Goal: Check status: Check status

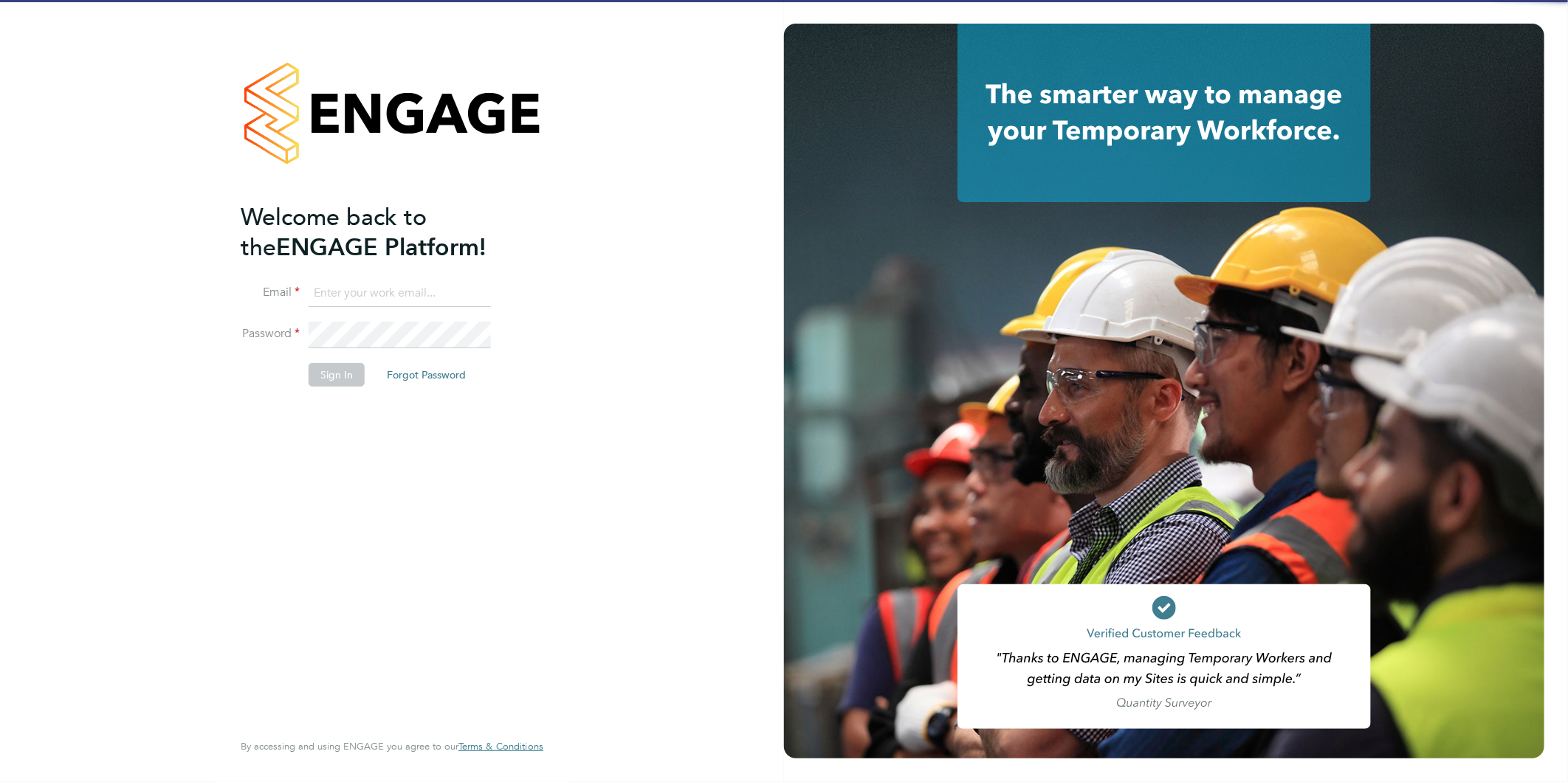
type input "Joanne@f-mead.com"
click at [334, 374] on button "Sign In" at bounding box center [336, 374] width 56 height 24
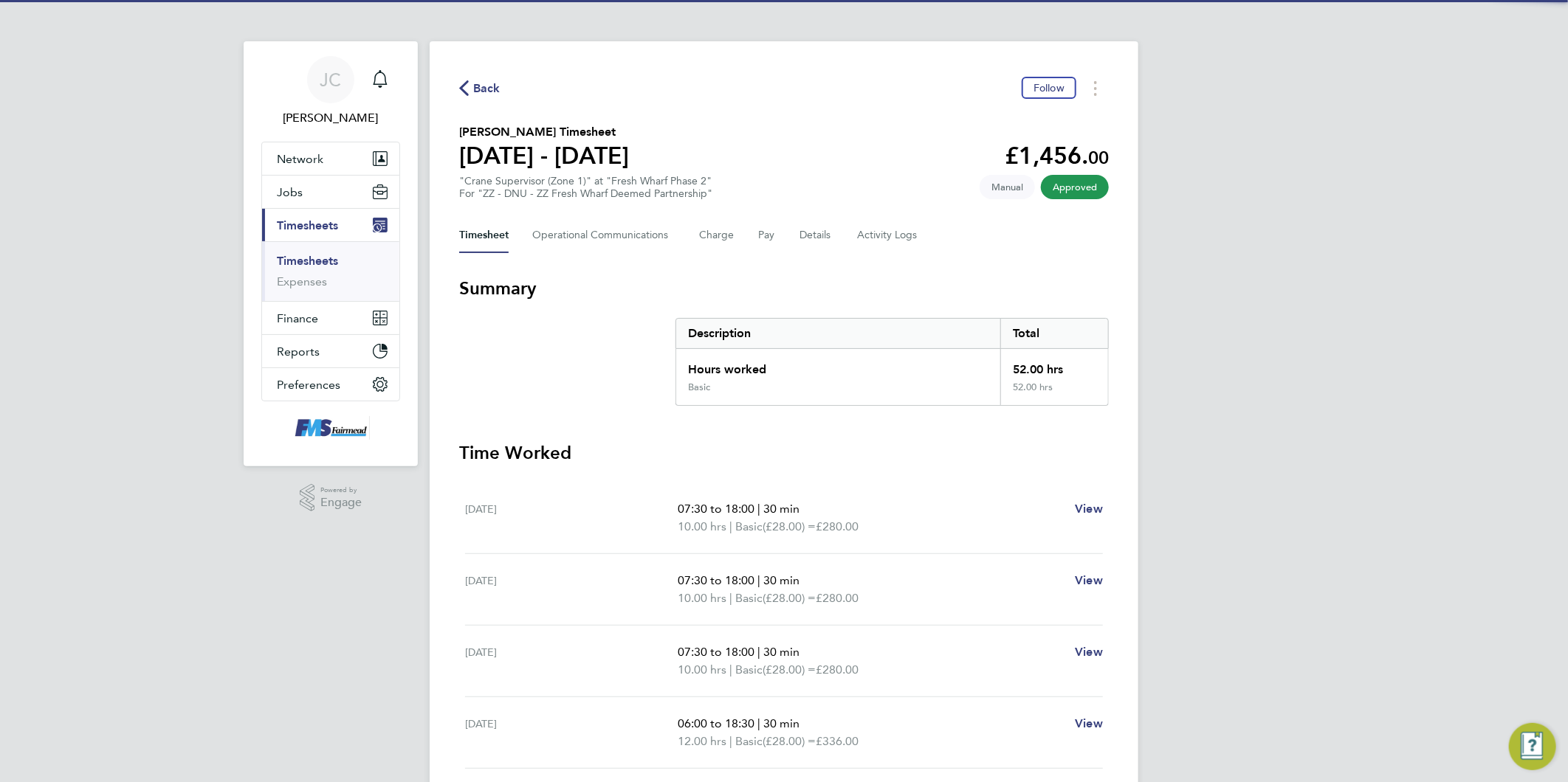
click at [489, 89] on span "Back" at bounding box center [486, 88] width 28 height 18
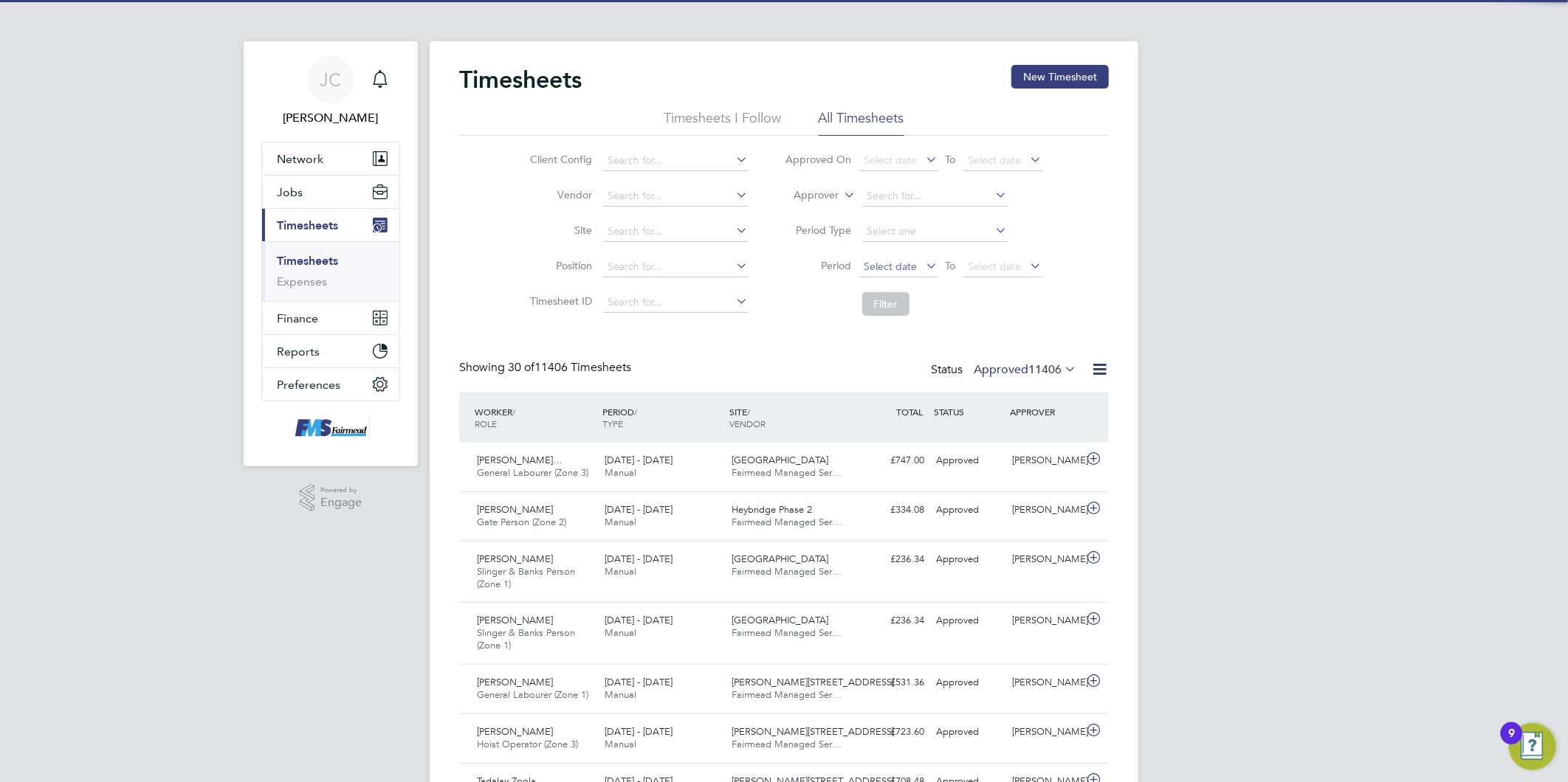
click at [892, 261] on span "Select date" at bounding box center [891, 266] width 54 height 13
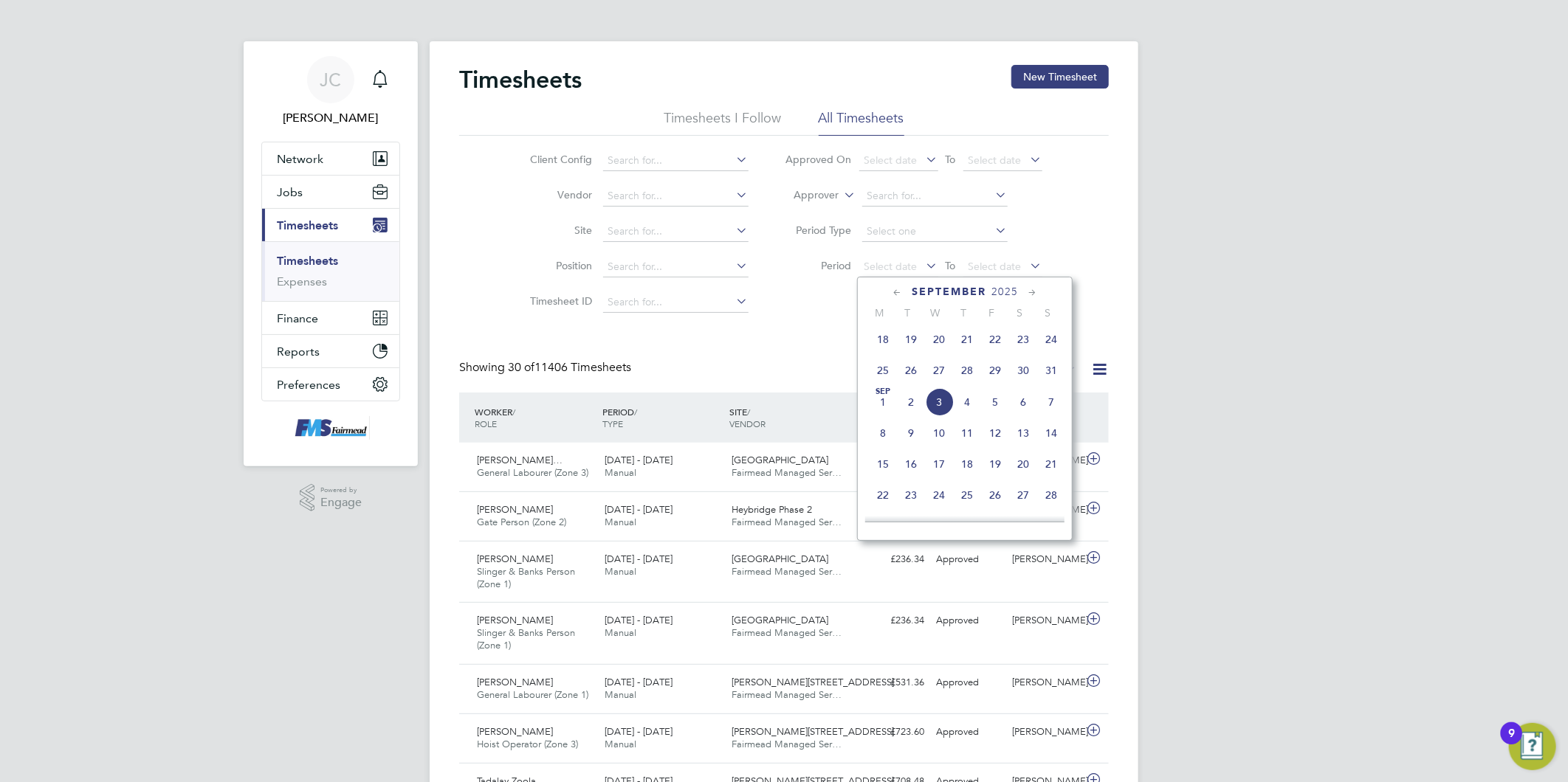
click at [884, 374] on span "25" at bounding box center [883, 369] width 28 height 28
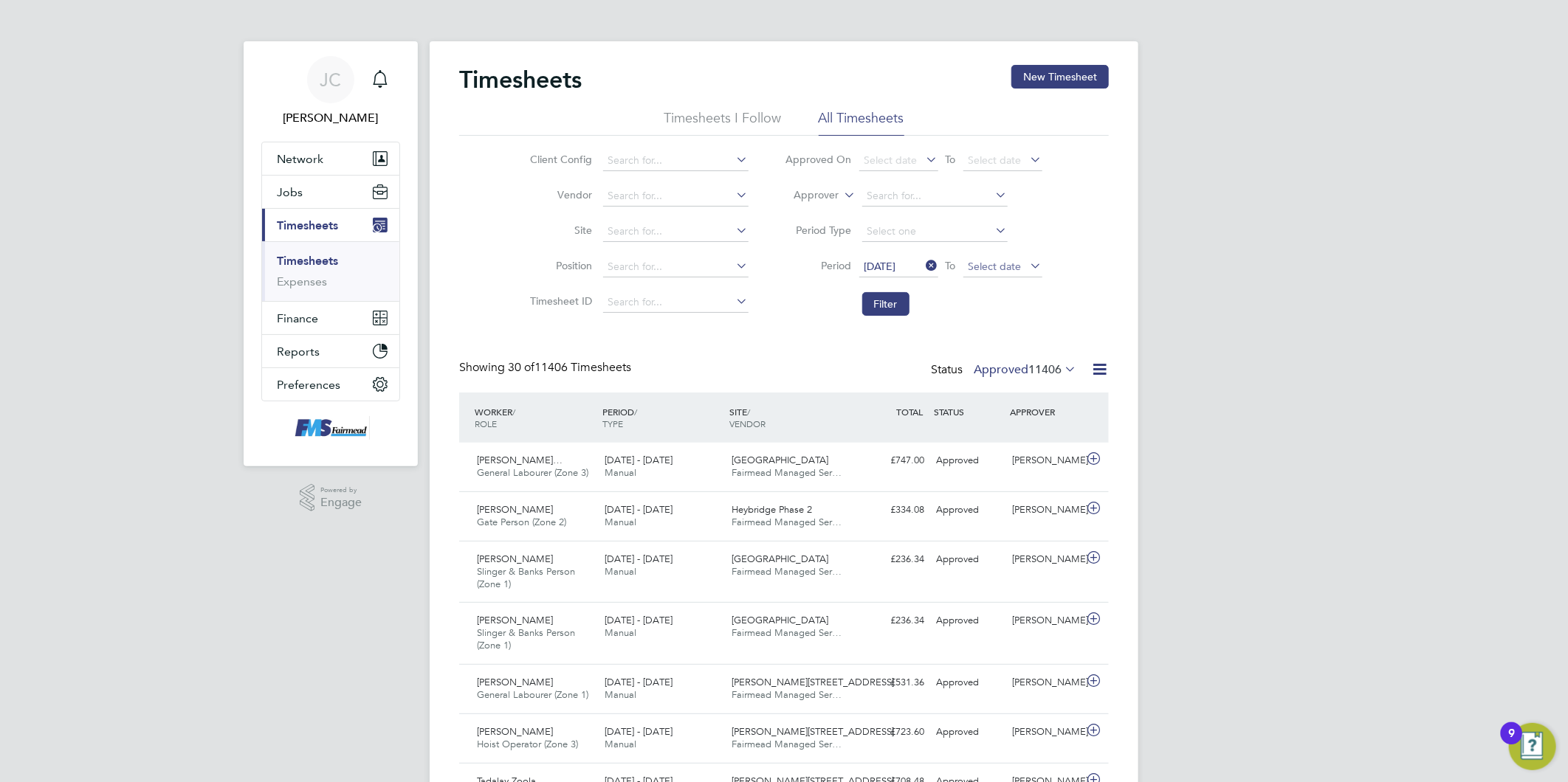
click at [992, 263] on span "Select date" at bounding box center [996, 266] width 54 height 13
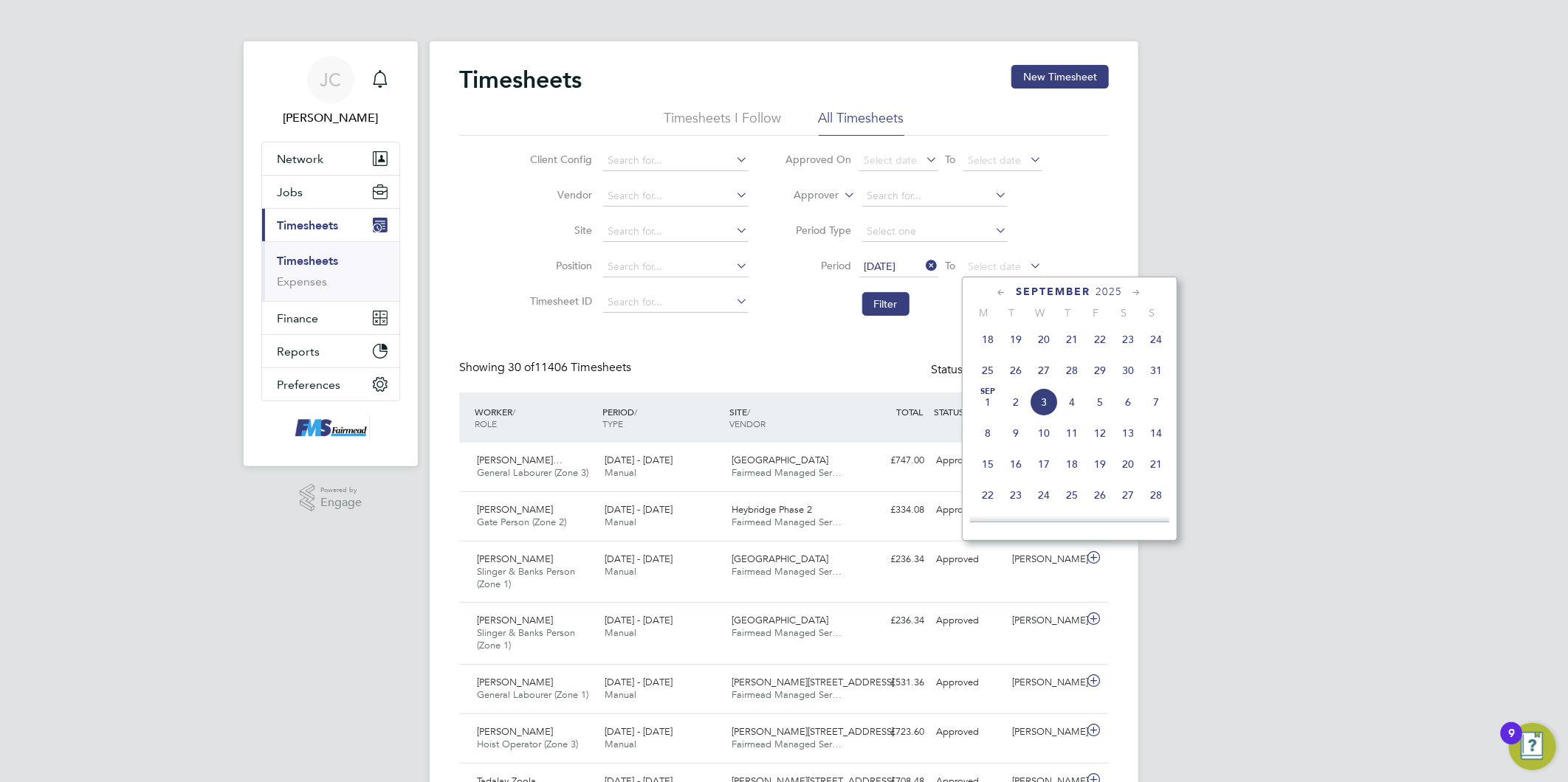
click at [1160, 378] on span "31" at bounding box center [1155, 369] width 28 height 28
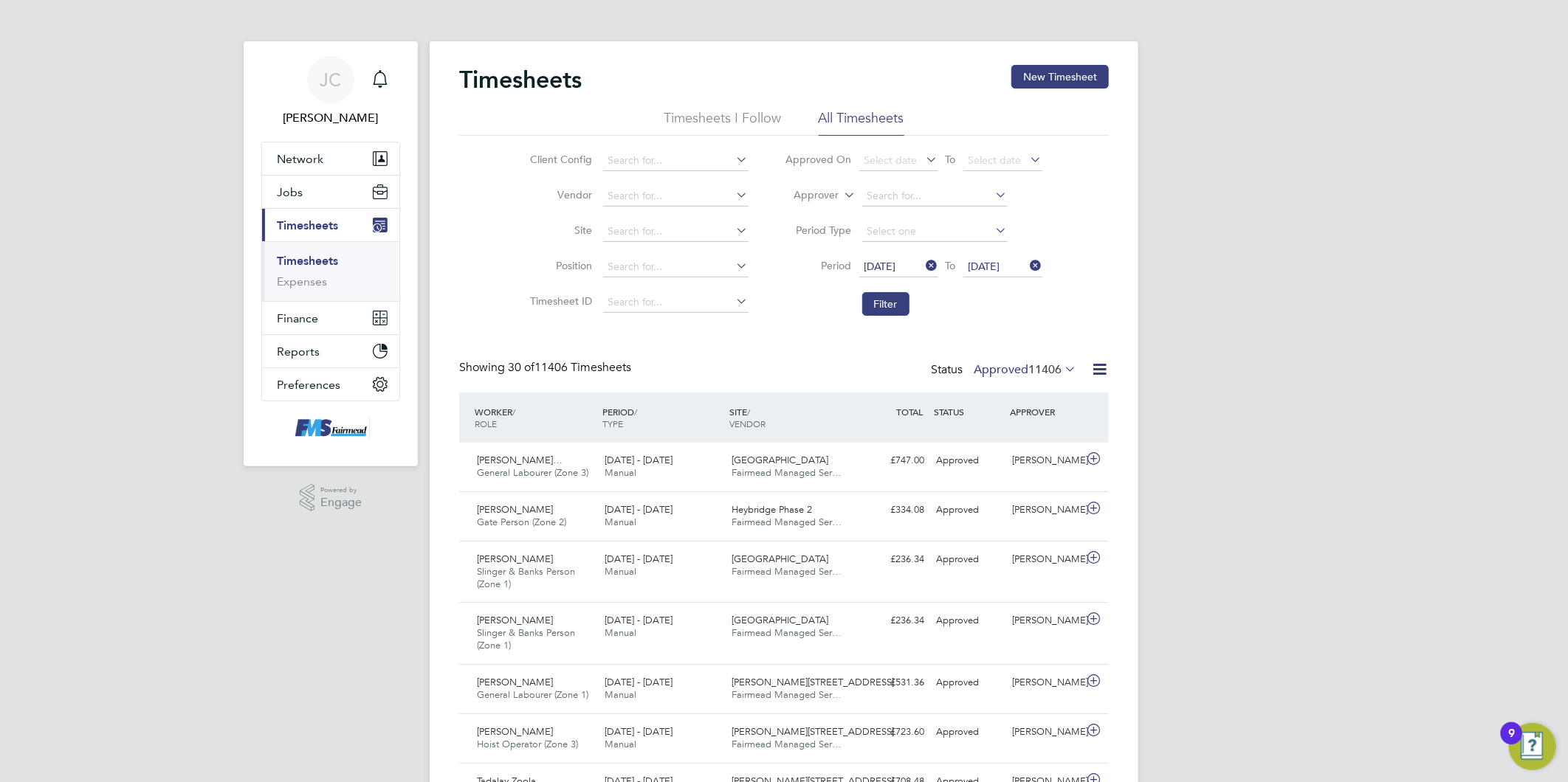
drag, startPoint x: 874, startPoint y: 302, endPoint x: 1189, endPoint y: 321, distance: 315.6
click at [874, 302] on button "Filter" at bounding box center [885, 303] width 47 height 24
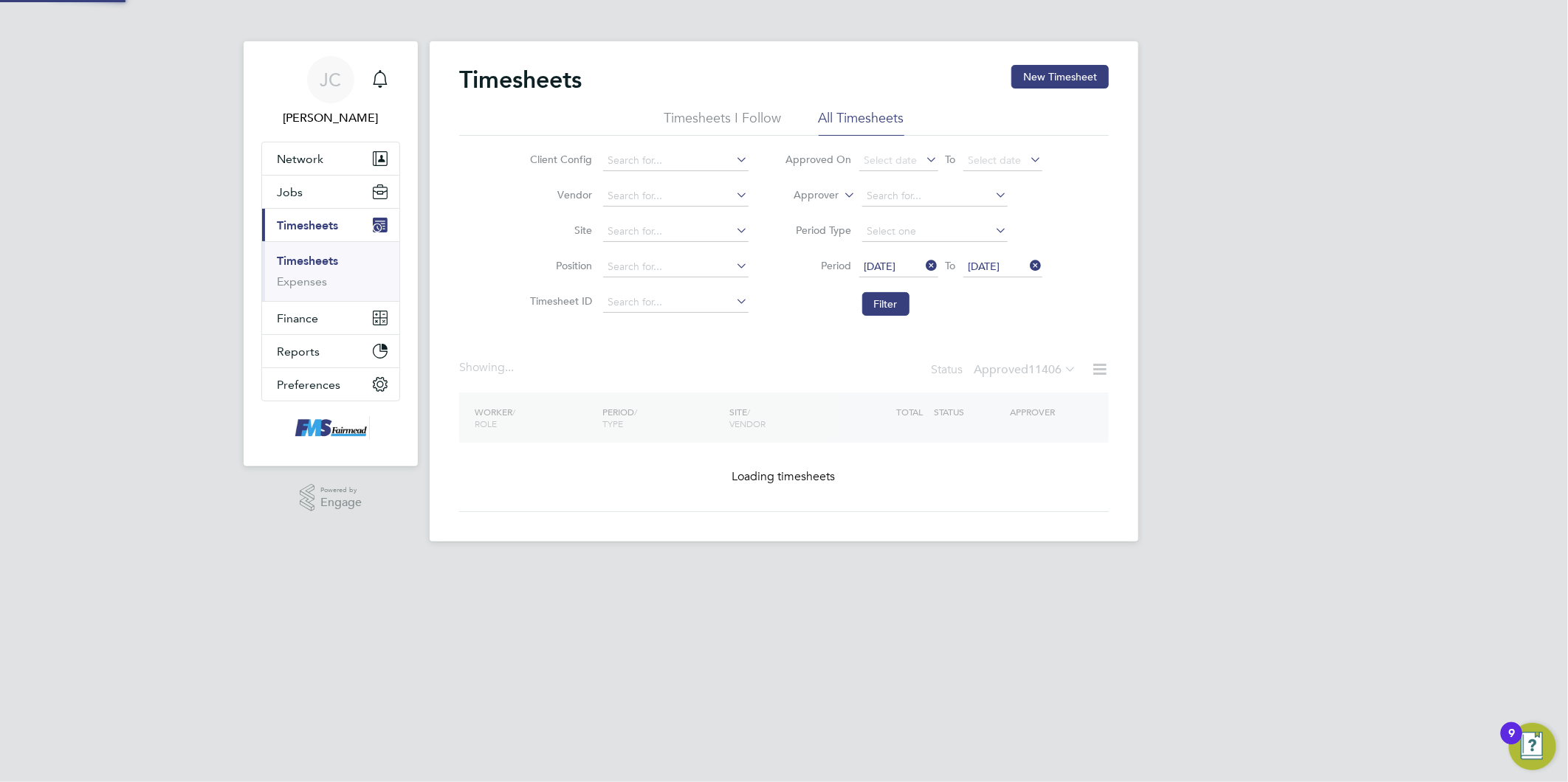
click at [1339, 366] on div "[PERSON_NAME] Notifications Applications: Network Team Members Businesses Sites…" at bounding box center [784, 282] width 1568 height 566
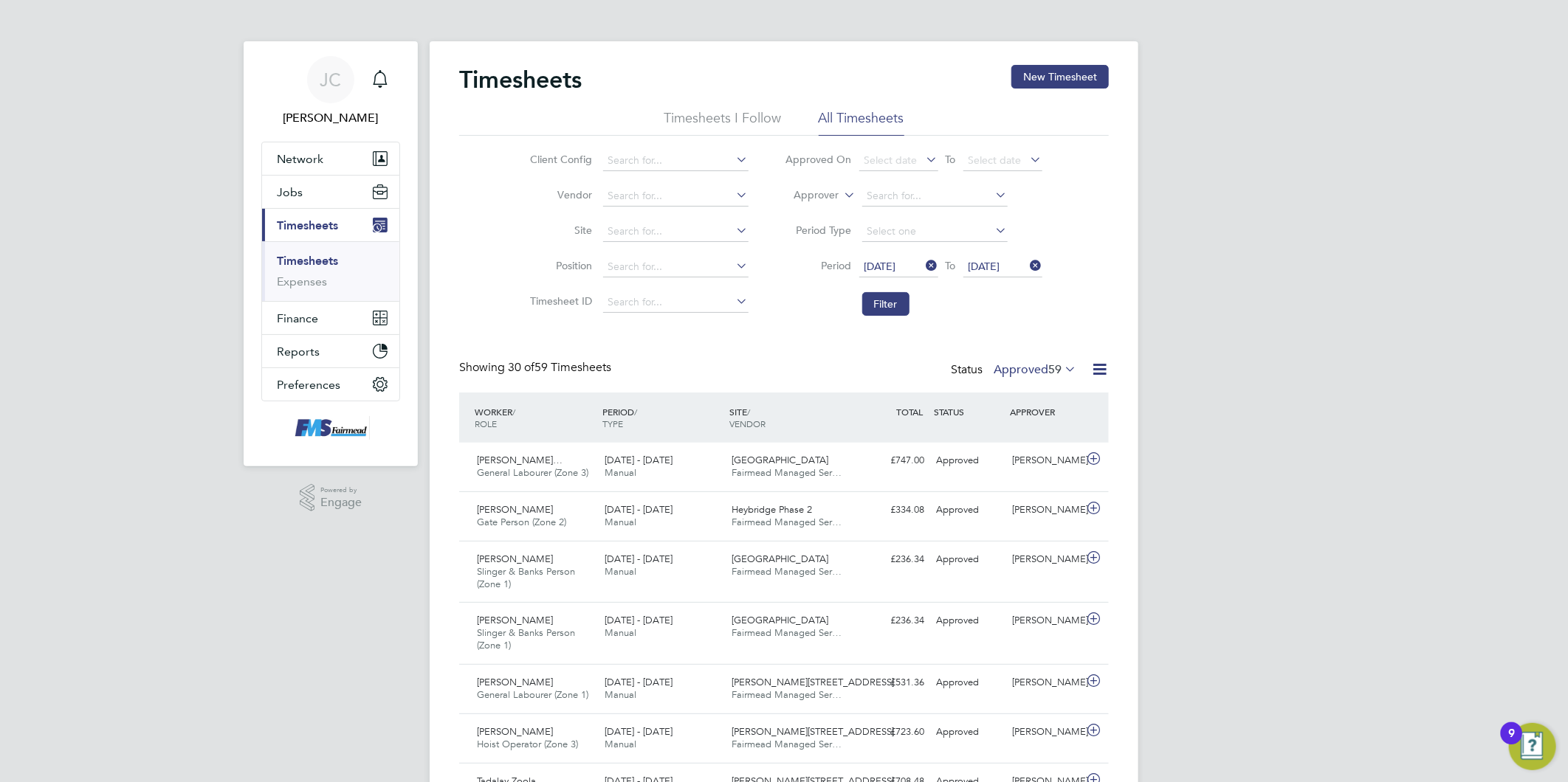
click at [1032, 365] on label "Approved 59" at bounding box center [1035, 369] width 82 height 14
drag, startPoint x: 875, startPoint y: 299, endPoint x: 1111, endPoint y: 311, distance: 236.3
click at [875, 299] on button "Filter" at bounding box center [885, 303] width 47 height 24
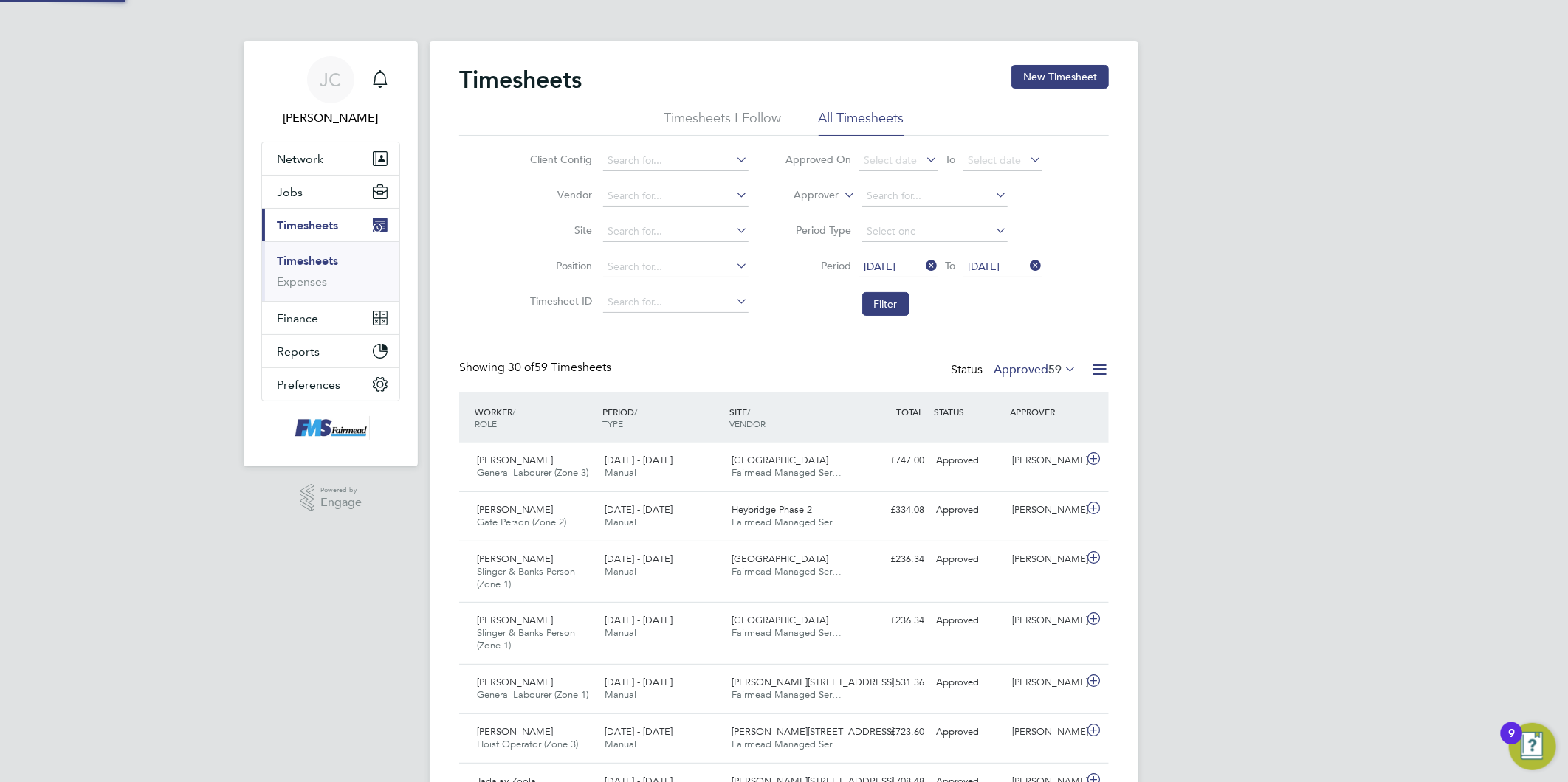
scroll to position [50, 128]
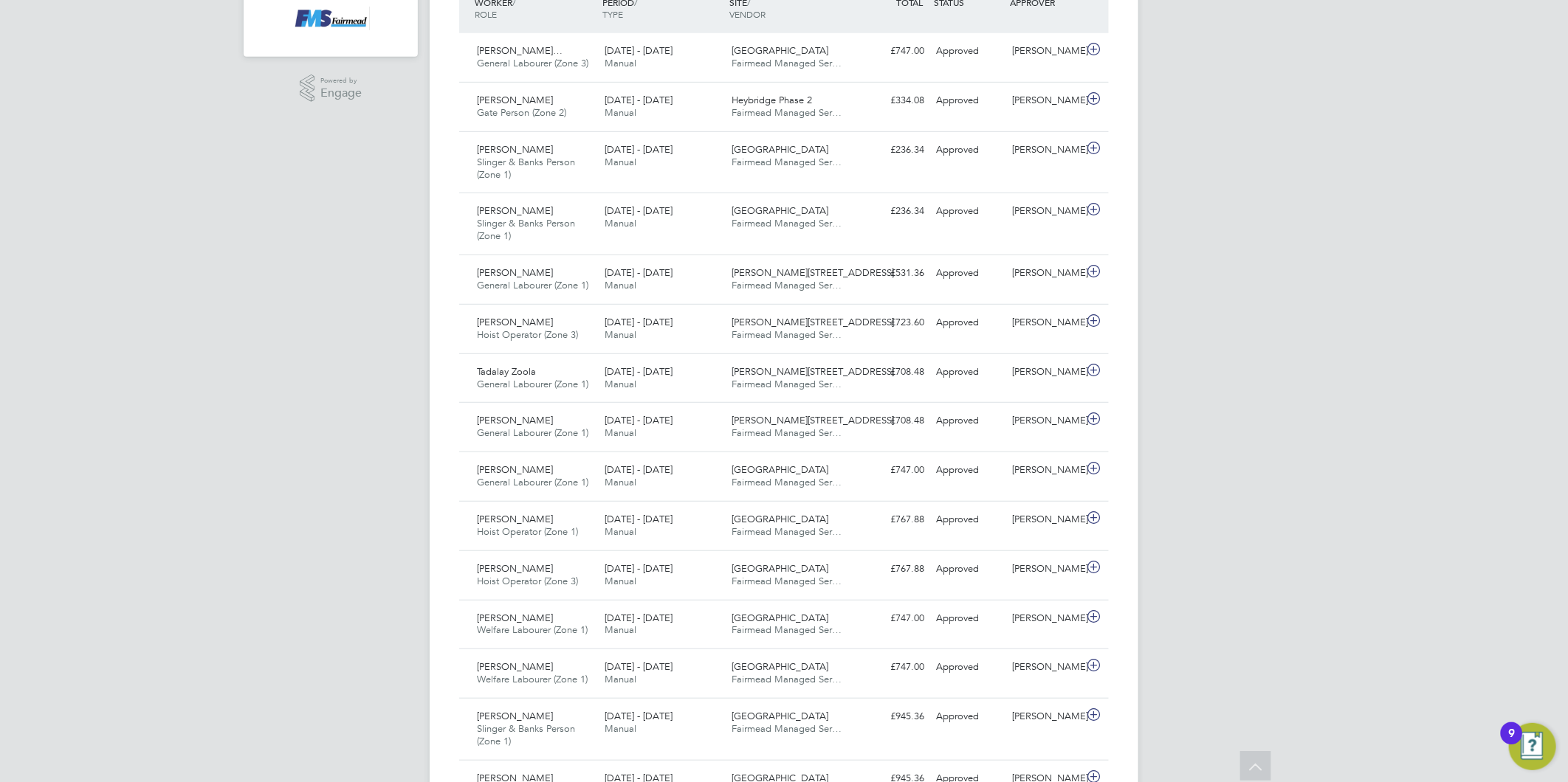
click at [1266, 427] on div "[PERSON_NAME] Notifications Applications: Network Team Members Businesses Sites…" at bounding box center [784, 643] width 1568 height 2106
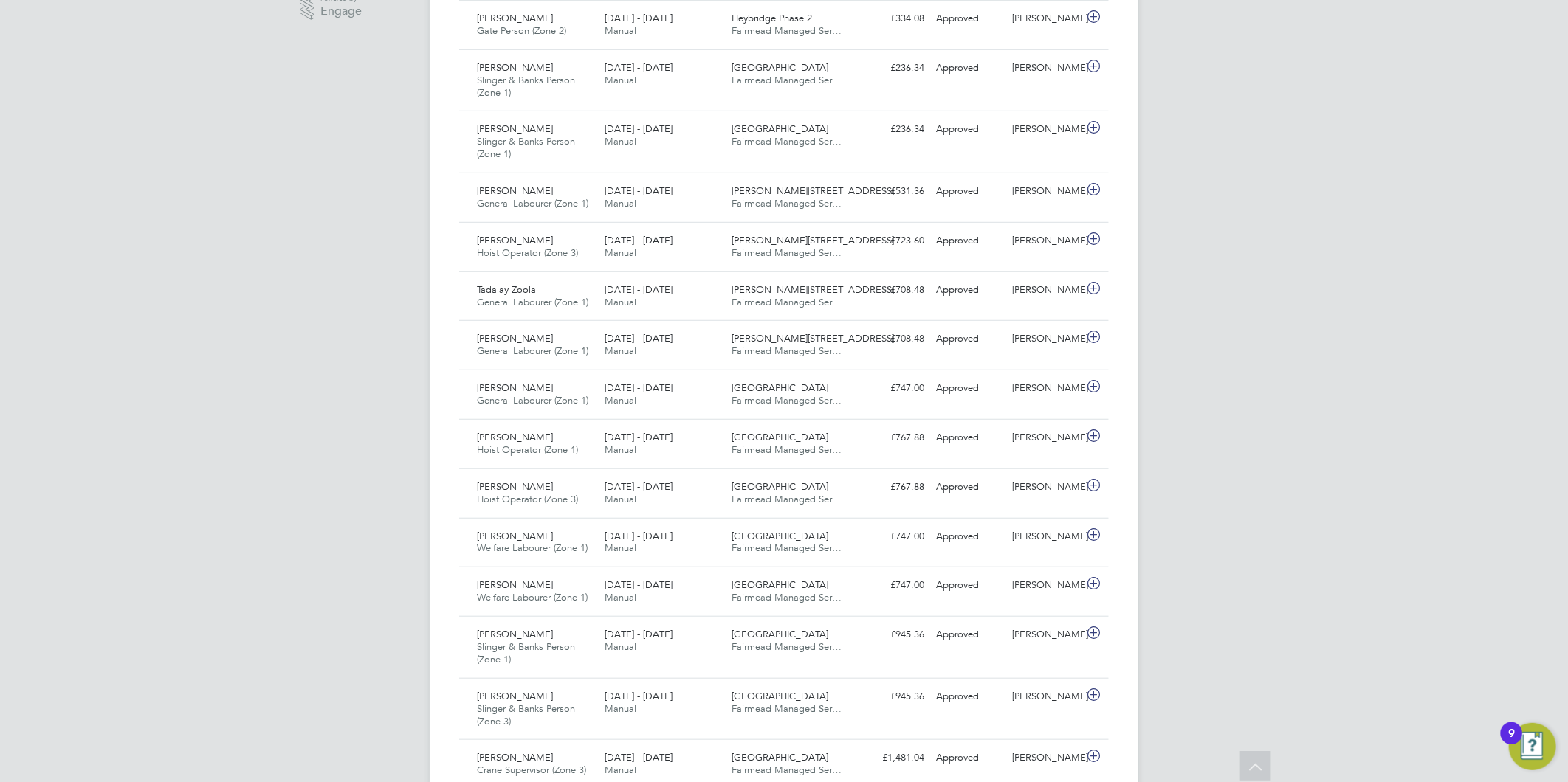
click at [1266, 427] on div "[PERSON_NAME] Notifications Applications: Network Team Members Businesses Sites…" at bounding box center [784, 561] width 1568 height 2106
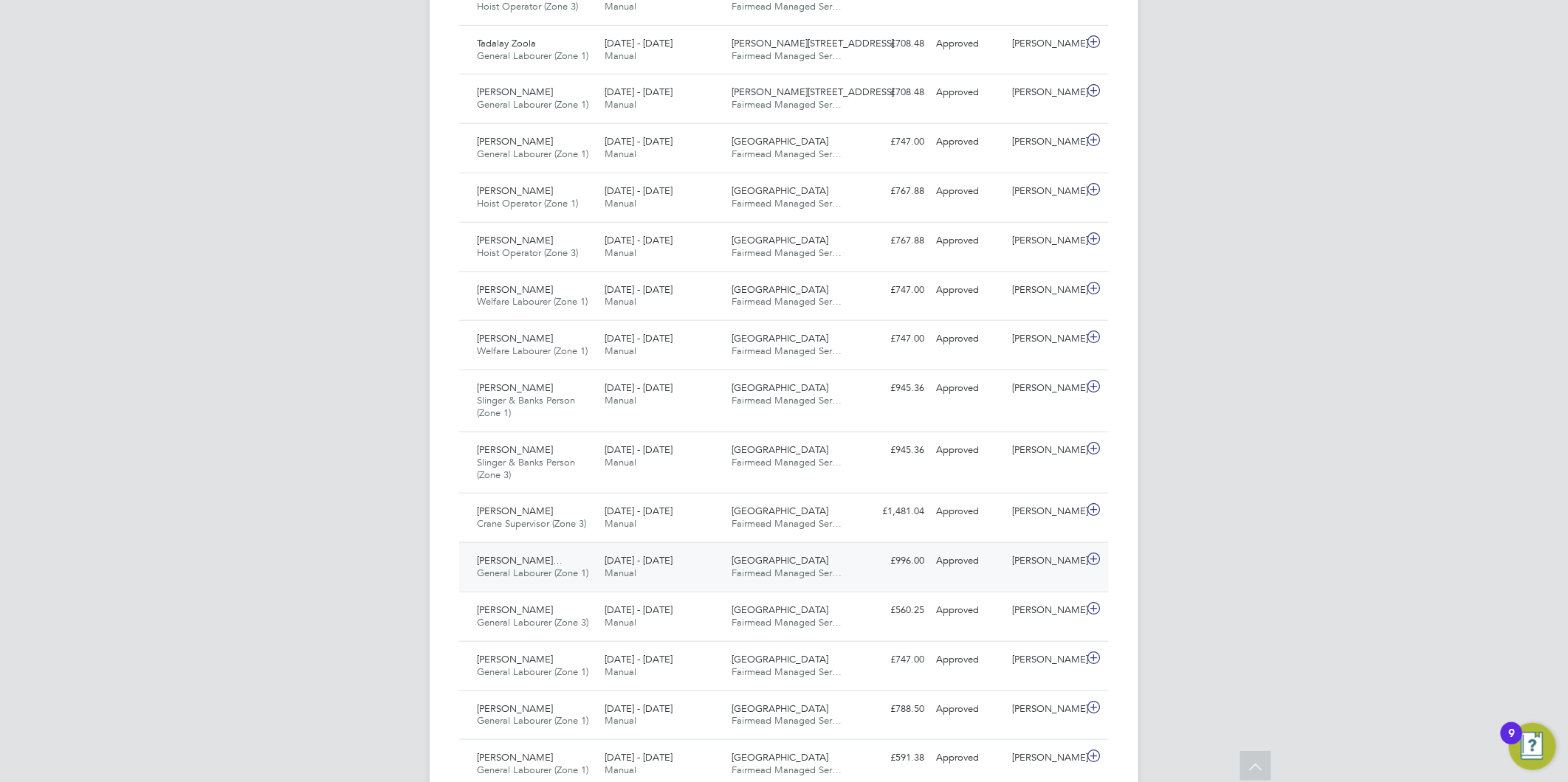
drag, startPoint x: 1267, startPoint y: 426, endPoint x: 759, endPoint y: 567, distance: 527.2
click at [1266, 426] on div "[PERSON_NAME] Notifications Applications: Network Team Members Businesses Sites…" at bounding box center [784, 315] width 1568 height 2106
click at [695, 527] on div "25 - 31 Aug 2025 Manual" at bounding box center [661, 518] width 127 height 37
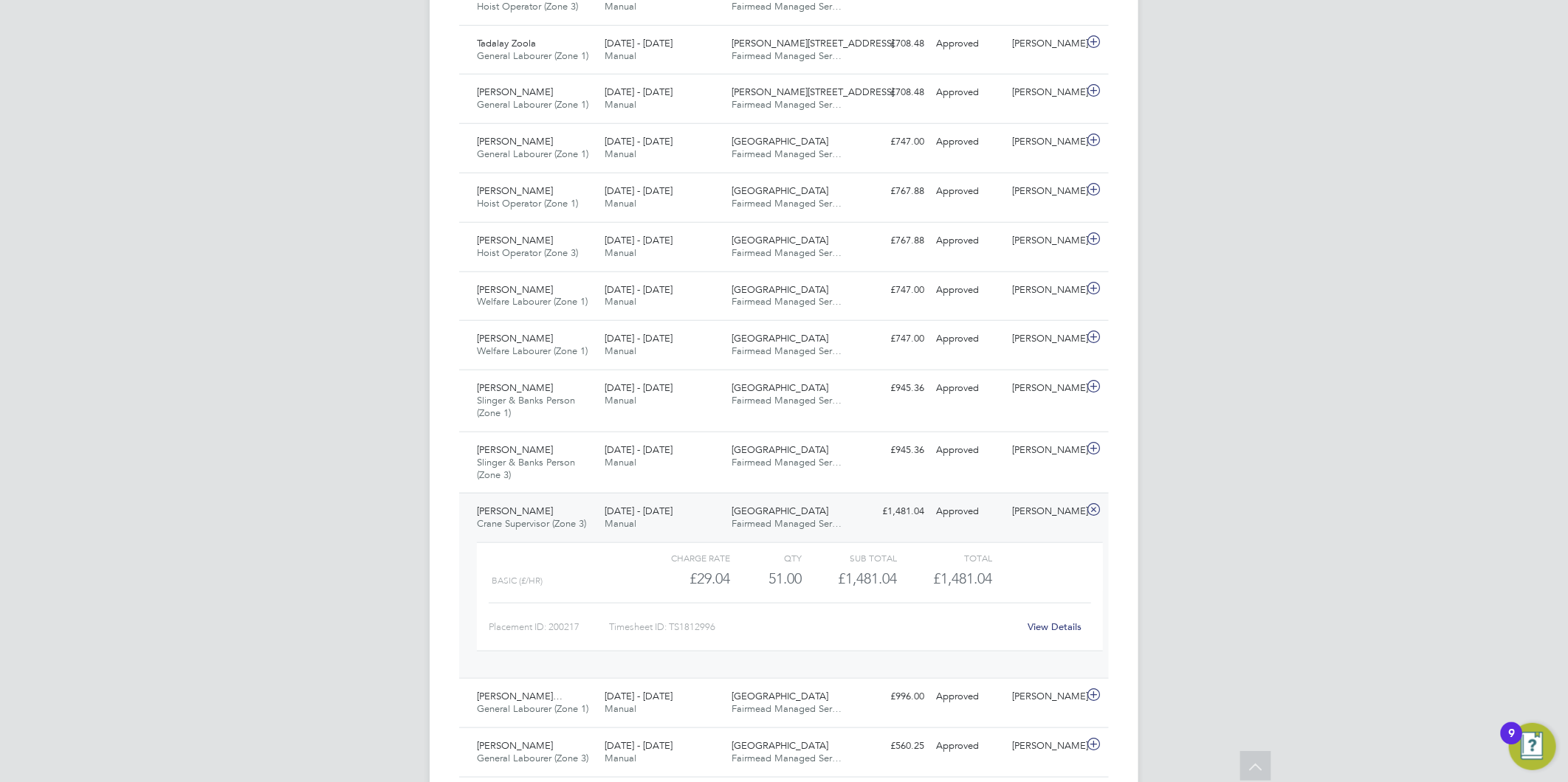
click at [1049, 621] on link "View Details" at bounding box center [1055, 627] width 54 height 12
click at [1560, 321] on div "[PERSON_NAME] Notifications Applications: Network Team Members Businesses Sites…" at bounding box center [784, 383] width 1568 height 2242
drag, startPoint x: 562, startPoint y: 519, endPoint x: 1137, endPoint y: 500, distance: 575.3
click at [564, 519] on span "Crane Supervisor (Zone 3)" at bounding box center [531, 524] width 109 height 12
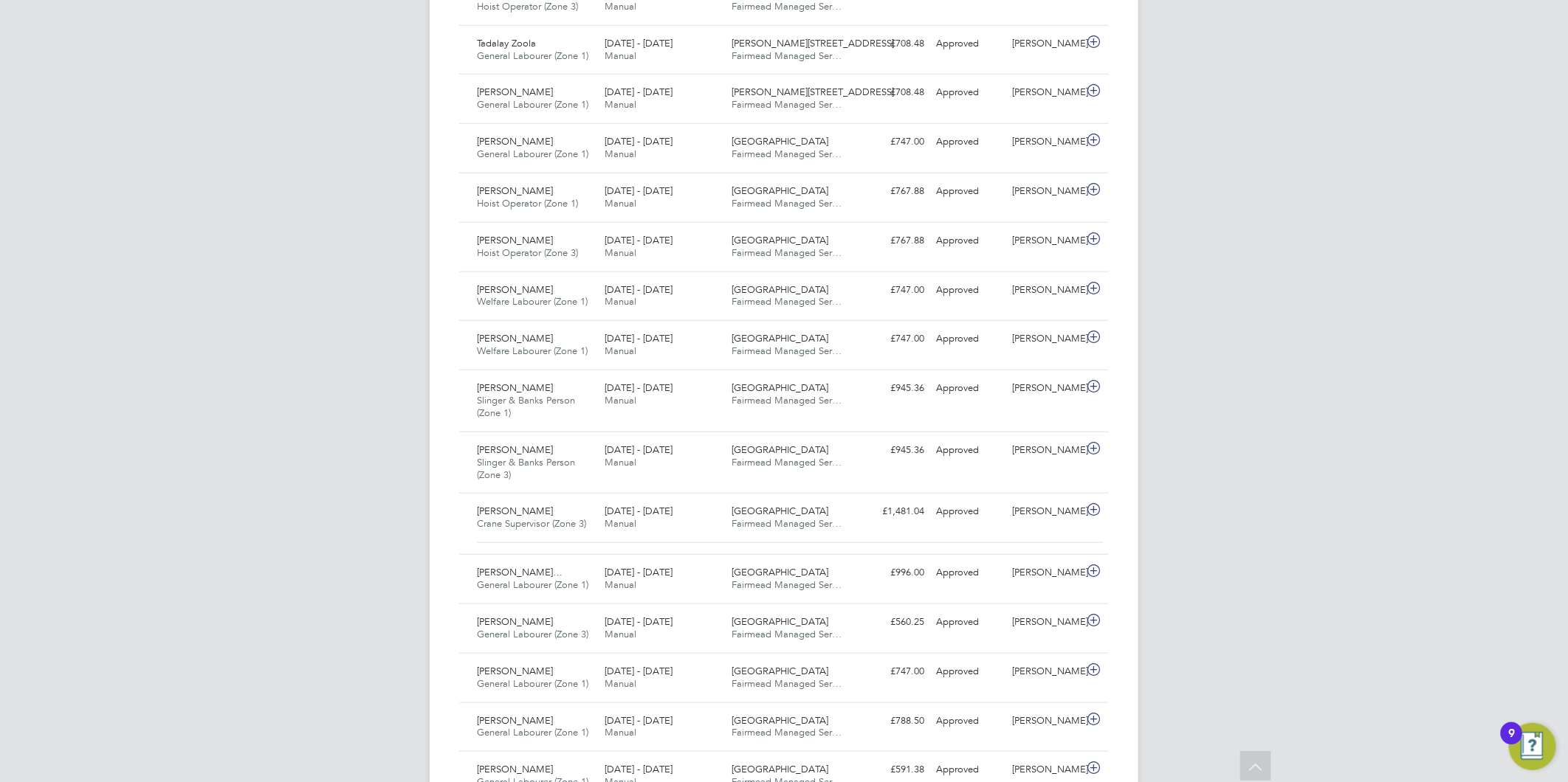
click at [1333, 487] on div "[PERSON_NAME] Notifications Applications: Network Team Members Businesses Sites…" at bounding box center [784, 321] width 1568 height 2117
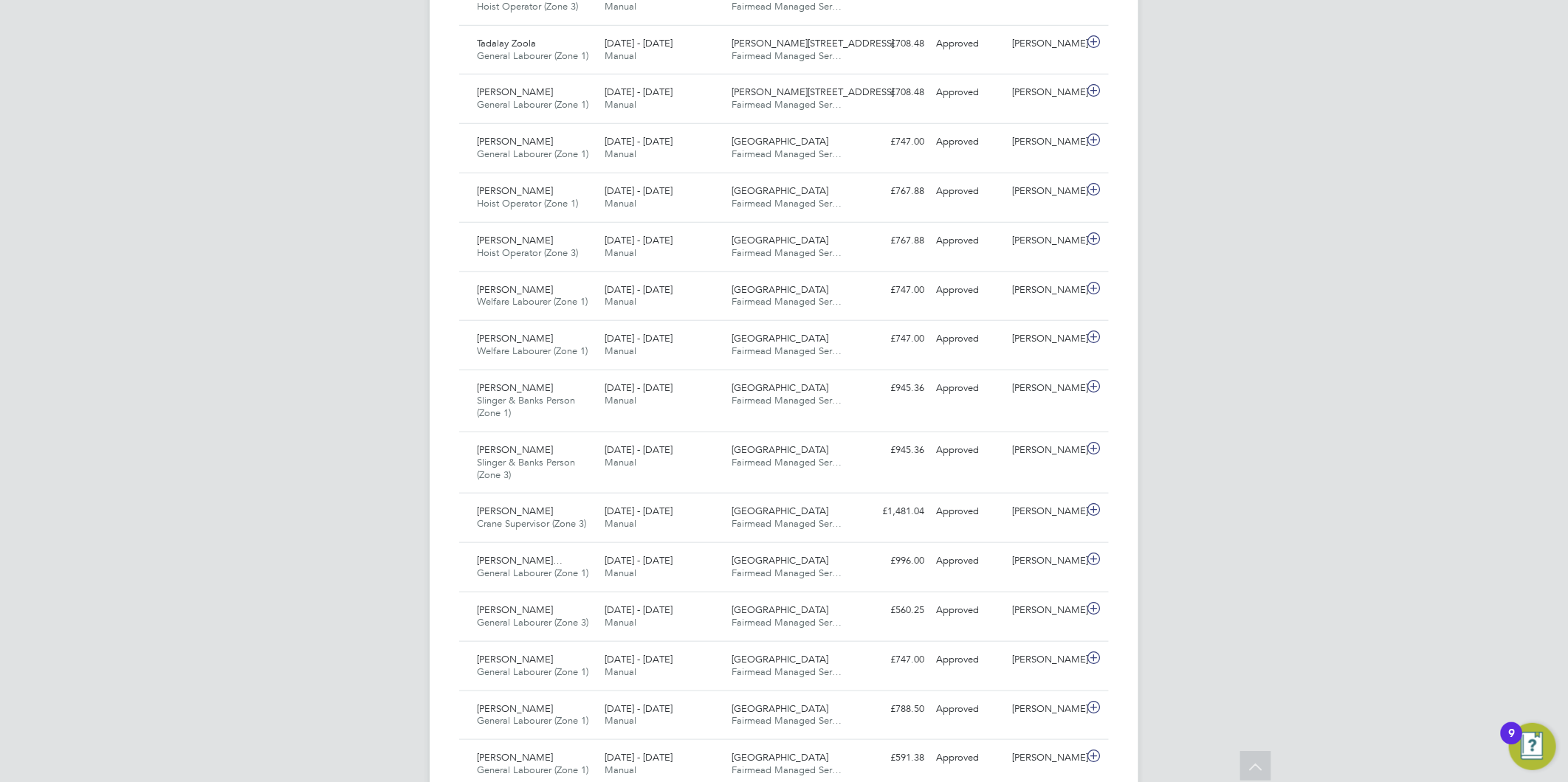
click at [375, 463] on div "[PERSON_NAME] Notifications Applications: Network Team Members Businesses Sites…" at bounding box center [784, 315] width 1568 height 2106
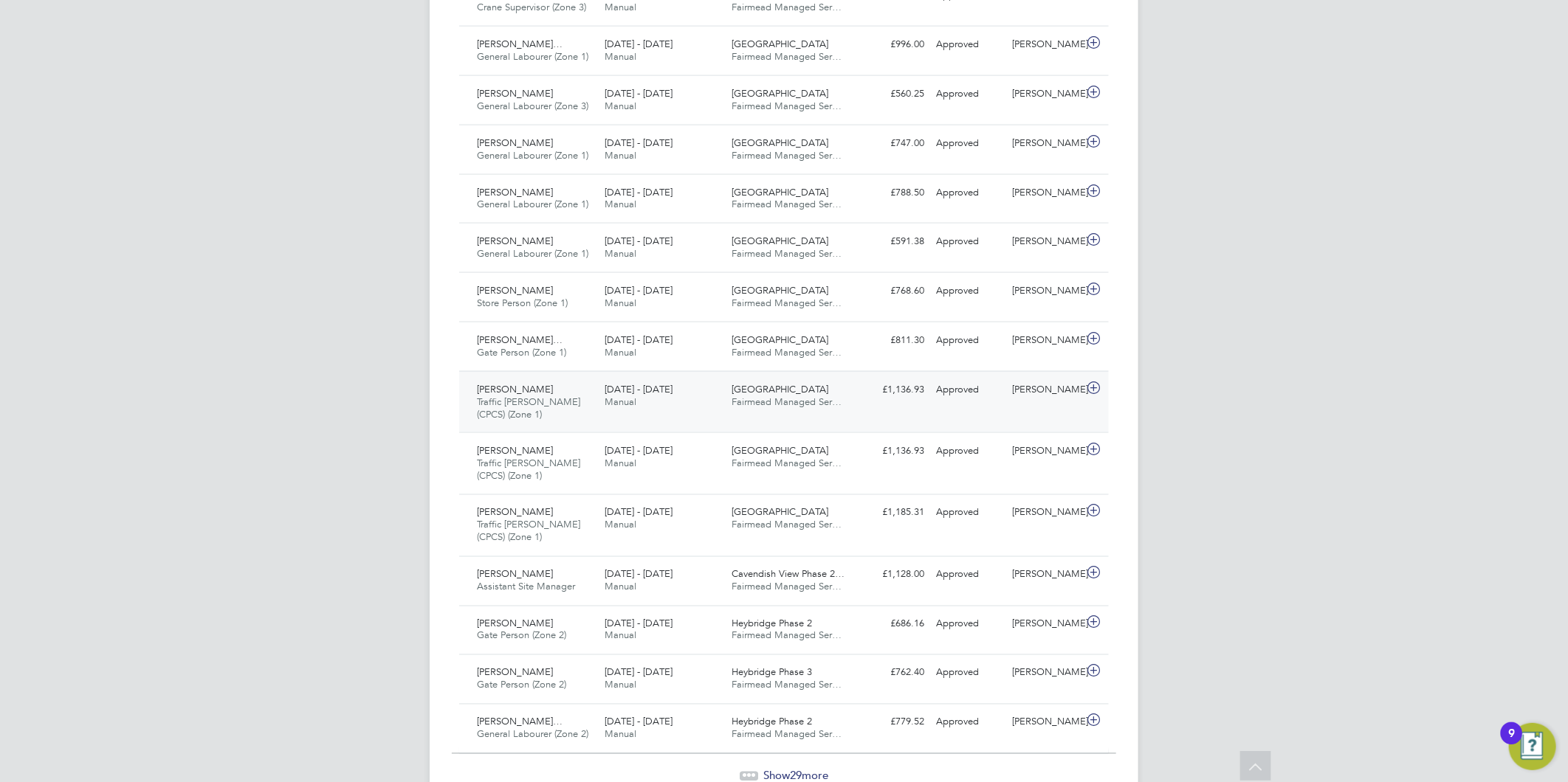
click at [578, 391] on div "Jude Okoro Traffic Marshall (CPCS) (Zone 1) 25 - 31 Aug 2025" at bounding box center [534, 403] width 127 height 50
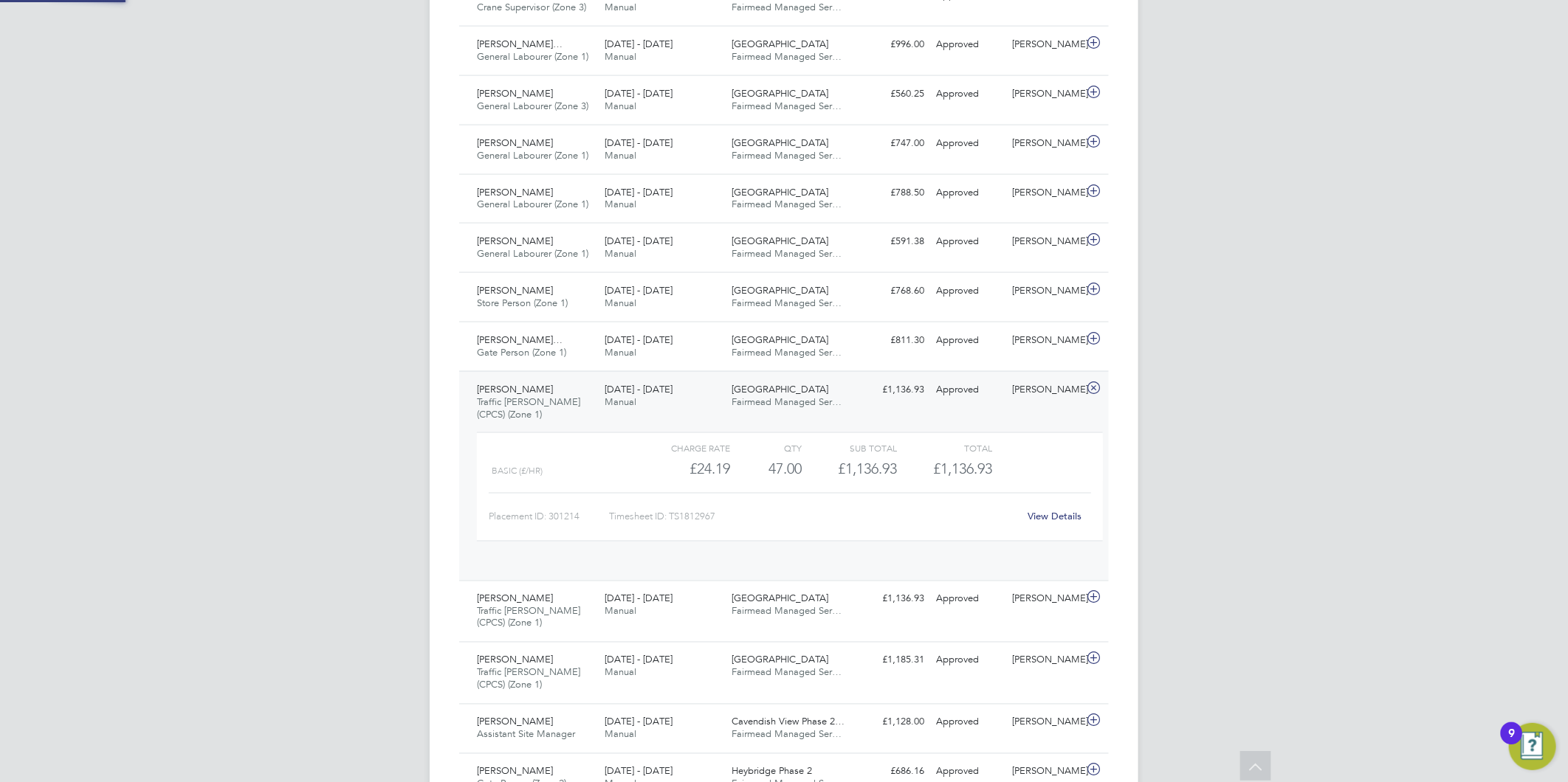
scroll to position [24, 144]
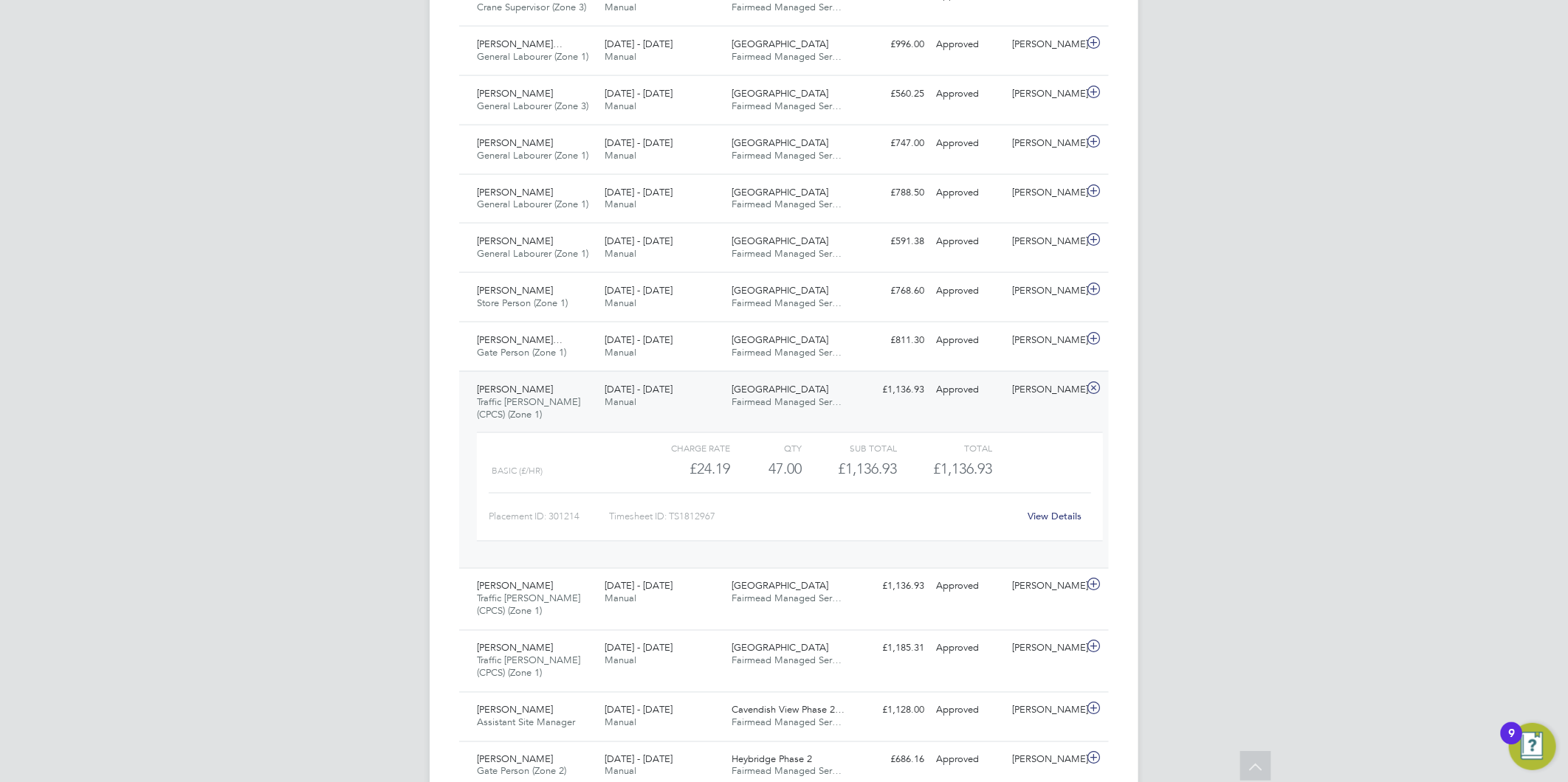
click at [1049, 517] on link "View Details" at bounding box center [1055, 517] width 54 height 12
click at [616, 54] on span "Manual" at bounding box center [620, 56] width 32 height 12
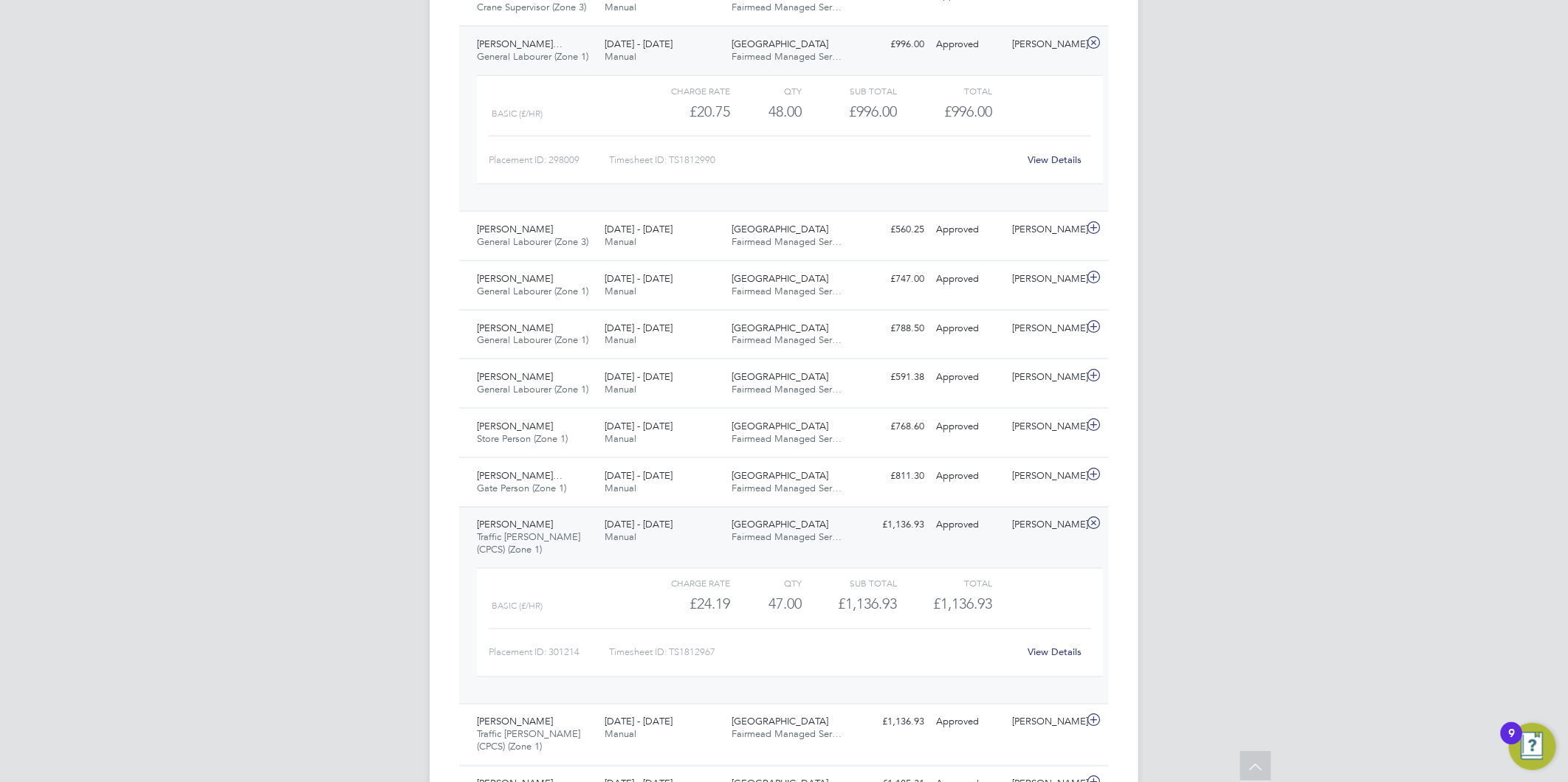
click at [1053, 153] on div "View Details" at bounding box center [1055, 160] width 73 height 24
click at [1060, 157] on link "View Details" at bounding box center [1055, 159] width 54 height 12
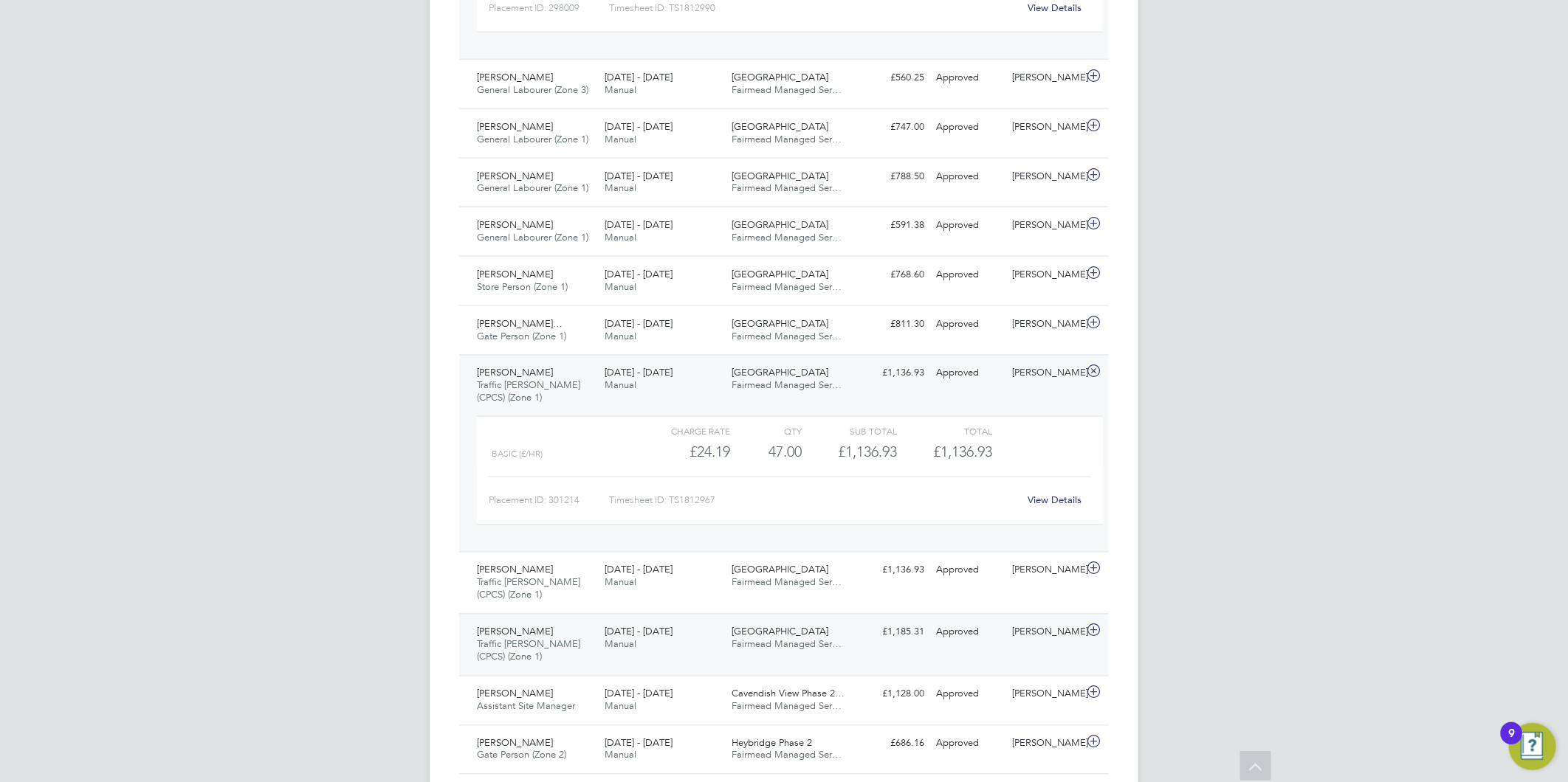
scroll to position [1419, 0]
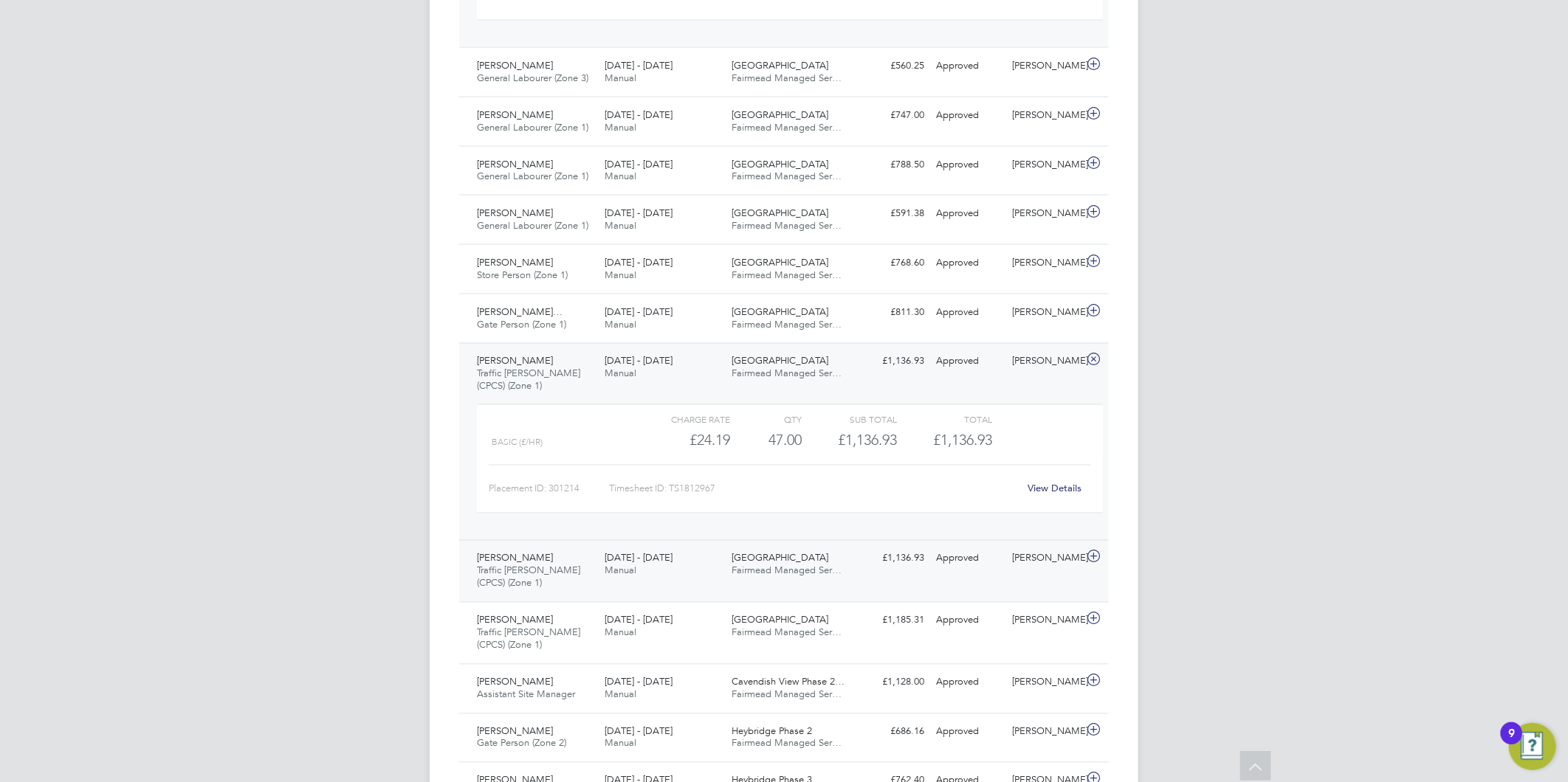
click at [637, 565] on span "[DATE] - [DATE]" at bounding box center [638, 558] width 68 height 12
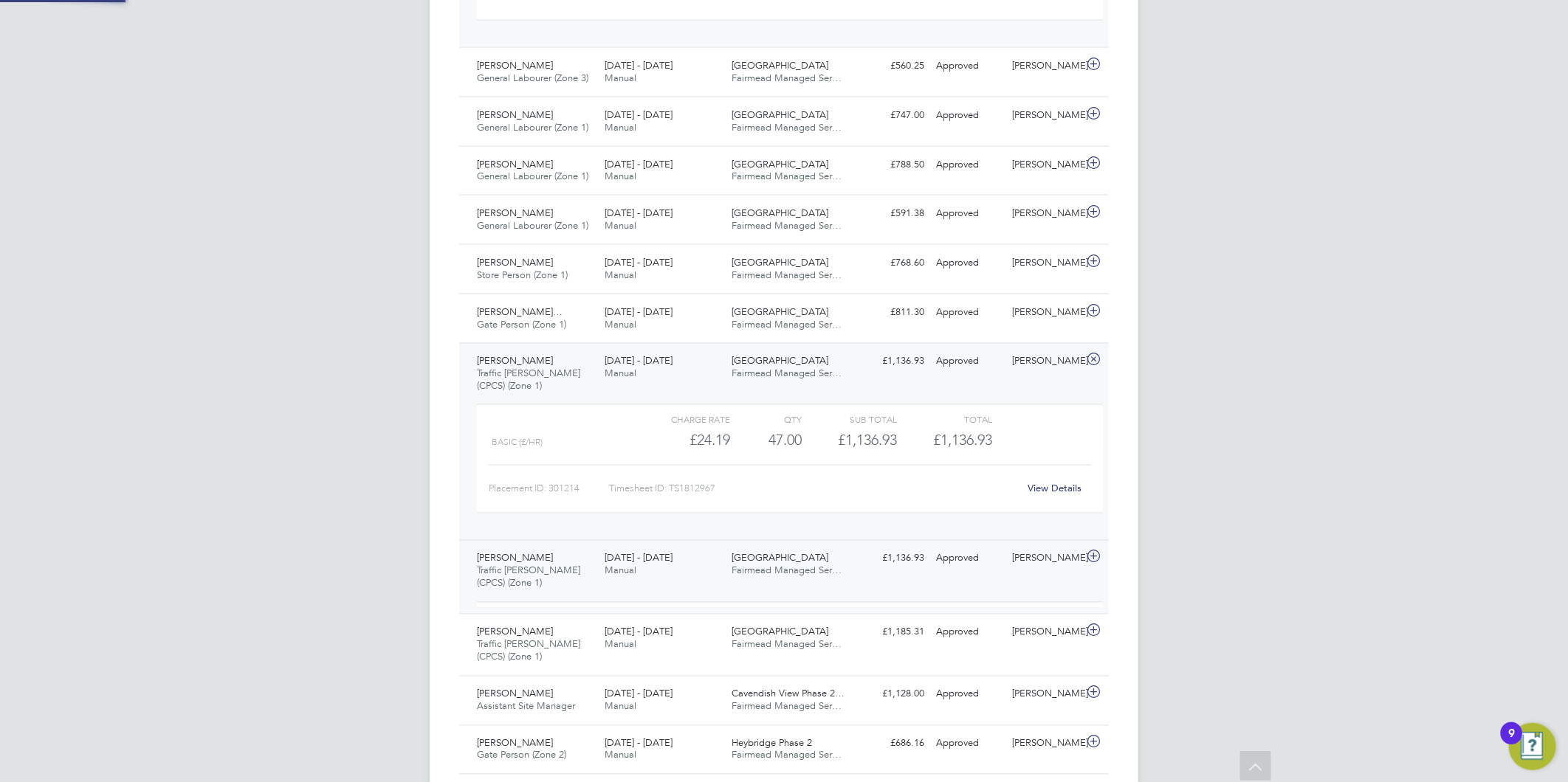
scroll to position [24, 144]
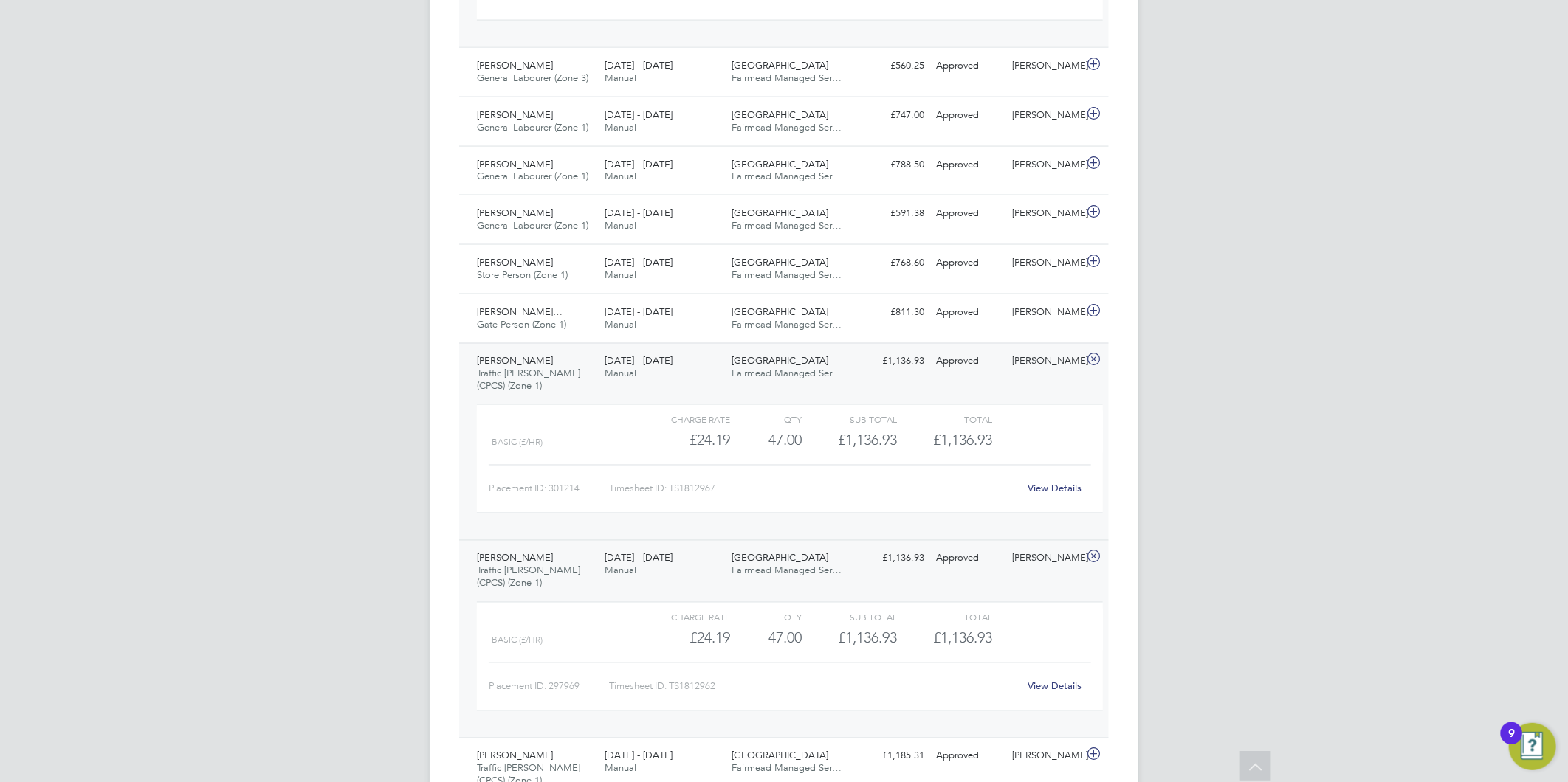
click at [1056, 688] on link "View Details" at bounding box center [1055, 686] width 54 height 12
drag, startPoint x: 737, startPoint y: 369, endPoint x: 737, endPoint y: 511, distance: 142.0
click at [737, 374] on span "Fairmead Managed Ser…" at bounding box center [787, 373] width 110 height 12
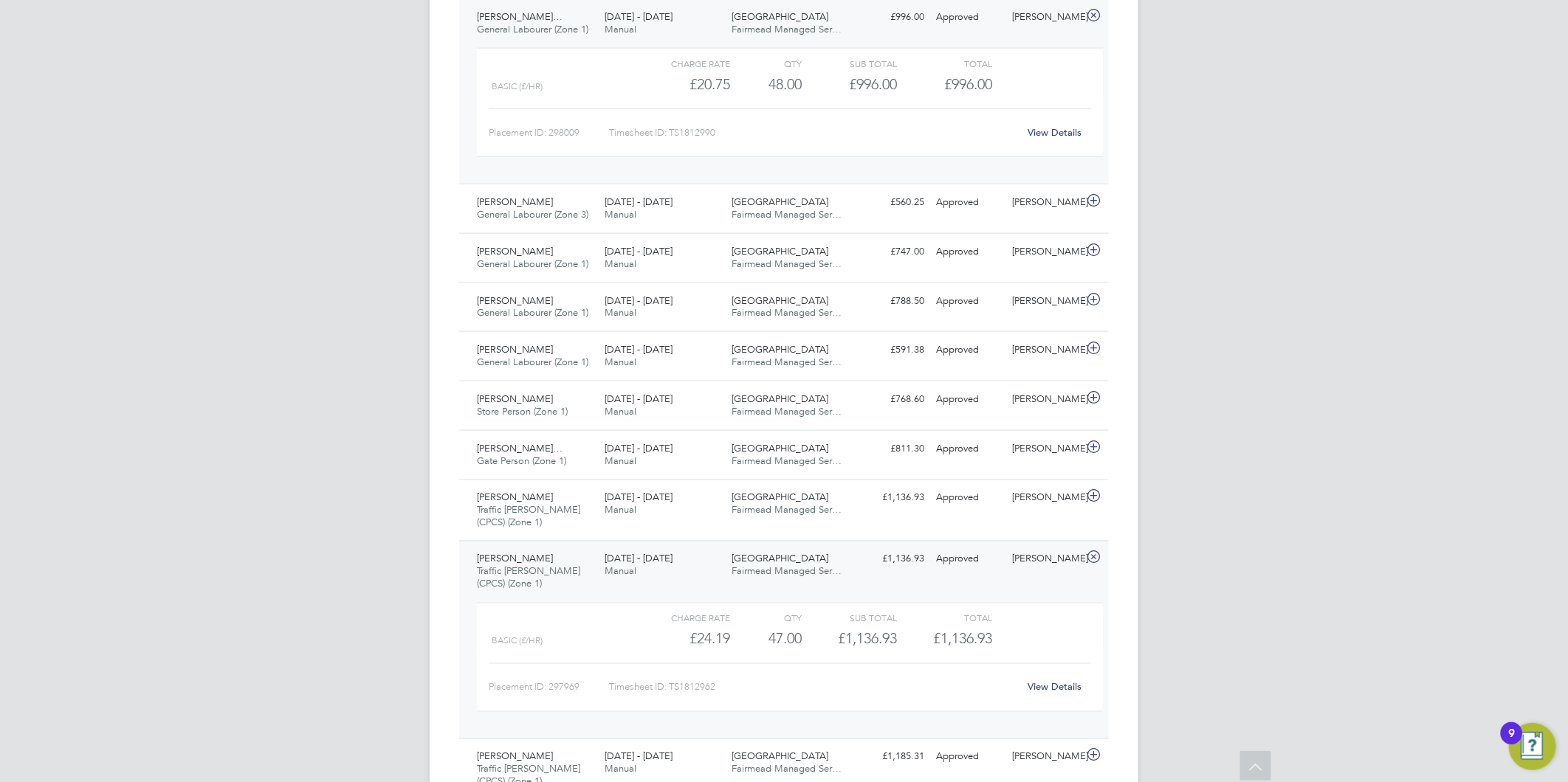
click at [734, 549] on div "Waltham Forest Fairmead Managed Ser…" at bounding box center [790, 566] width 127 height 37
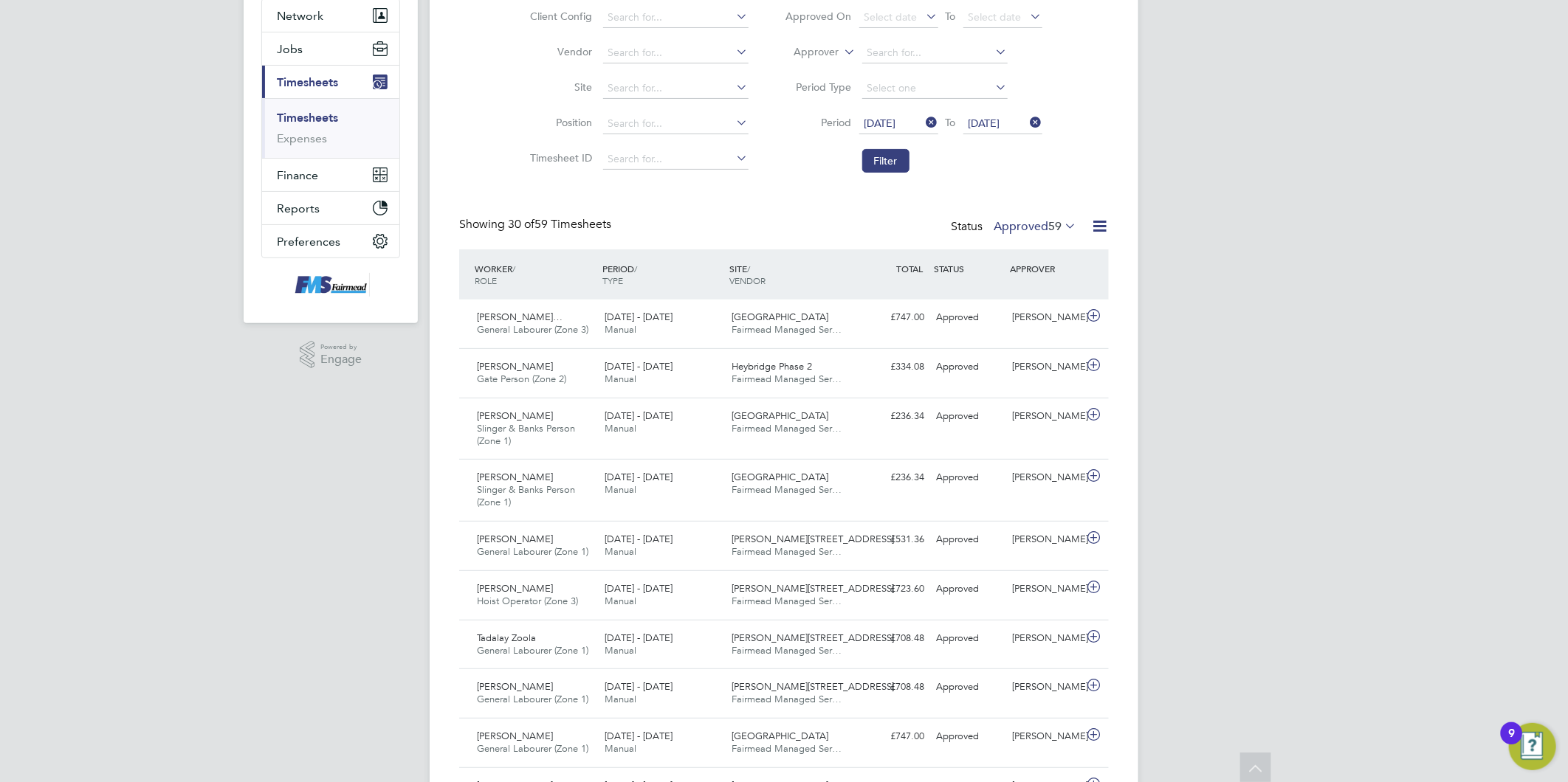
scroll to position [0, 0]
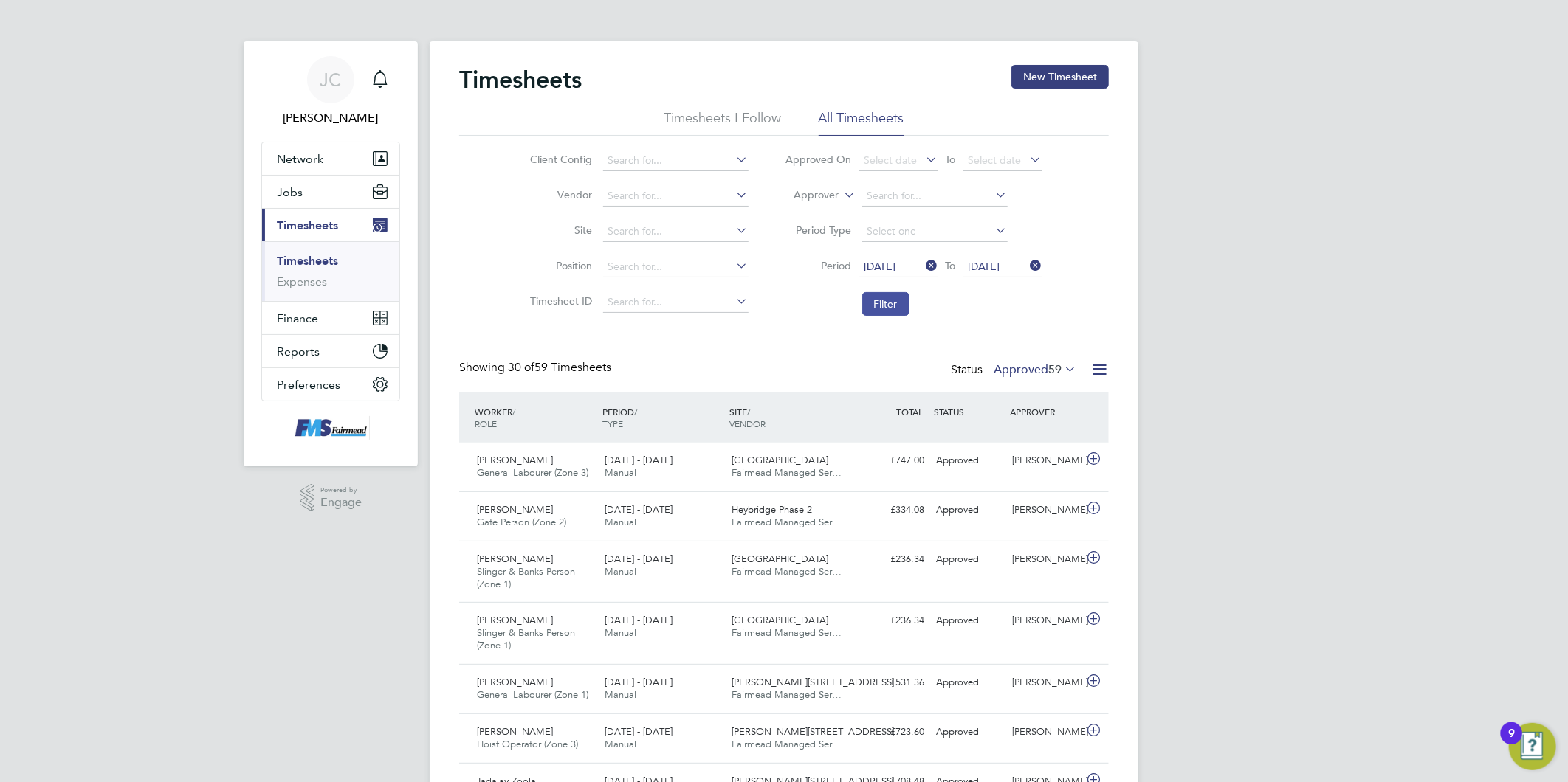
click at [882, 306] on button "Filter" at bounding box center [885, 303] width 47 height 24
click at [1020, 371] on label "Approved 59" at bounding box center [1035, 369] width 82 height 14
drag, startPoint x: 1141, startPoint y: 408, endPoint x: 1103, endPoint y: 388, distance: 42.9
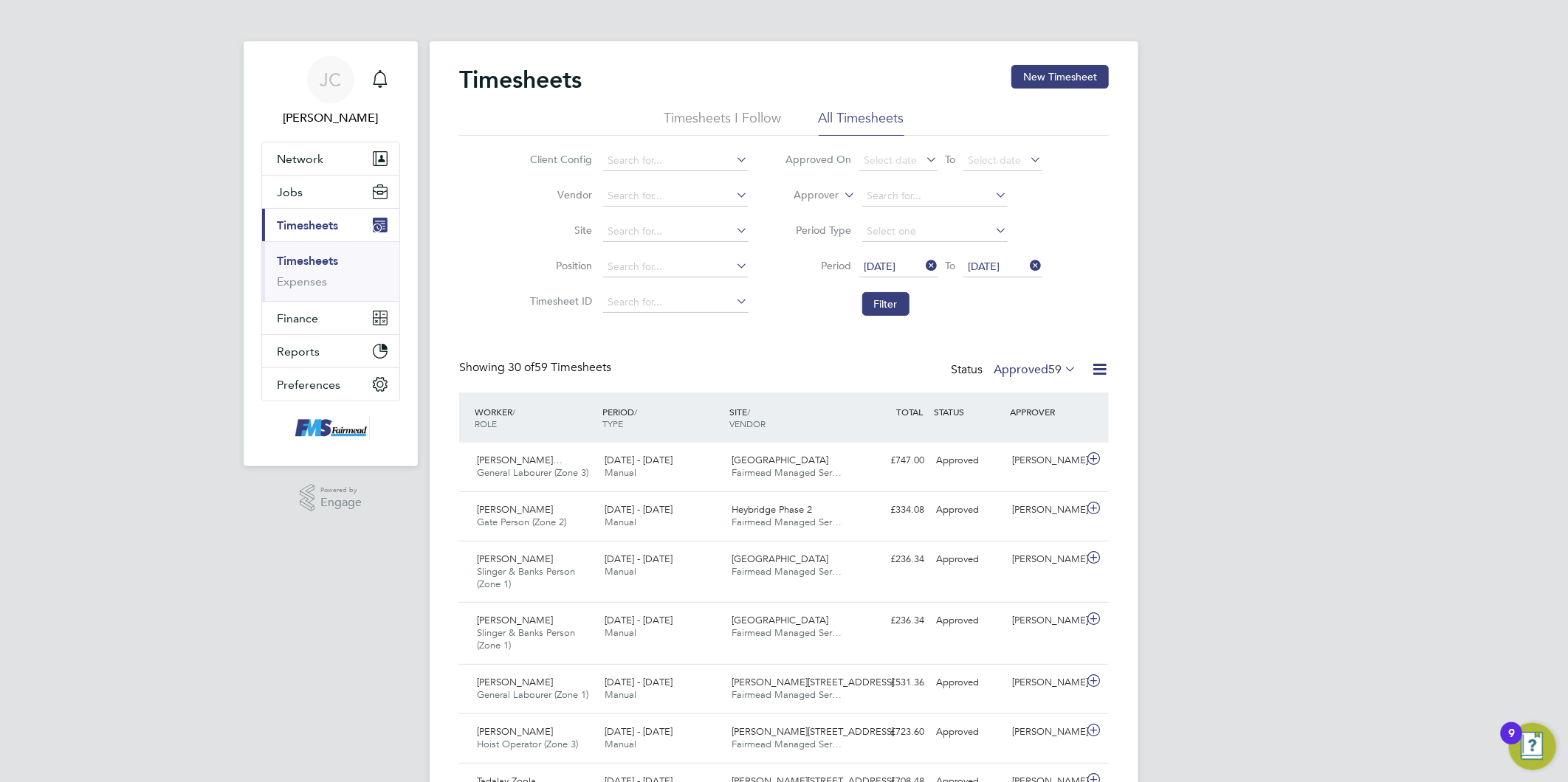
click at [1102, 366] on icon at bounding box center [1099, 369] width 18 height 18
click at [1012, 429] on li "Download Timesheets Report" at bounding box center [1008, 434] width 195 height 21
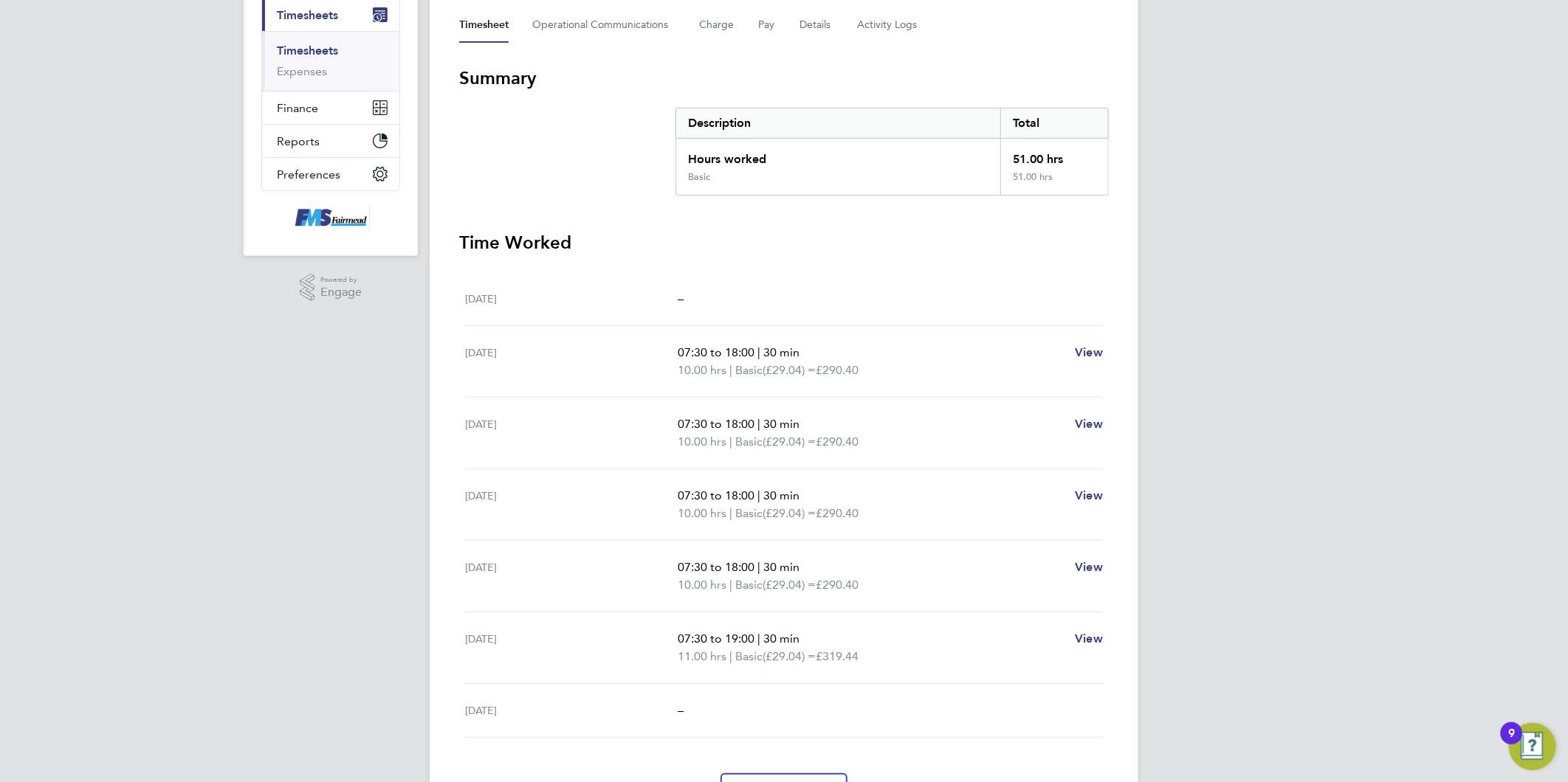
scroll to position [246, 0]
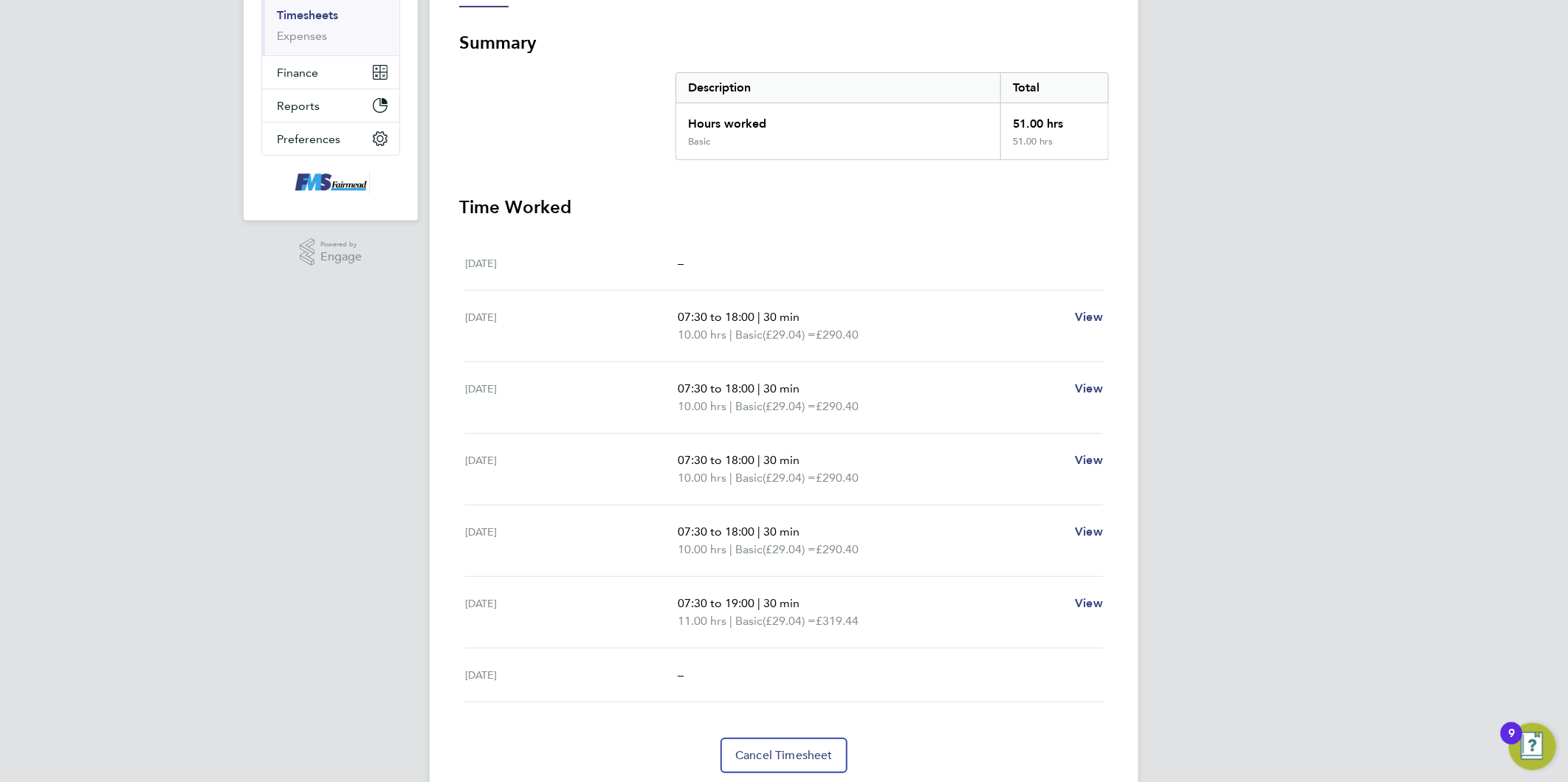
click at [1238, 308] on div "JC Joanne Conway Notifications Applications: Network Team Members Businesses Si…" at bounding box center [784, 293] width 1568 height 1079
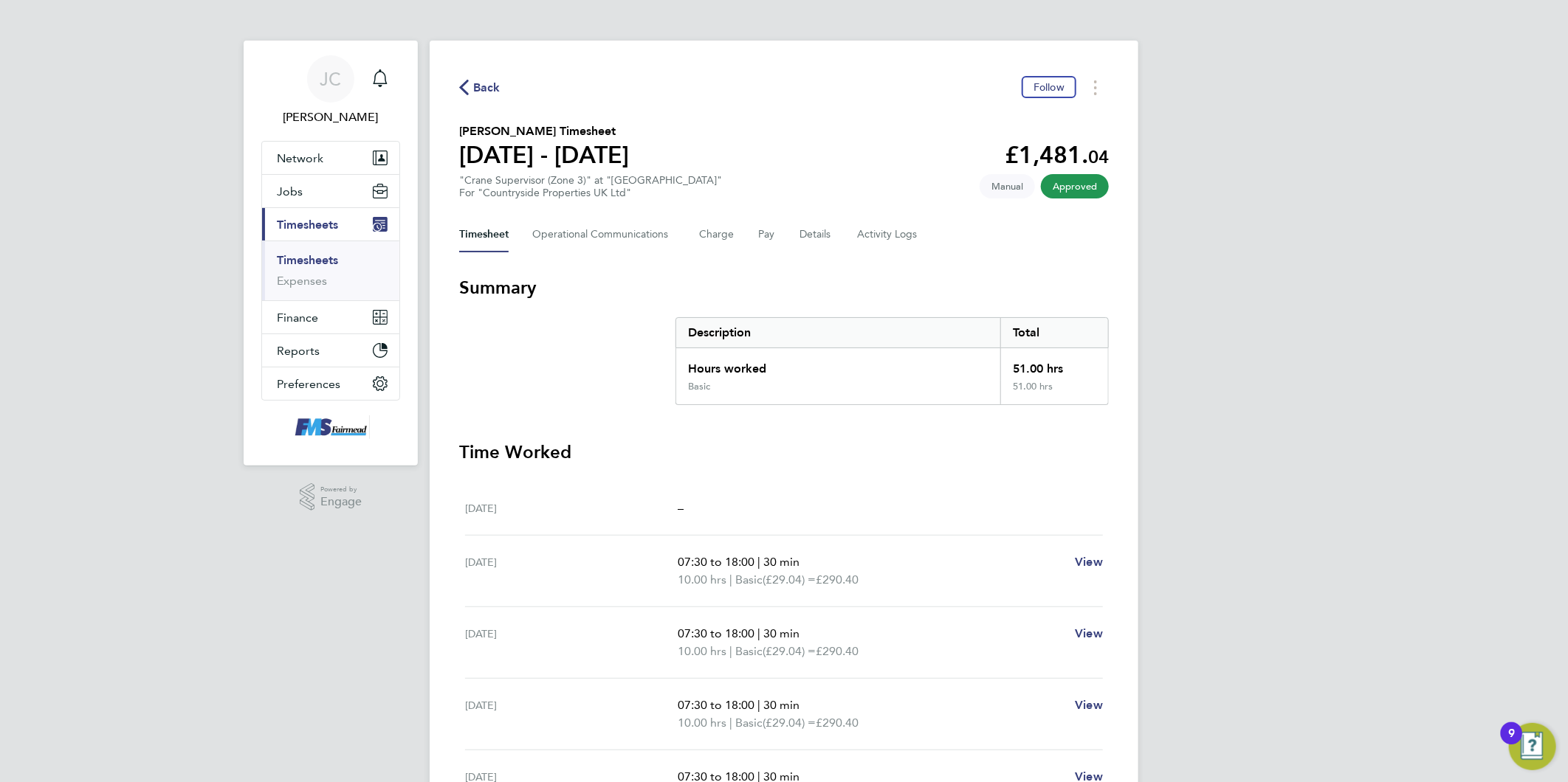
scroll to position [0, 0]
click at [1260, 359] on div "JC Joanne Conway Notifications Applications: Network Team Members Businesses Si…" at bounding box center [784, 539] width 1568 height 1079
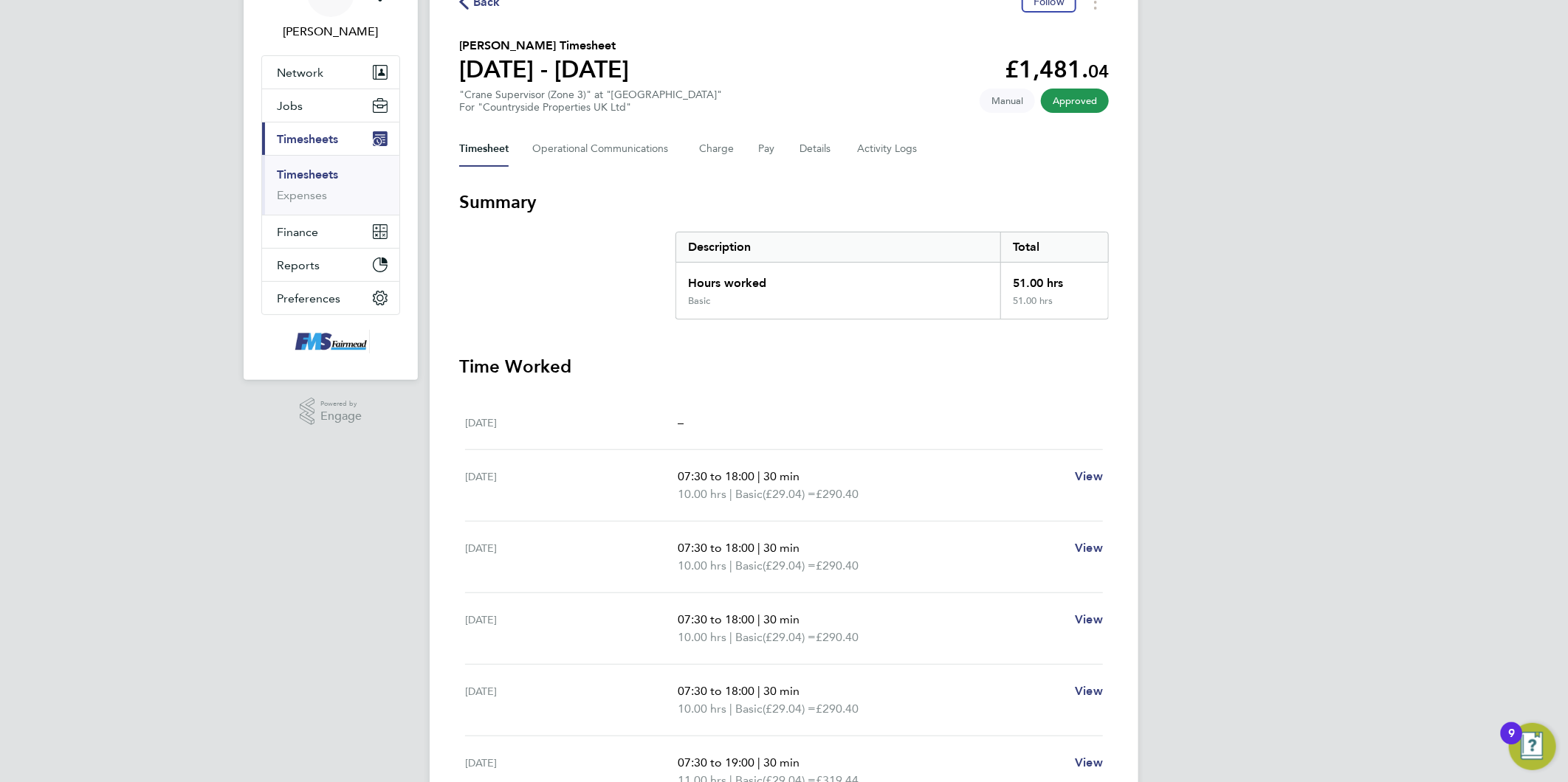
scroll to position [246, 0]
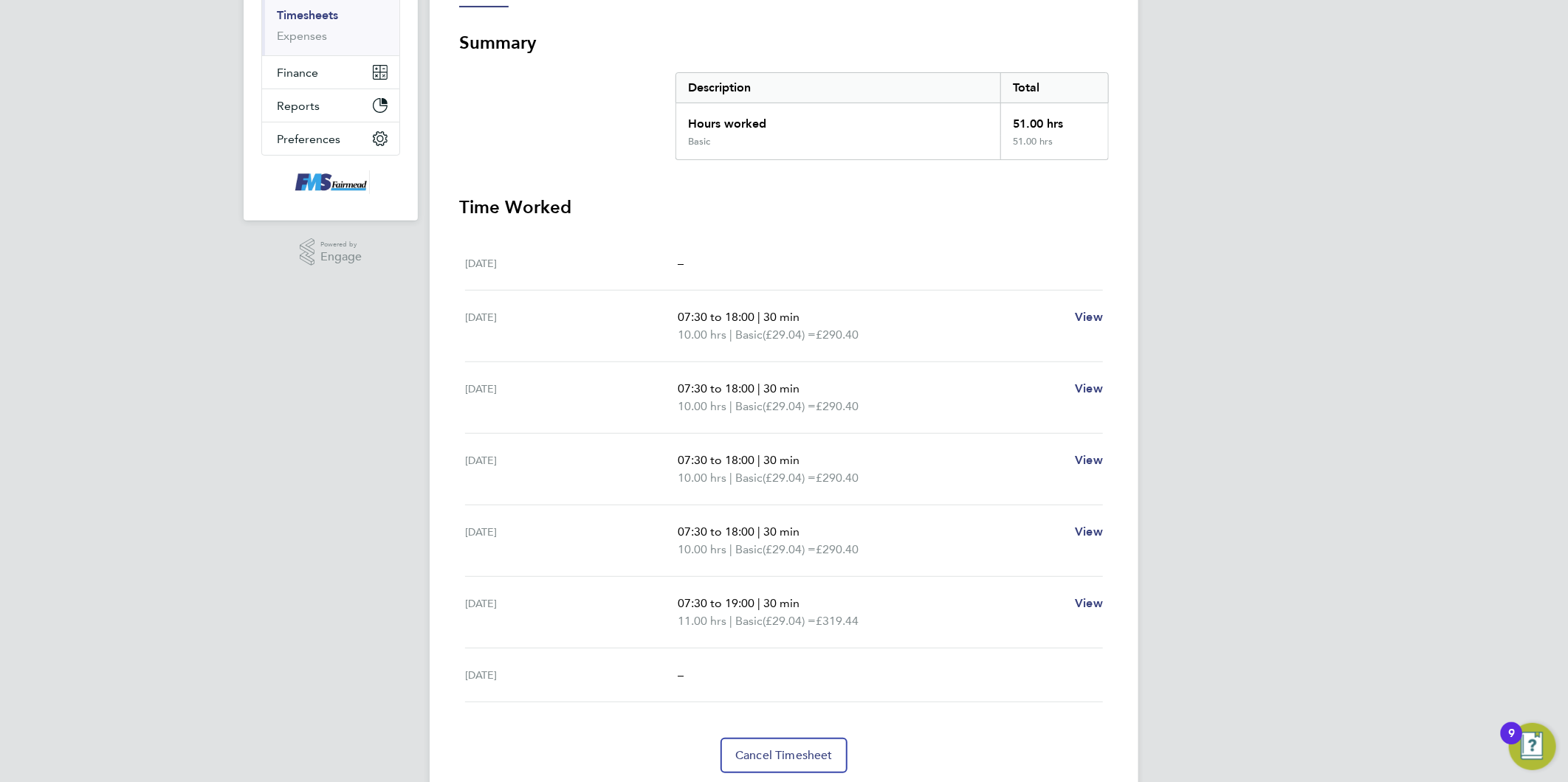
click at [1307, 366] on div "JC Joanne Conway Notifications Applications: Network Team Members Businesses Si…" at bounding box center [784, 293] width 1568 height 1079
click at [1304, 366] on div "JC Joanne Conway Notifications Applications: Network Team Members Businesses Si…" at bounding box center [784, 293] width 1568 height 1079
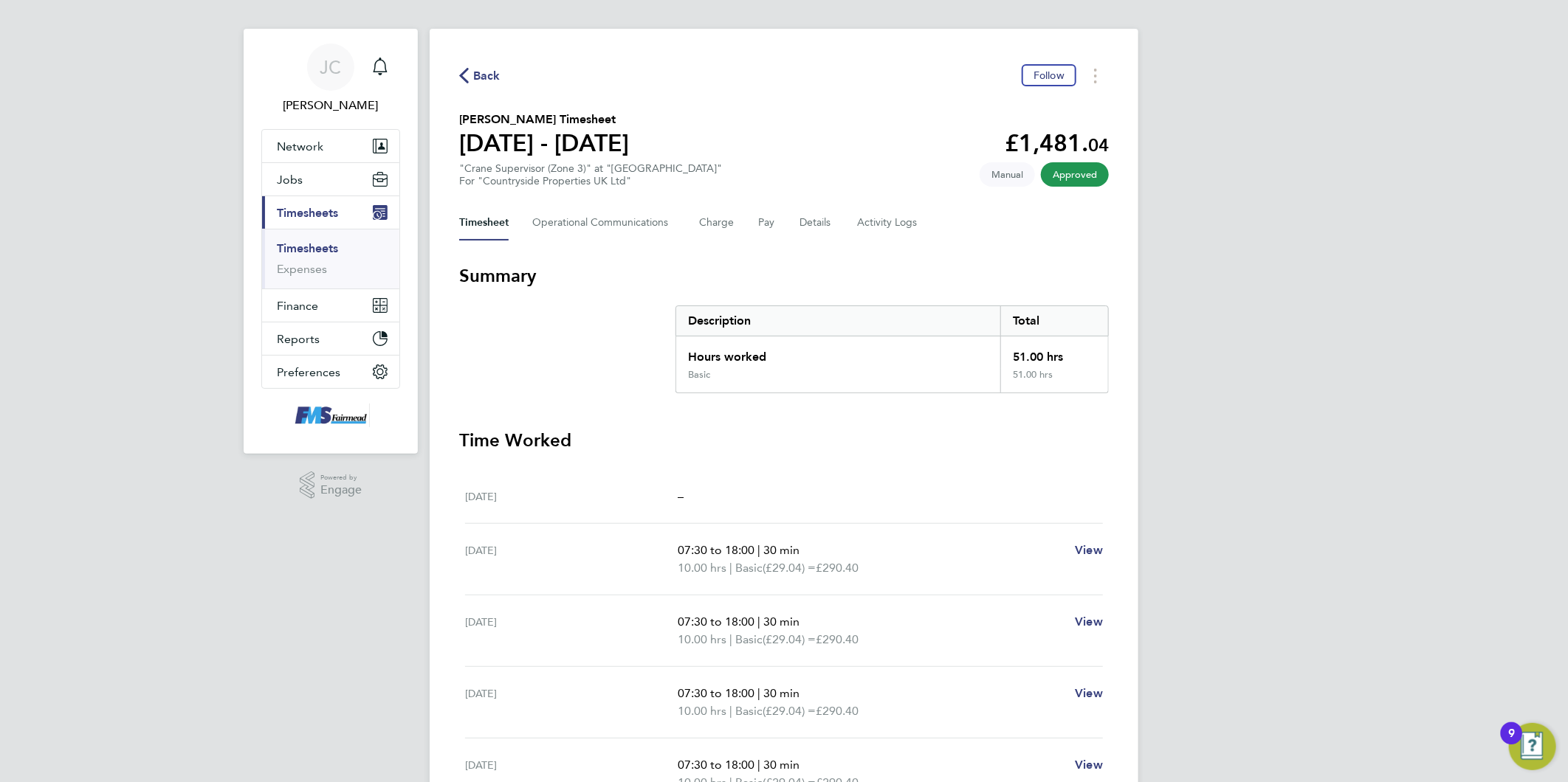
scroll to position [0, 0]
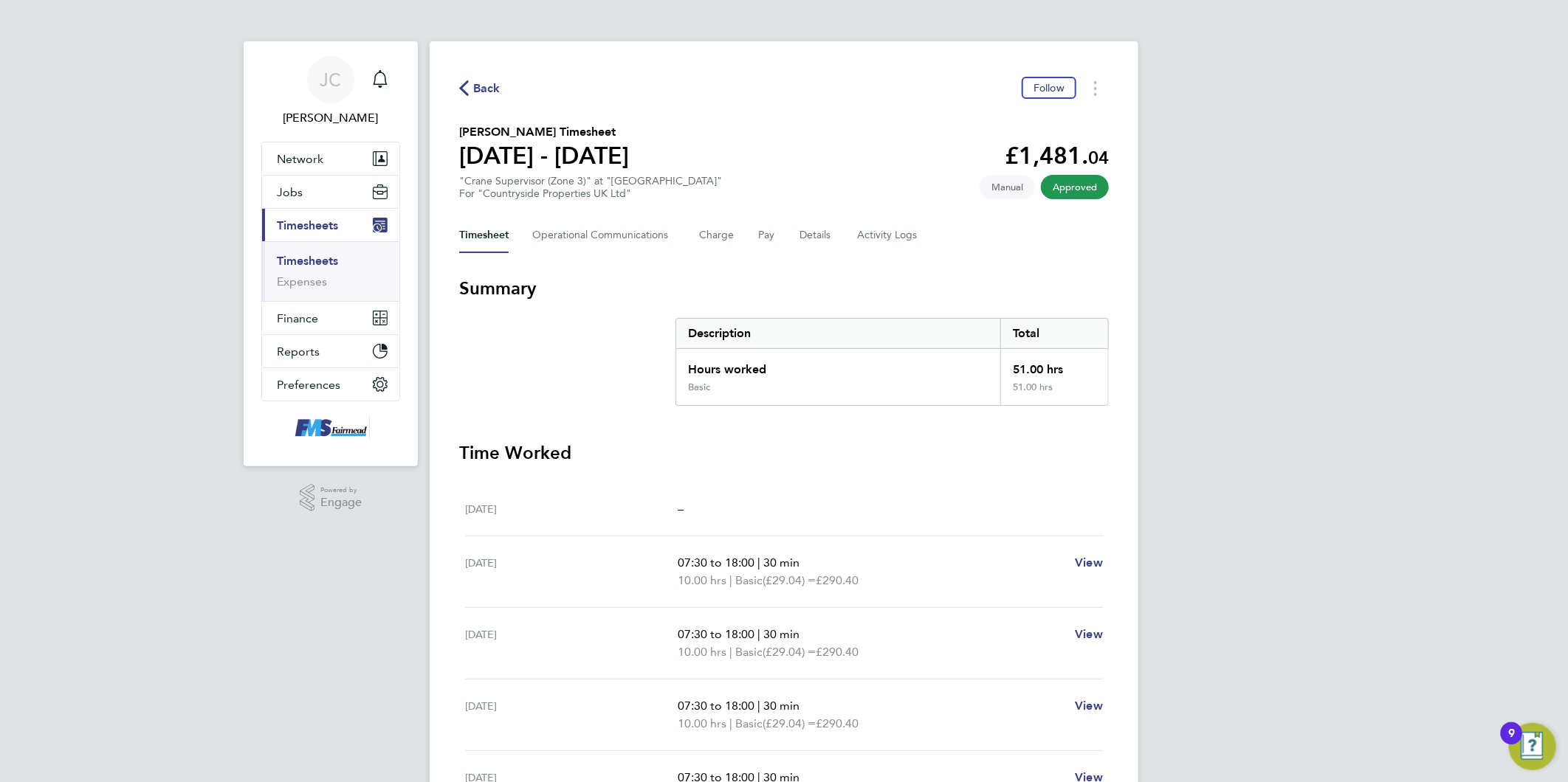
click at [1304, 366] on div "JC Joanne Conway Notifications Applications: Network Team Members Businesses Si…" at bounding box center [784, 539] width 1568 height 1079
click at [1249, 233] on div "JC Joanne Conway Notifications Applications: Network Team Members Businesses Si…" at bounding box center [784, 539] width 1568 height 1079
click at [1366, 407] on div "JC Joanne Conway Notifications Applications: Network Team Members Businesses Si…" at bounding box center [784, 539] width 1568 height 1079
click at [1317, 369] on div "JC Joanne Conway Notifications Applications: Network Team Members Businesses Si…" at bounding box center [784, 539] width 1568 height 1079
click at [1227, 398] on div "JC Joanne Conway Notifications Applications: Network Team Members Businesses Si…" at bounding box center [784, 539] width 1568 height 1079
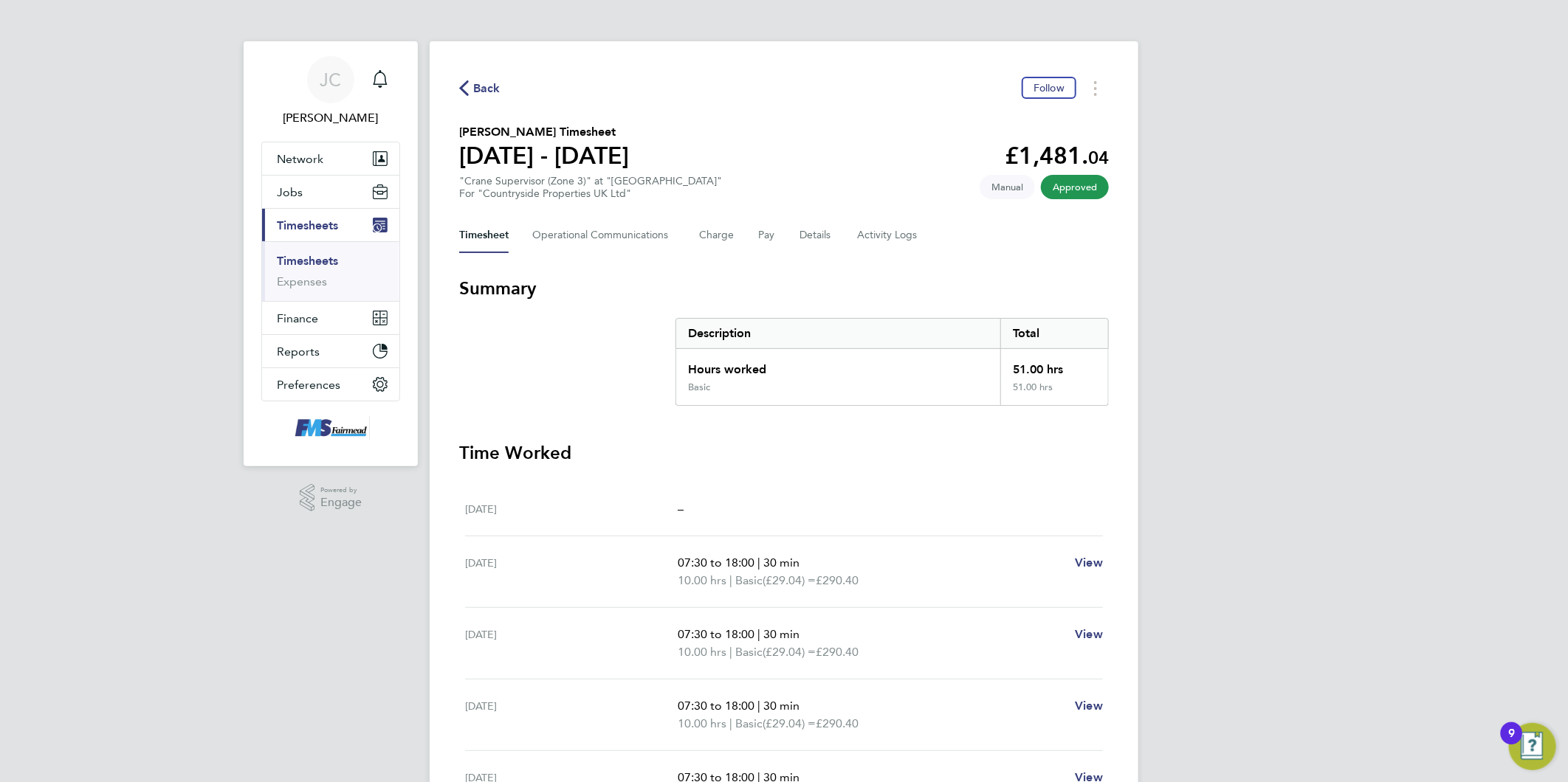
click at [1227, 390] on div "JC Joanne Conway Notifications Applications: Network Team Members Businesses Si…" at bounding box center [784, 539] width 1568 height 1079
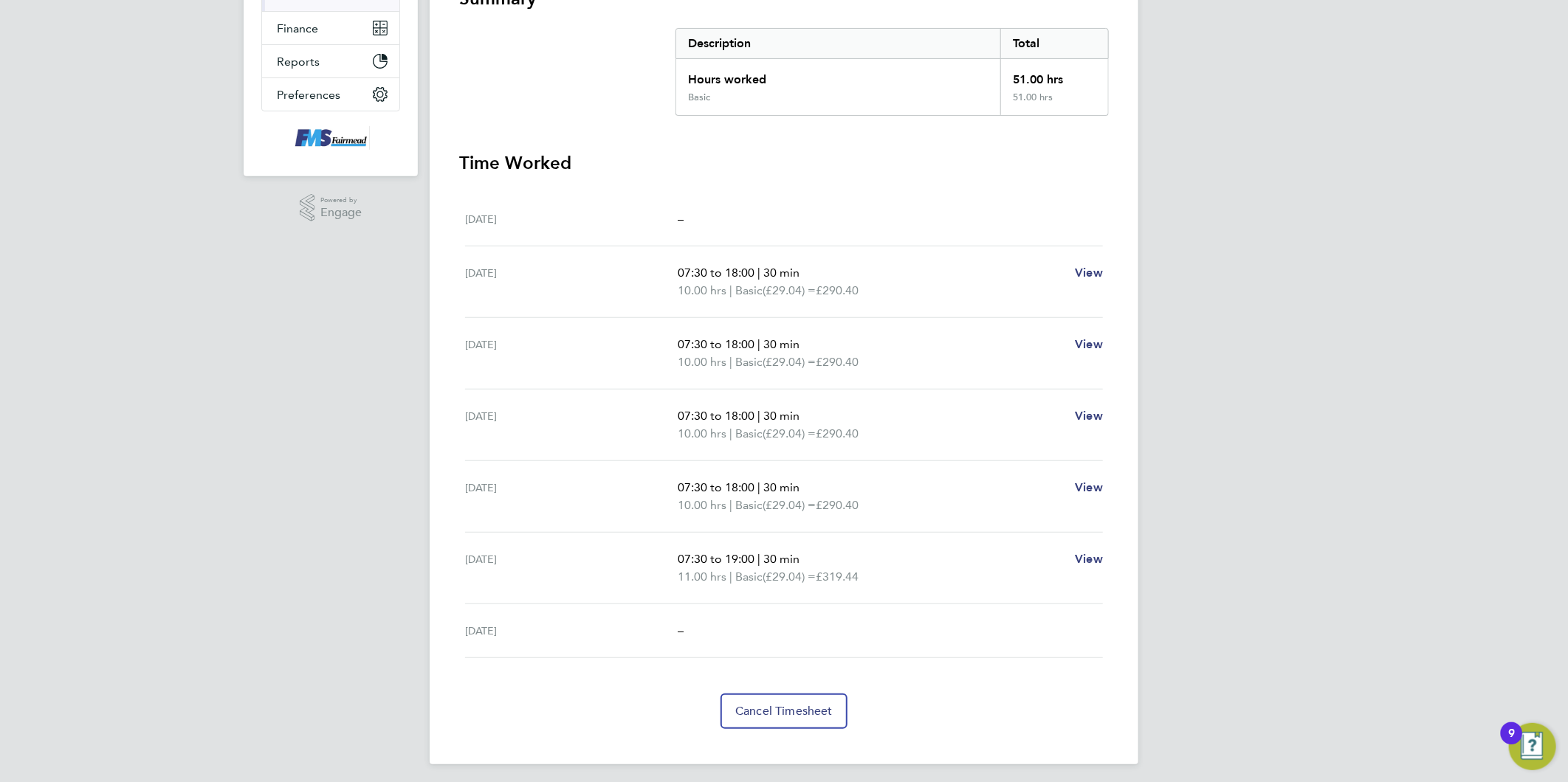
scroll to position [293, 0]
click at [1227, 389] on div "JC Joanne Conway Notifications Applications: Network Team Members Businesses Si…" at bounding box center [784, 246] width 1568 height 1079
click at [1272, 422] on div "JC Joanne Conway Notifications Applications: Network Team Members Businesses Si…" at bounding box center [784, 246] width 1568 height 1079
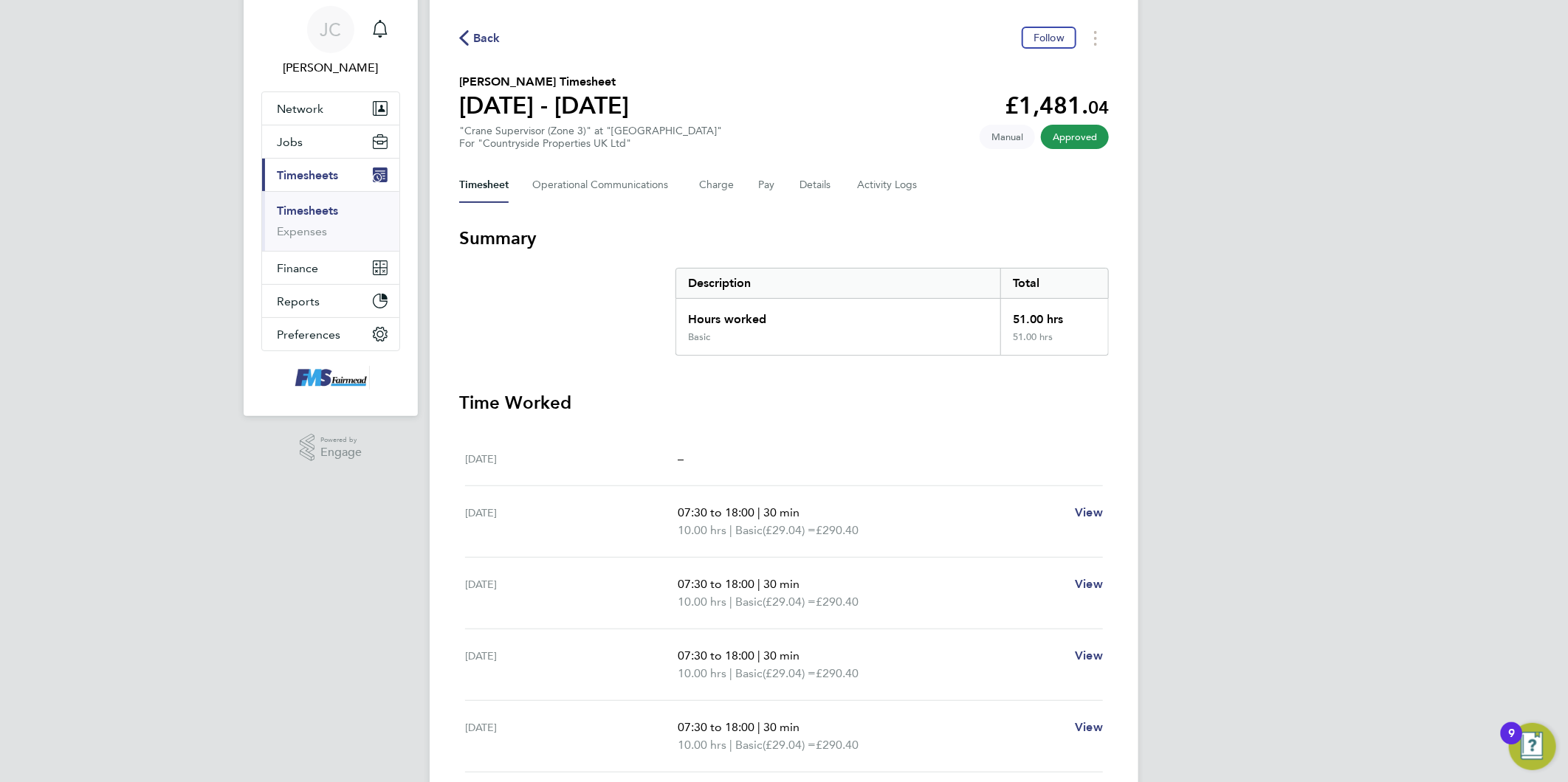
scroll to position [47, 0]
click at [1243, 482] on div "JC Joanne Conway Notifications Applications: Network Team Members Businesses Si…" at bounding box center [784, 492] width 1568 height 1079
click at [1243, 476] on div "JC Joanne Conway Notifications Applications: Network Team Members Businesses Si…" at bounding box center [784, 492] width 1568 height 1079
click at [1245, 479] on div "JC Joanne Conway Notifications Applications: Network Team Members Businesses Si…" at bounding box center [784, 492] width 1568 height 1079
click at [1231, 332] on div "JC Joanne Conway Notifications Applications: Network Team Members Businesses Si…" at bounding box center [784, 492] width 1568 height 1079
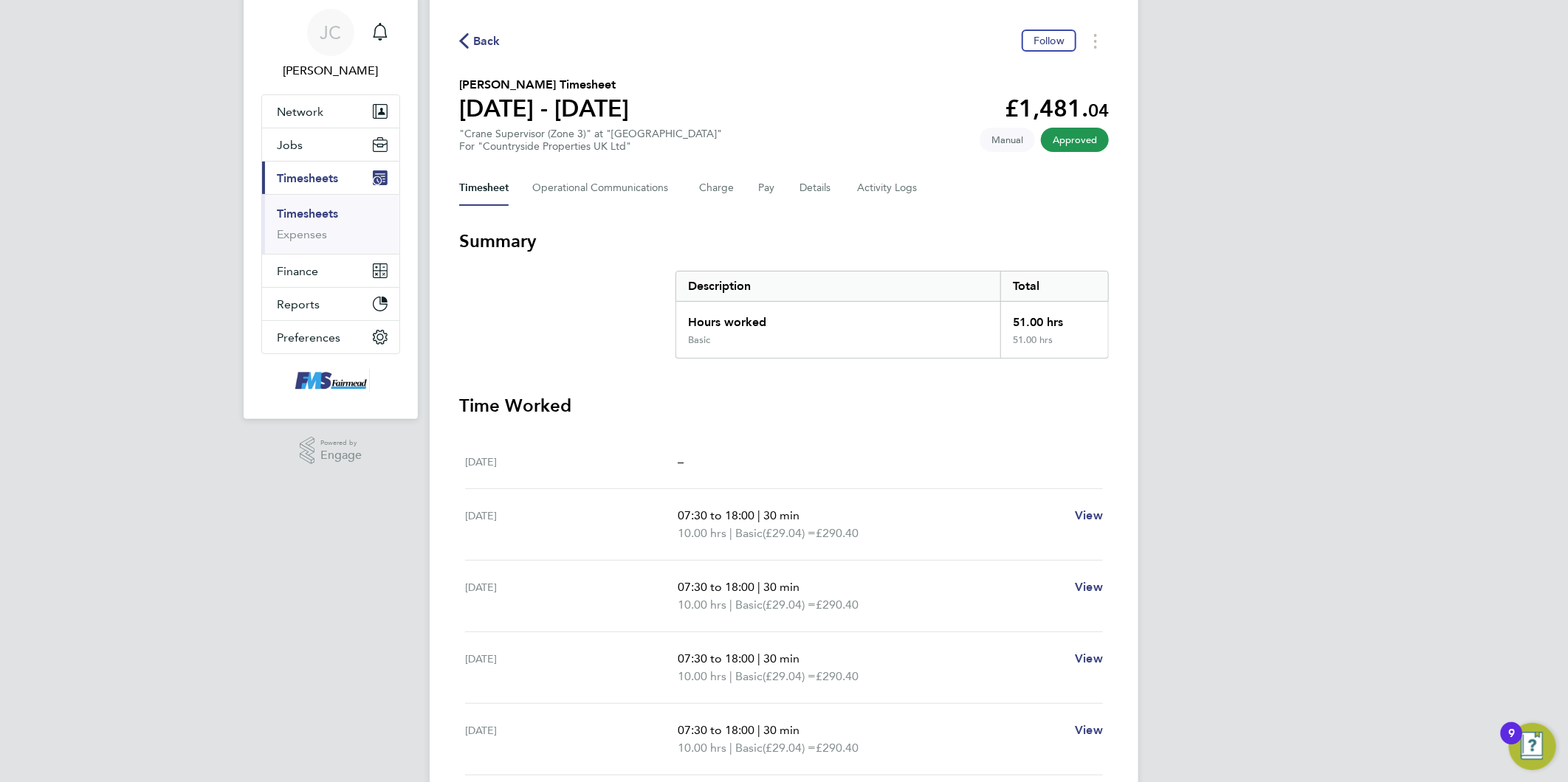
click at [1242, 415] on div "JC Joanne Conway Notifications Applications: Network Team Members Businesses Si…" at bounding box center [784, 492] width 1568 height 1079
click at [1243, 399] on div "JC Joanne Conway Notifications Applications: Network Team Members Businesses Si…" at bounding box center [784, 492] width 1568 height 1079
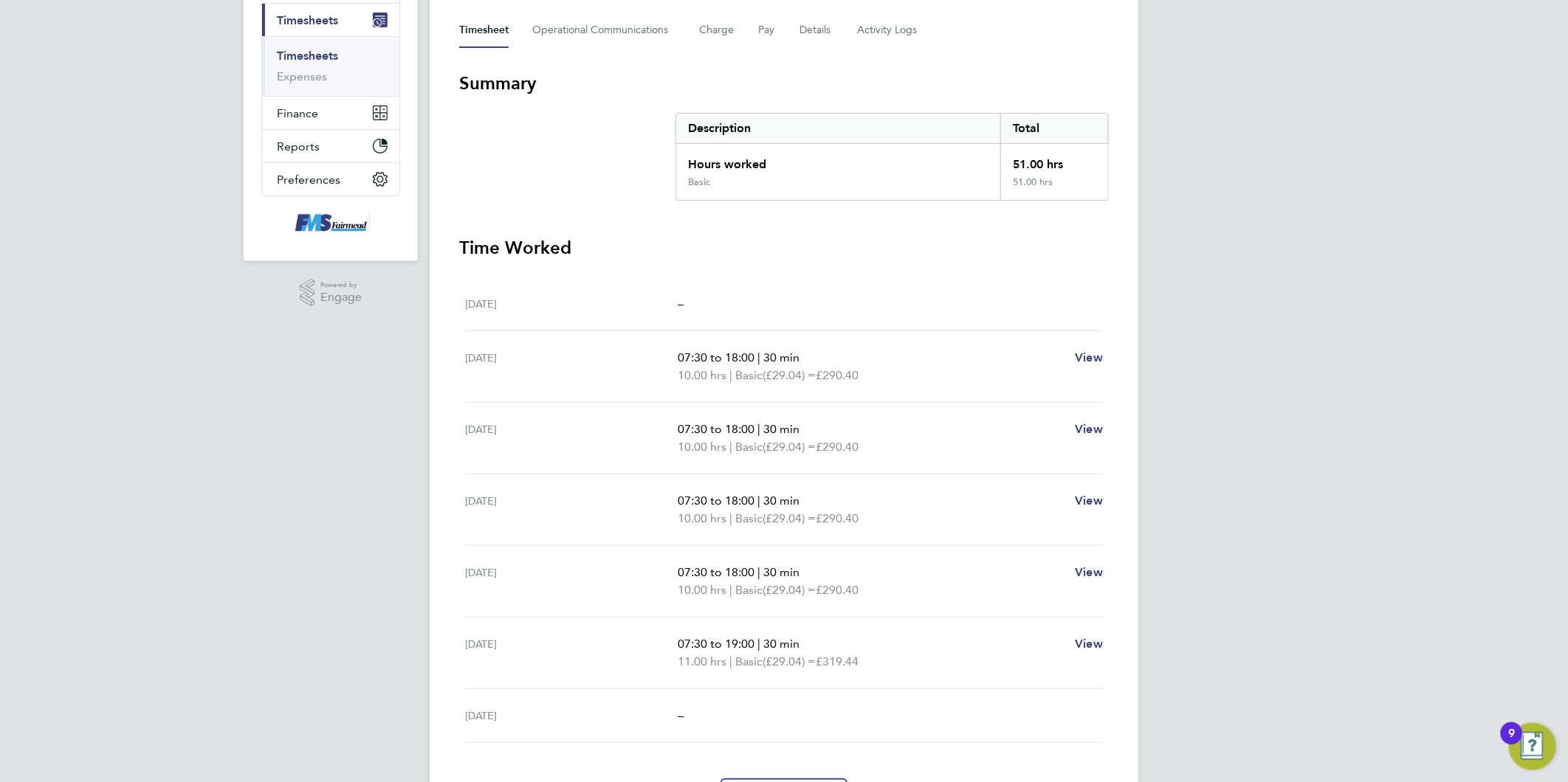
scroll to position [212, 0]
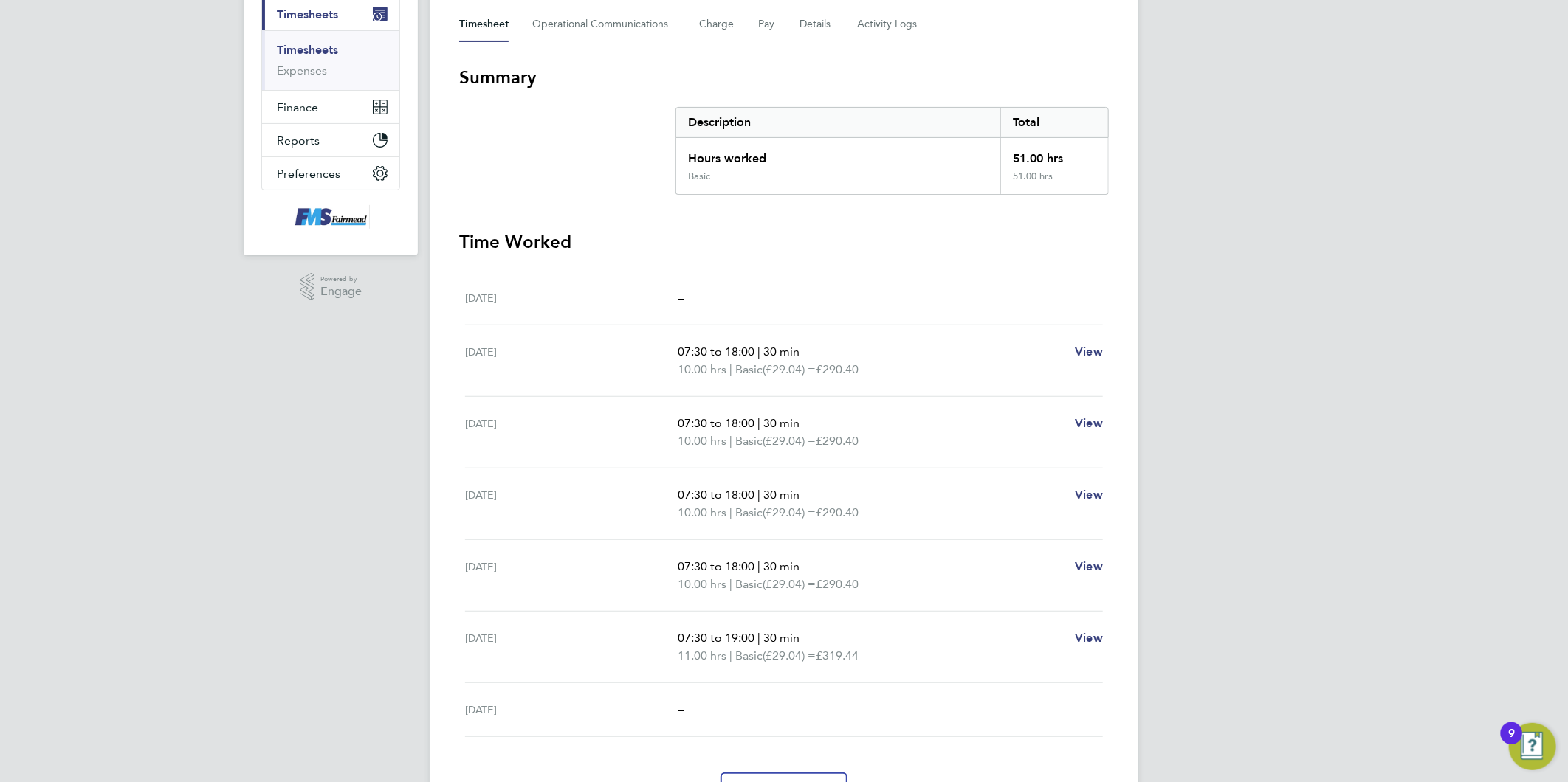
click at [1314, 449] on div "JC Joanne Conway Notifications Applications: Network Team Members Businesses Si…" at bounding box center [784, 327] width 1568 height 1079
click at [1345, 458] on div "JC Joanne Conway Notifications Applications: Network Team Members Businesses Si…" at bounding box center [784, 327] width 1568 height 1079
click at [1329, 459] on div "JC Joanne Conway Notifications Applications: Network Team Members Businesses Si…" at bounding box center [784, 327] width 1568 height 1079
click at [1327, 459] on div "JC Joanne Conway Notifications Applications: Network Team Members Businesses Si…" at bounding box center [784, 327] width 1568 height 1079
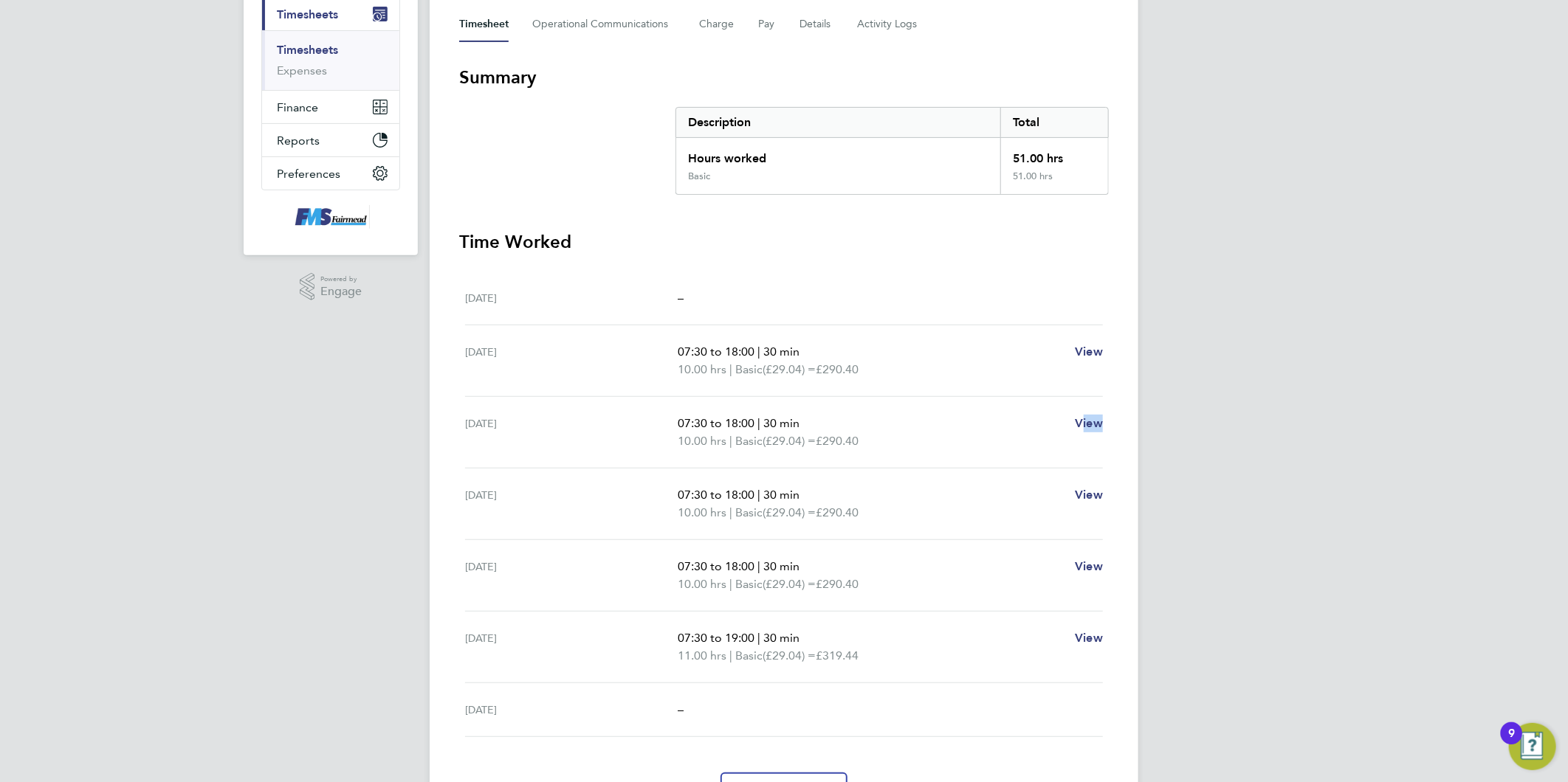
click at [1327, 459] on div "JC Joanne Conway Notifications Applications: Network Team Members Businesses Si…" at bounding box center [784, 327] width 1568 height 1079
drag, startPoint x: 1327, startPoint y: 459, endPoint x: 1355, endPoint y: 360, distance: 102.9
click at [1280, 362] on div "JC Joanne Conway Notifications Applications: Network Team Members Businesses Si…" at bounding box center [784, 327] width 1568 height 1079
click at [1423, 342] on div "JC Joanne Conway Notifications Applications: Network Team Members Businesses Si…" at bounding box center [784, 327] width 1568 height 1079
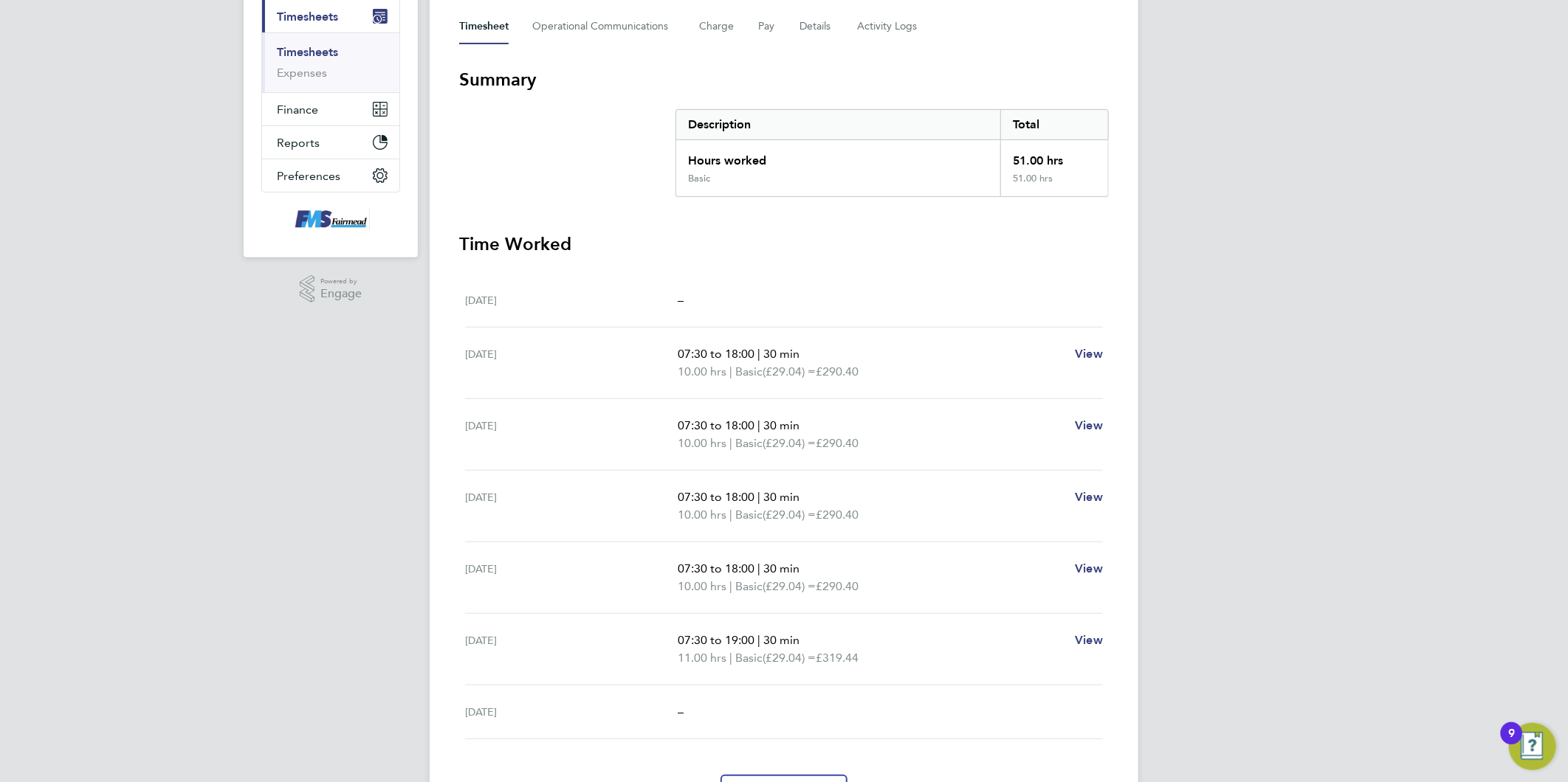
drag, startPoint x: 1399, startPoint y: 428, endPoint x: 1366, endPoint y: 444, distance: 36.7
click at [1399, 429] on div "JC Joanne Conway Notifications Applications: Network Team Members Businesses Si…" at bounding box center [784, 330] width 1568 height 1079
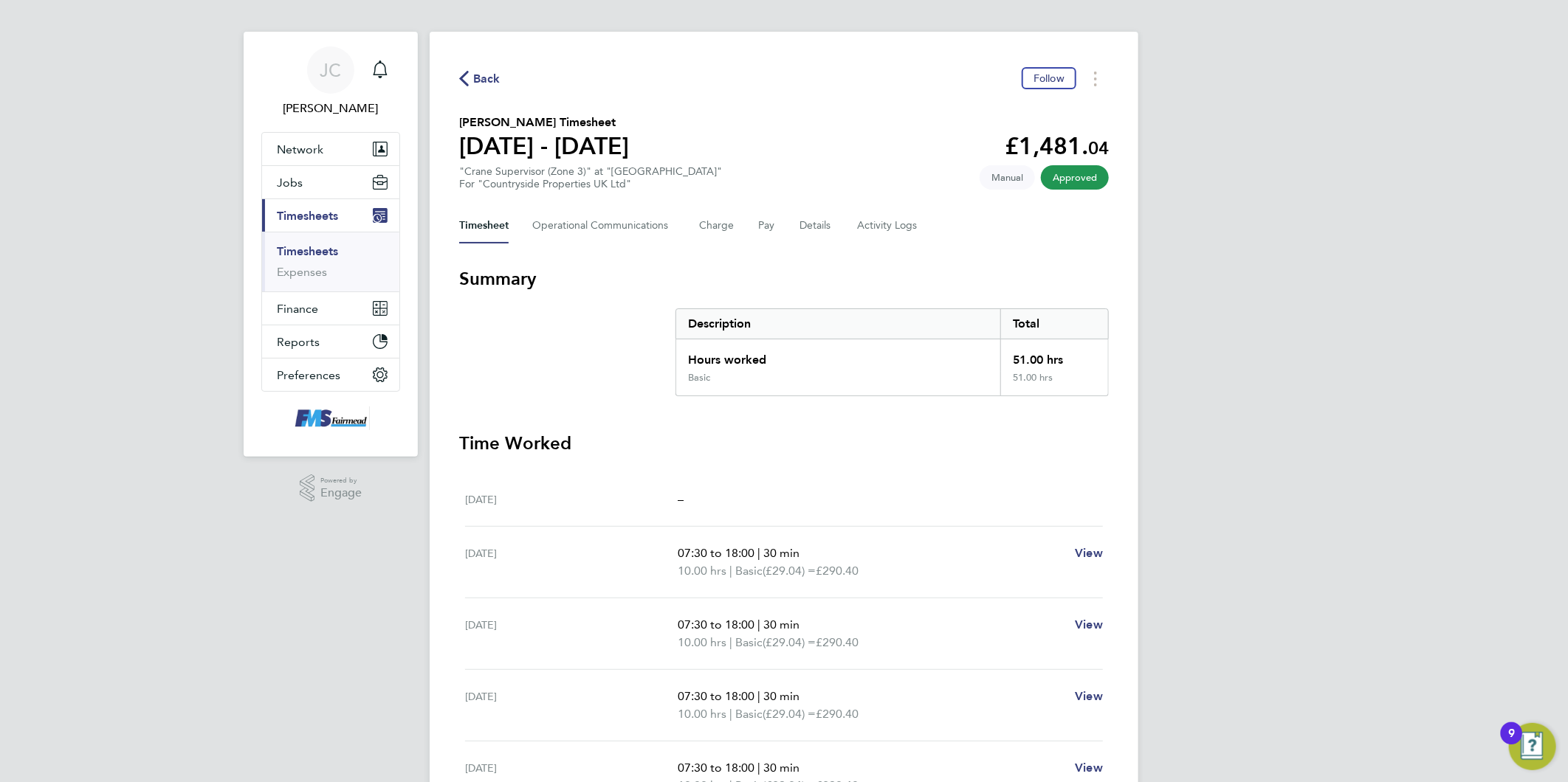
scroll to position [0, 0]
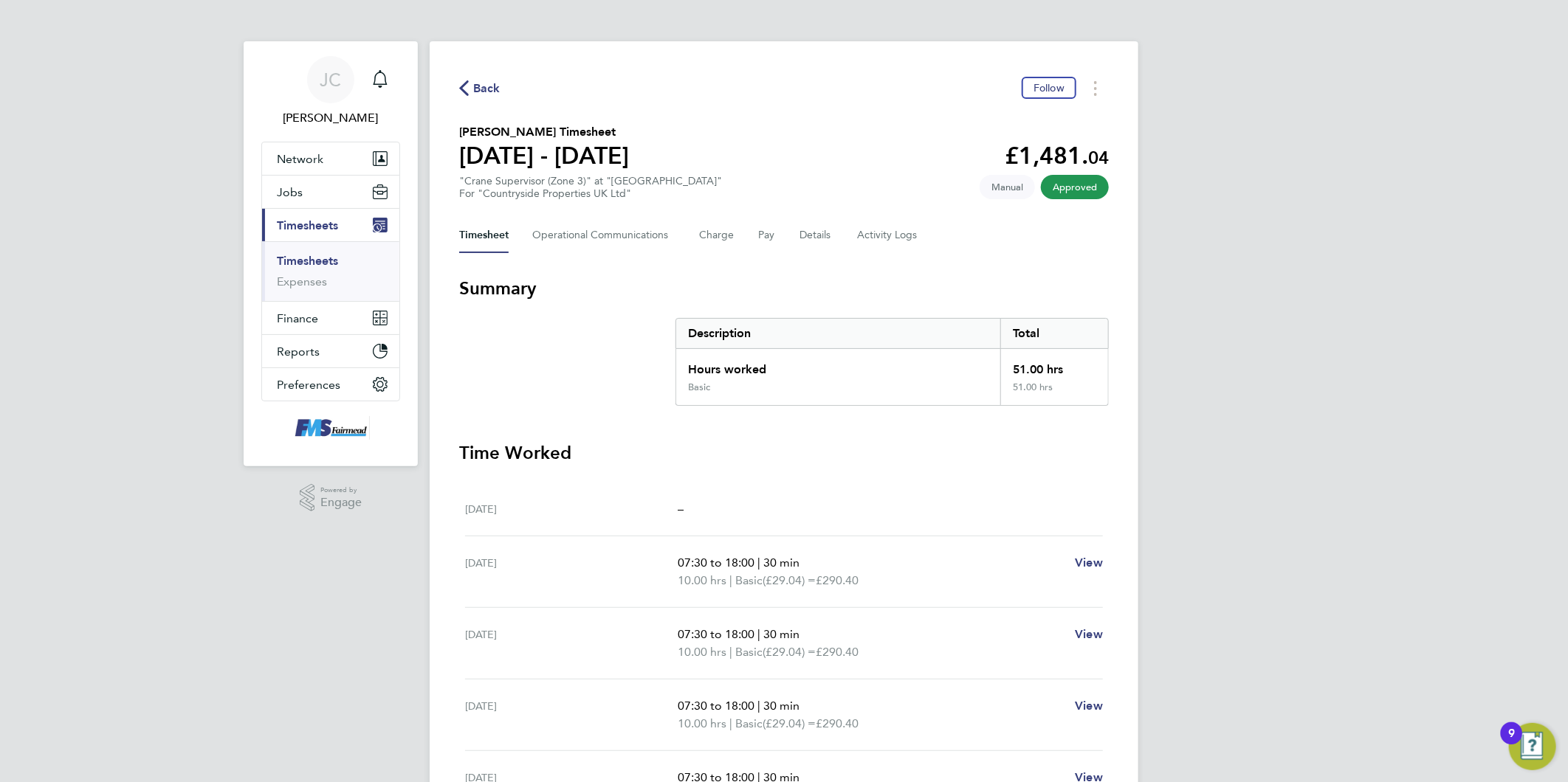
click at [466, 89] on icon "button" at bounding box center [464, 88] width 10 height 15
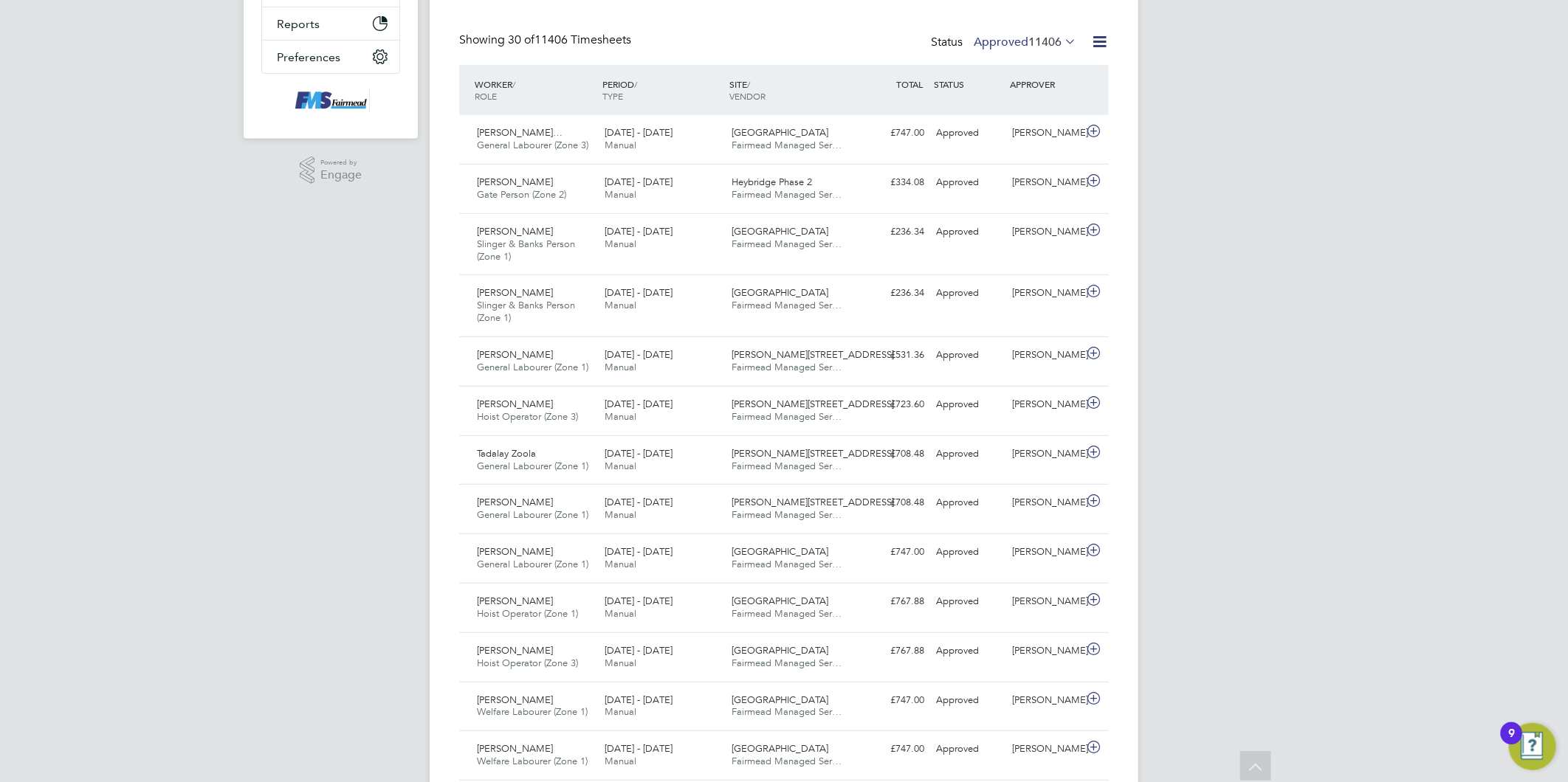
click at [1396, 396] on div "JC Joanne Conway Notifications Applications: Network Team Members Businesses Si…" at bounding box center [784, 726] width 1568 height 2106
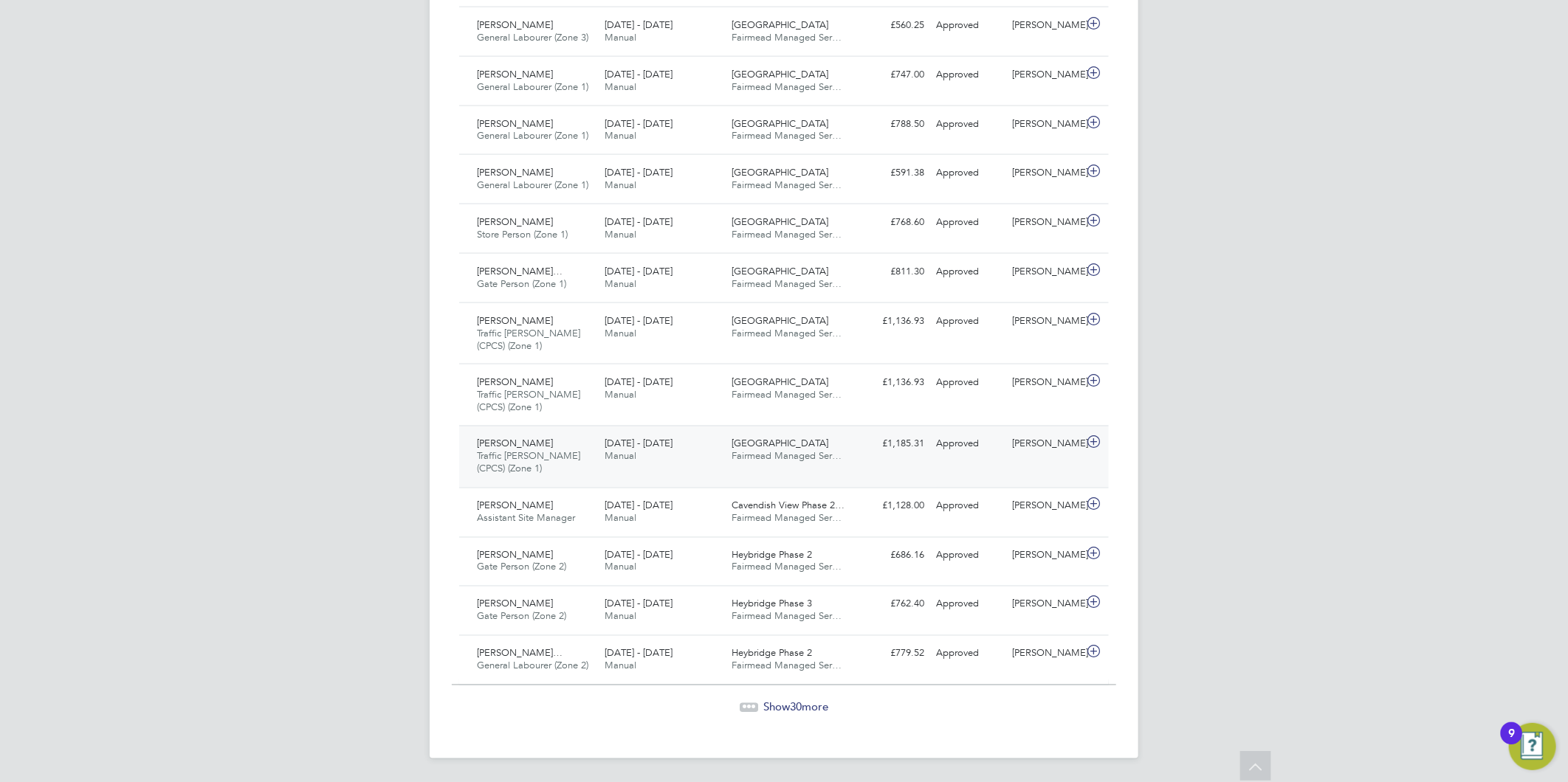
click at [791, 466] on div "Waltham Forest Fairmead Managed Ser…" at bounding box center [790, 451] width 127 height 37
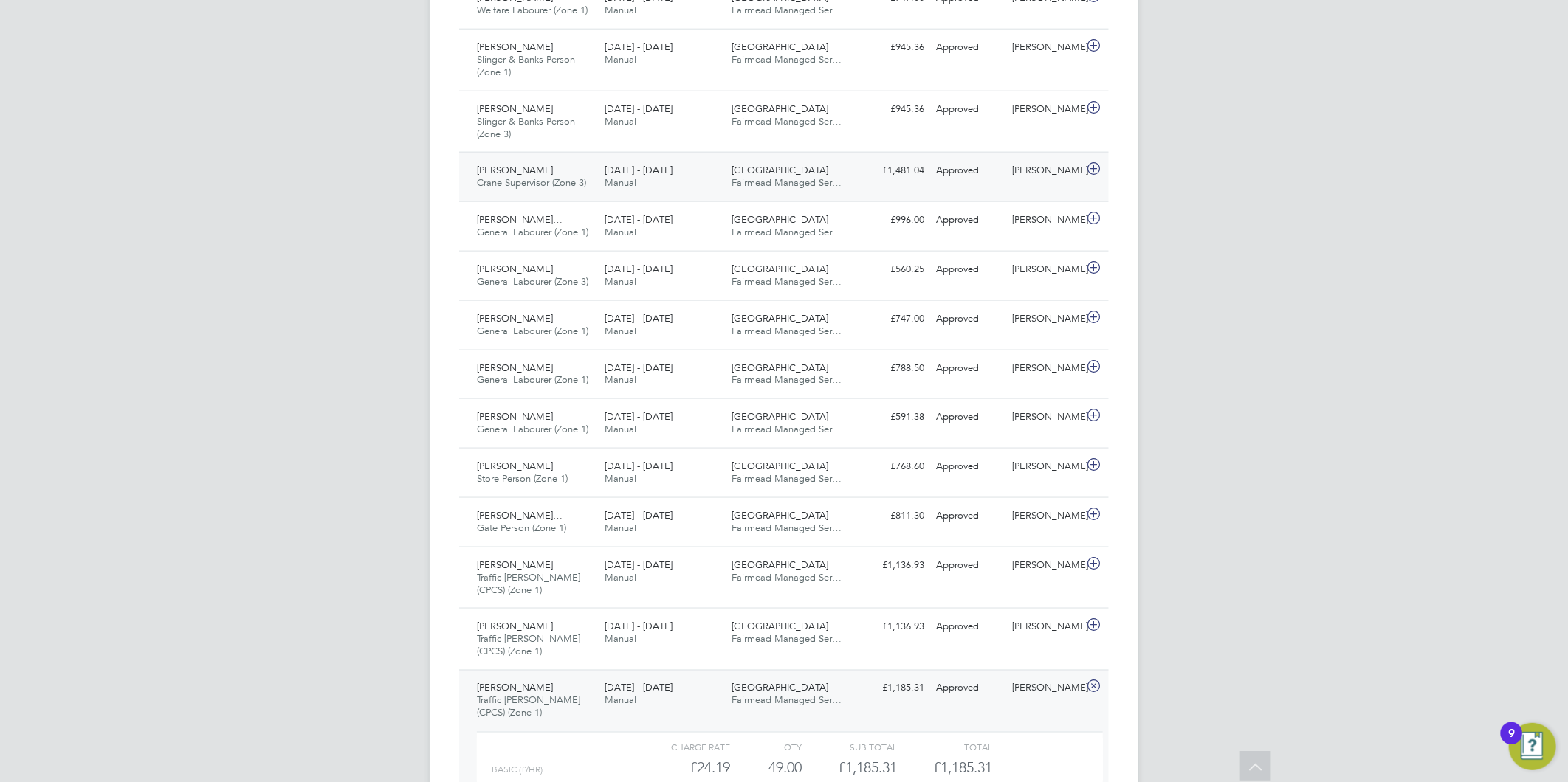
click at [498, 163] on div "James Okou Crane Supervisor (Zone 3) 25 - 31 Aug 2025" at bounding box center [534, 177] width 127 height 37
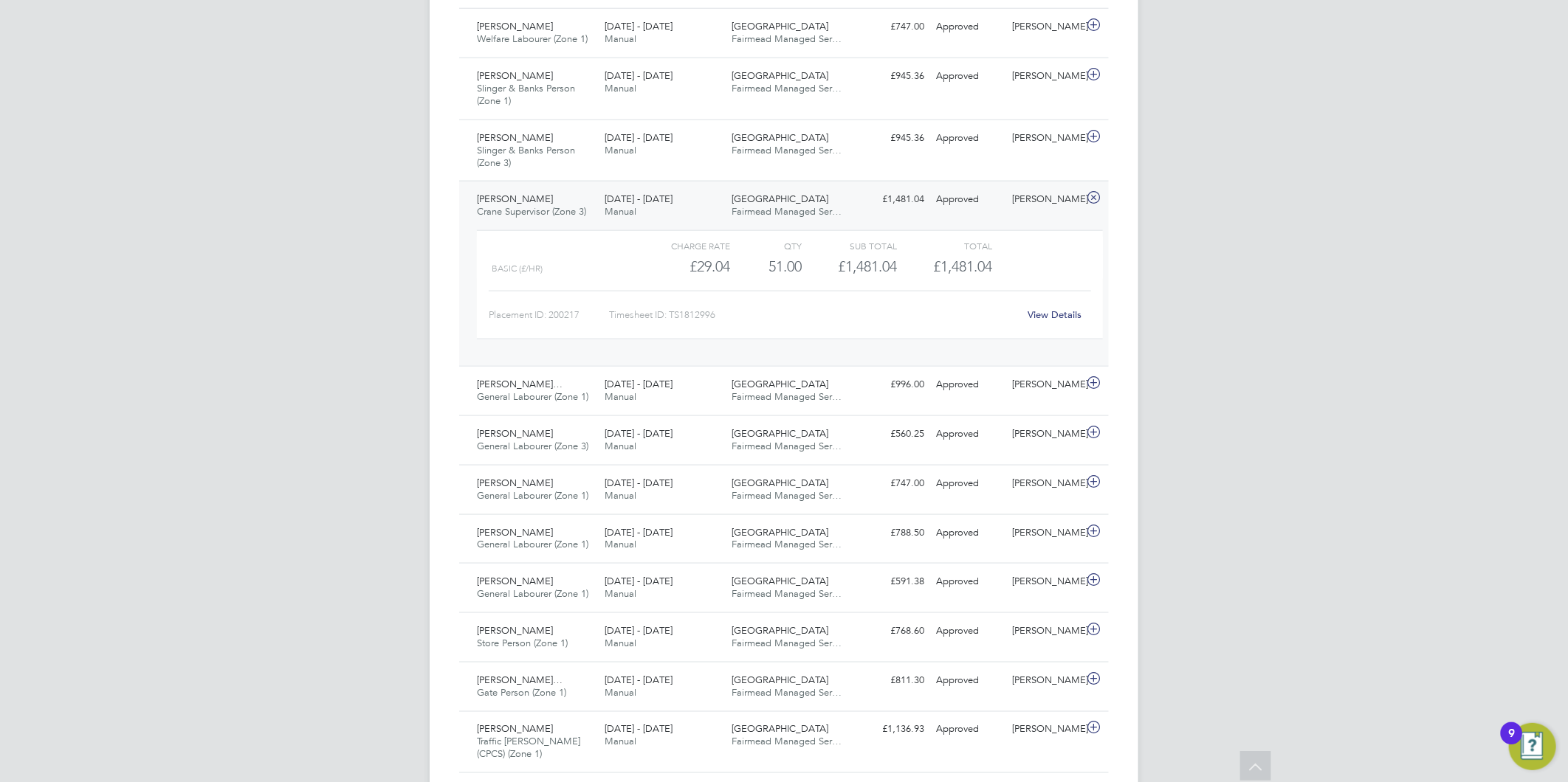
drag, startPoint x: 1245, startPoint y: 475, endPoint x: 957, endPoint y: 336, distance: 319.8
click at [1245, 475] on div "JC Joanne Conway Notifications Applications: Network Team Members Businesses Si…" at bounding box center [784, 139] width 1568 height 2378
click at [829, 196] on div "Waltham Forest Fairmead Managed Ser…" at bounding box center [790, 206] width 127 height 37
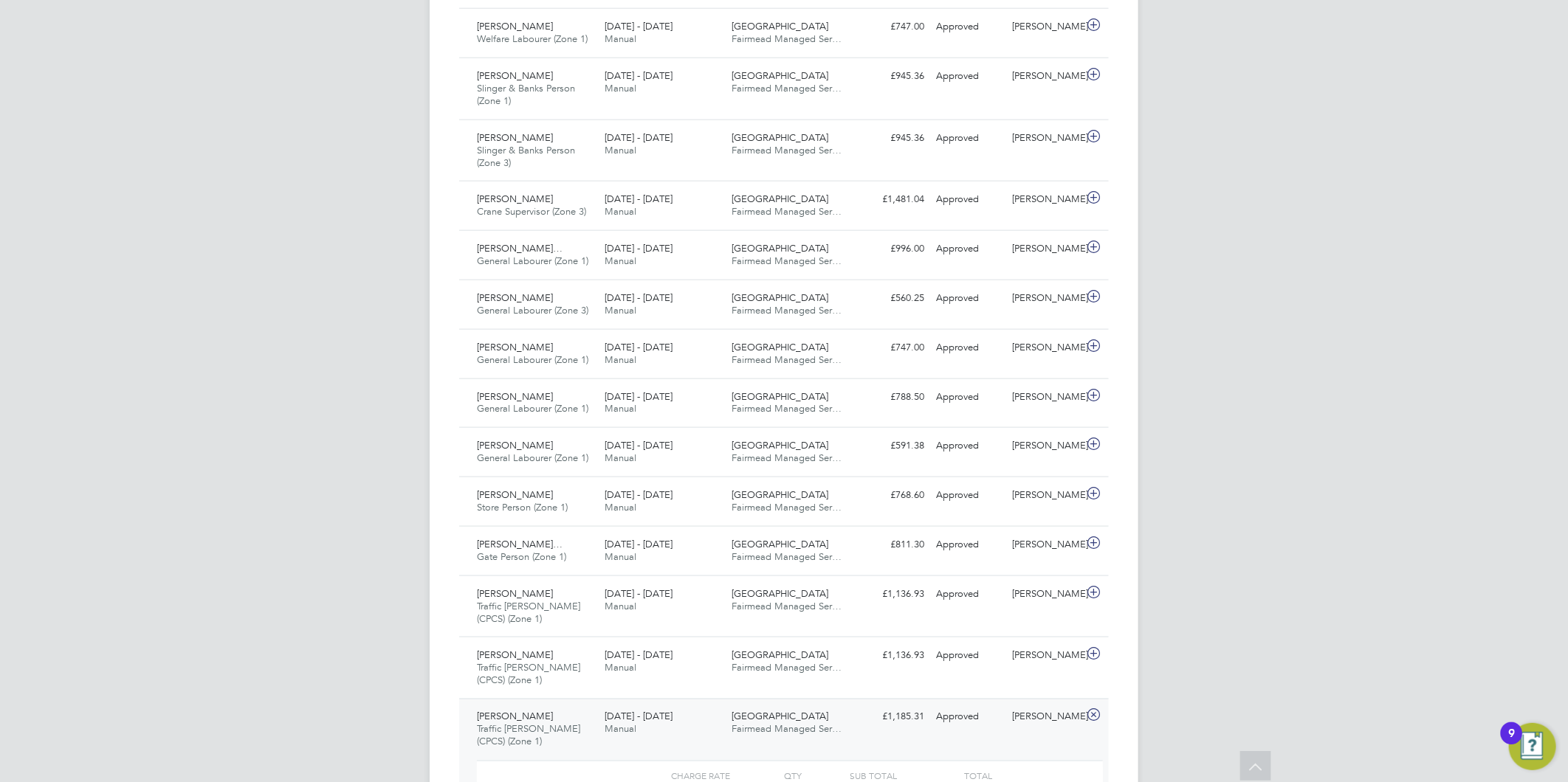
click at [630, 714] on span "[DATE] - [DATE]" at bounding box center [638, 717] width 68 height 12
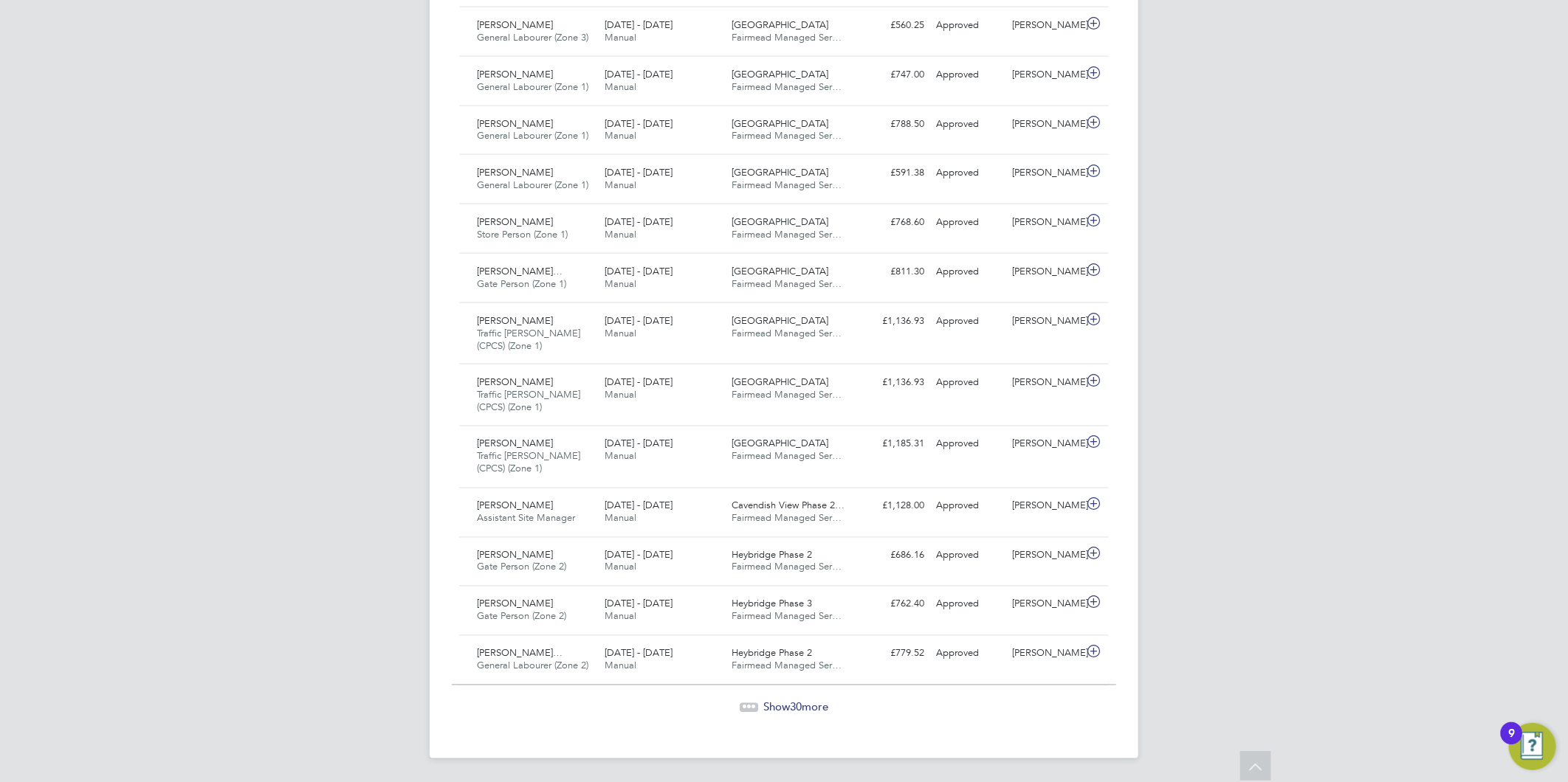
click at [670, 431] on div "Ayshe Ahmed Traffic Marshall (CPCS) (Zone 1) 25 - 31 Aug 2025 25 - 31 Aug 2025 …" at bounding box center [784, 457] width 650 height 62
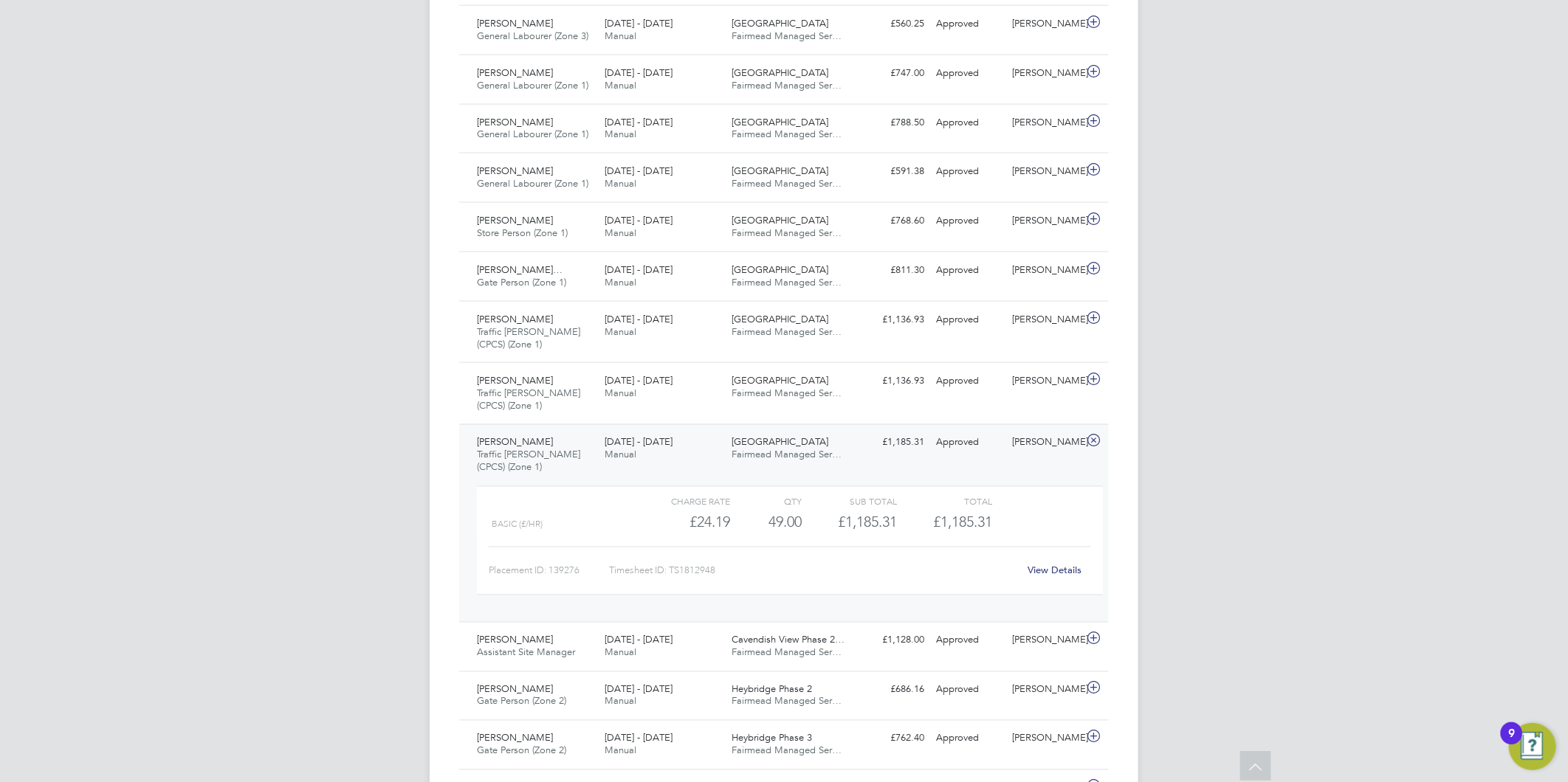
drag, startPoint x: 1378, startPoint y: 412, endPoint x: 1243, endPoint y: 490, distance: 155.9
click at [1068, 570] on link "View Details" at bounding box center [1055, 570] width 54 height 12
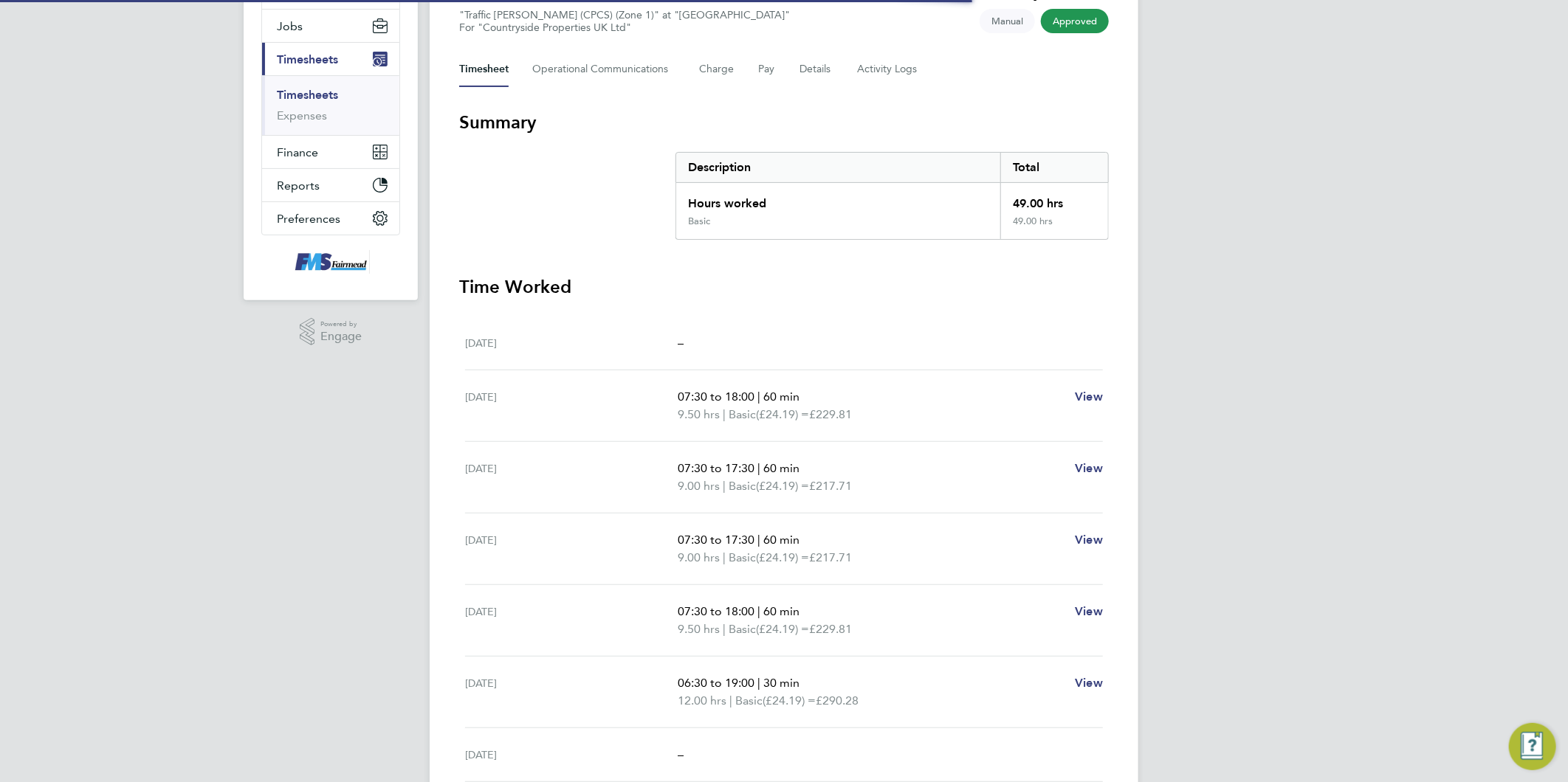
scroll to position [293, 0]
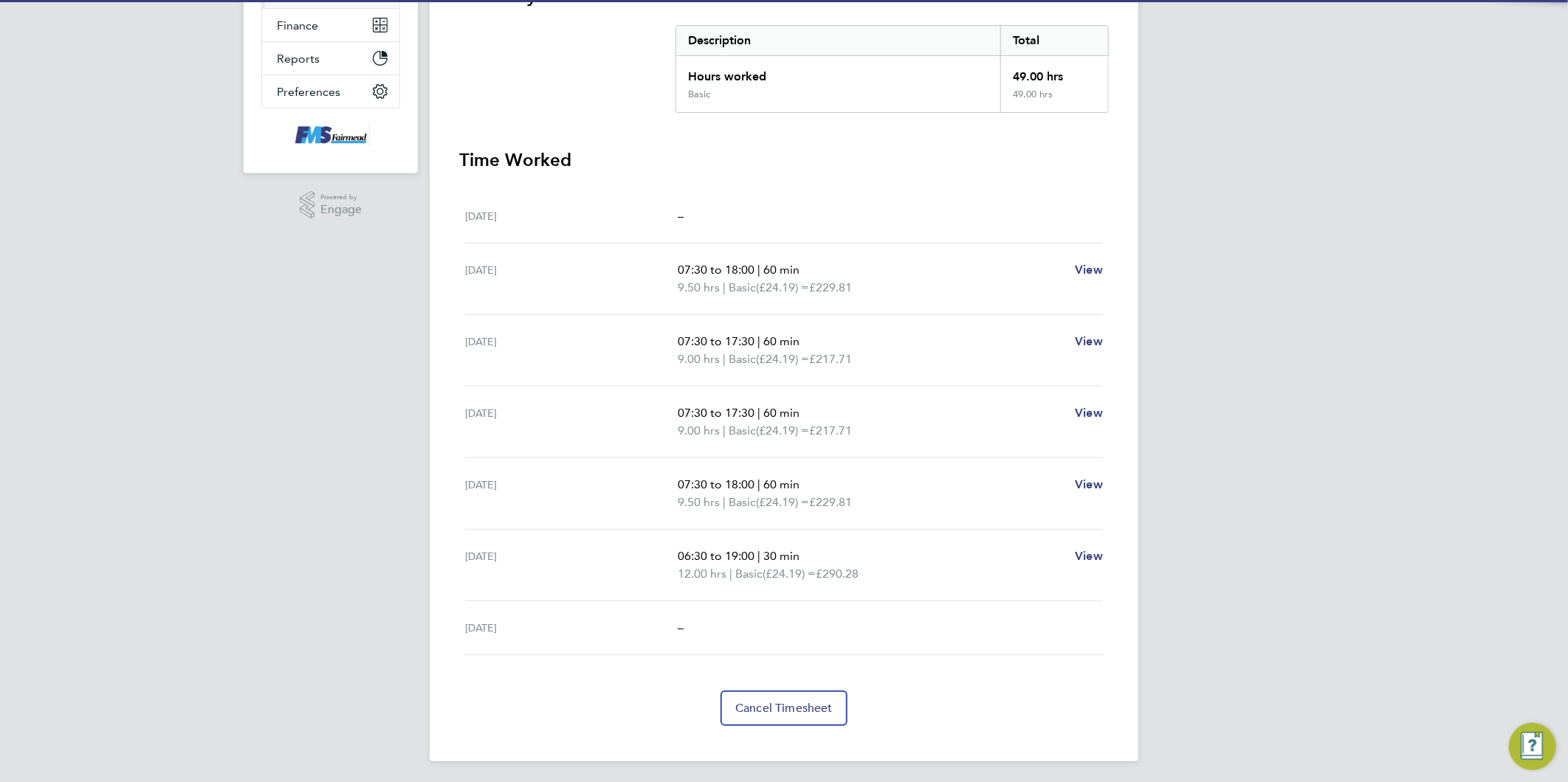
click at [1234, 476] on div "JC Joanne Conway Notifications Applications: Network Team Members Businesses Si…" at bounding box center [784, 246] width 1568 height 1079
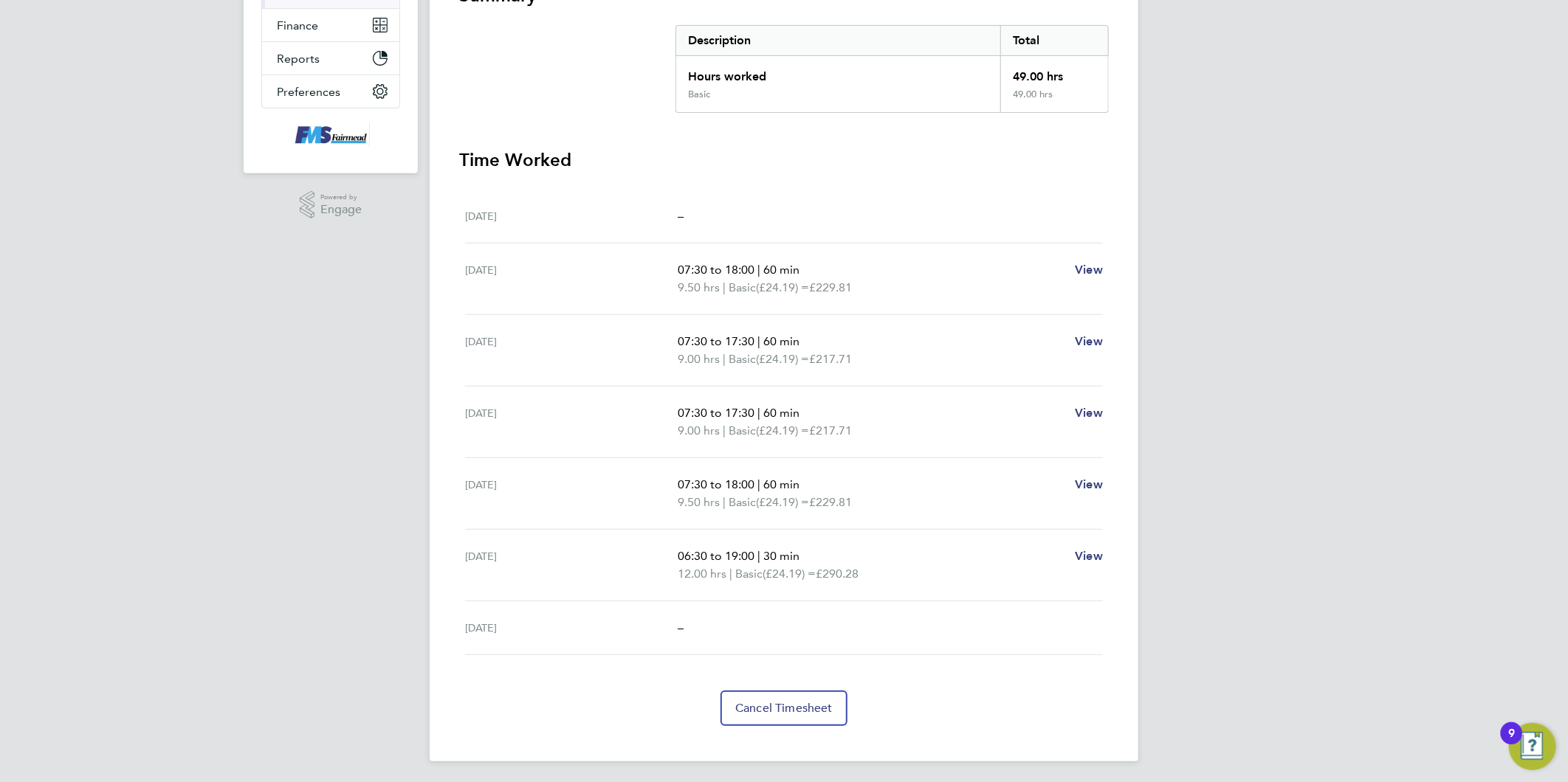
click at [1268, 461] on div "JC Joanne Conway Notifications Applications: Network Team Members Businesses Si…" at bounding box center [784, 246] width 1568 height 1079
click at [1301, 437] on div "JC Joanne Conway Notifications Applications: Network Team Members Businesses Si…" at bounding box center [784, 246] width 1568 height 1079
click at [1282, 534] on div "JC Joanne Conway Notifications Applications: Network Team Members Businesses Si…" at bounding box center [784, 246] width 1568 height 1079
click at [1274, 565] on div "JC Joanne Conway Notifications Applications: Network Team Members Businesses Si…" at bounding box center [784, 246] width 1568 height 1079
click at [1279, 514] on div "JC Joanne Conway Notifications Applications: Network Team Members Businesses Si…" at bounding box center [784, 246] width 1568 height 1079
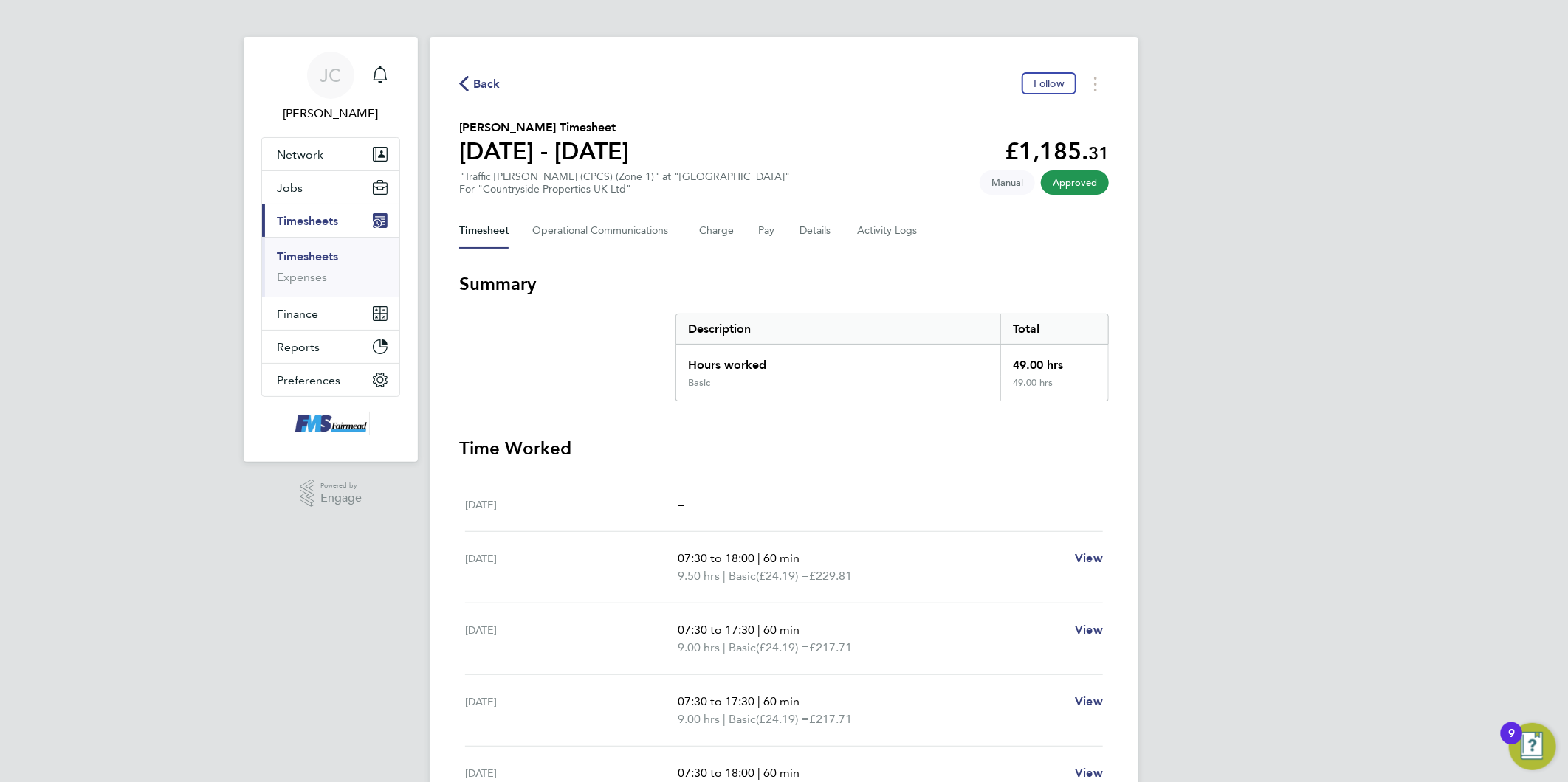
scroll to position [0, 0]
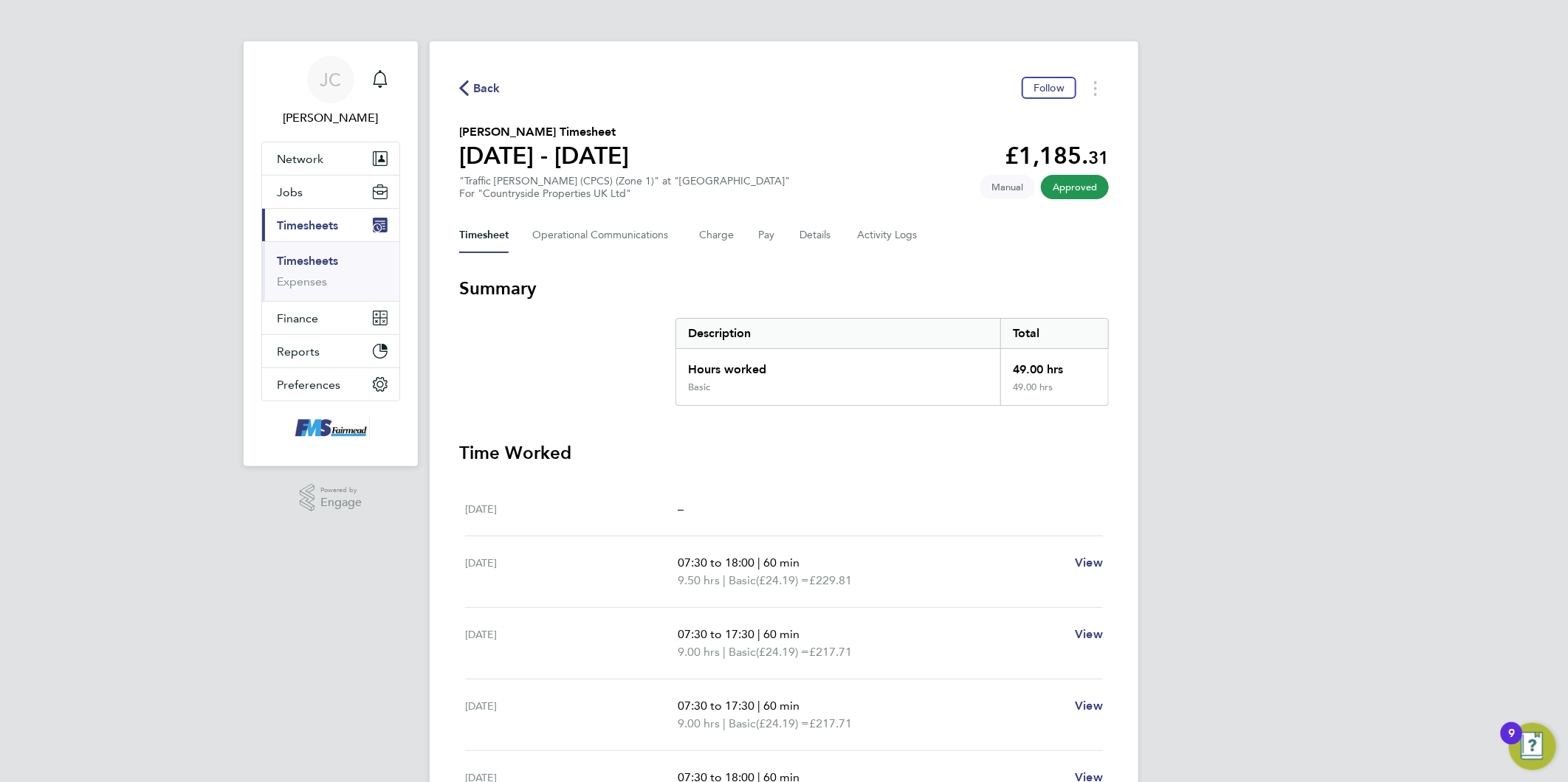
click at [1301, 517] on div "JC Joanne Conway Notifications Applications: Network Team Members Businesses Si…" at bounding box center [784, 539] width 1568 height 1079
click at [1348, 473] on div "JC Joanne Conway Notifications Applications: Network Team Members Businesses Si…" at bounding box center [784, 539] width 1568 height 1079
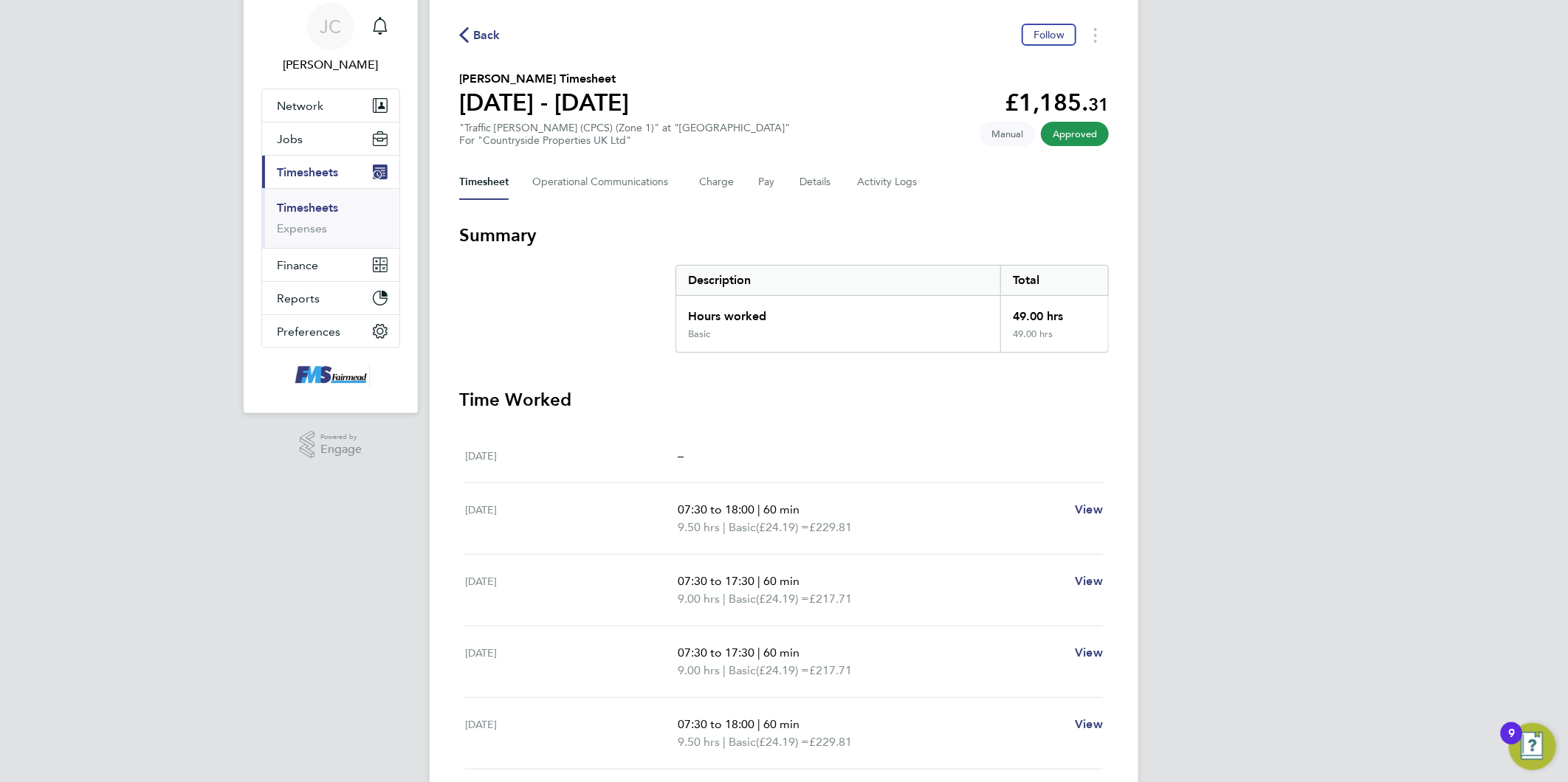
scroll to position [82, 0]
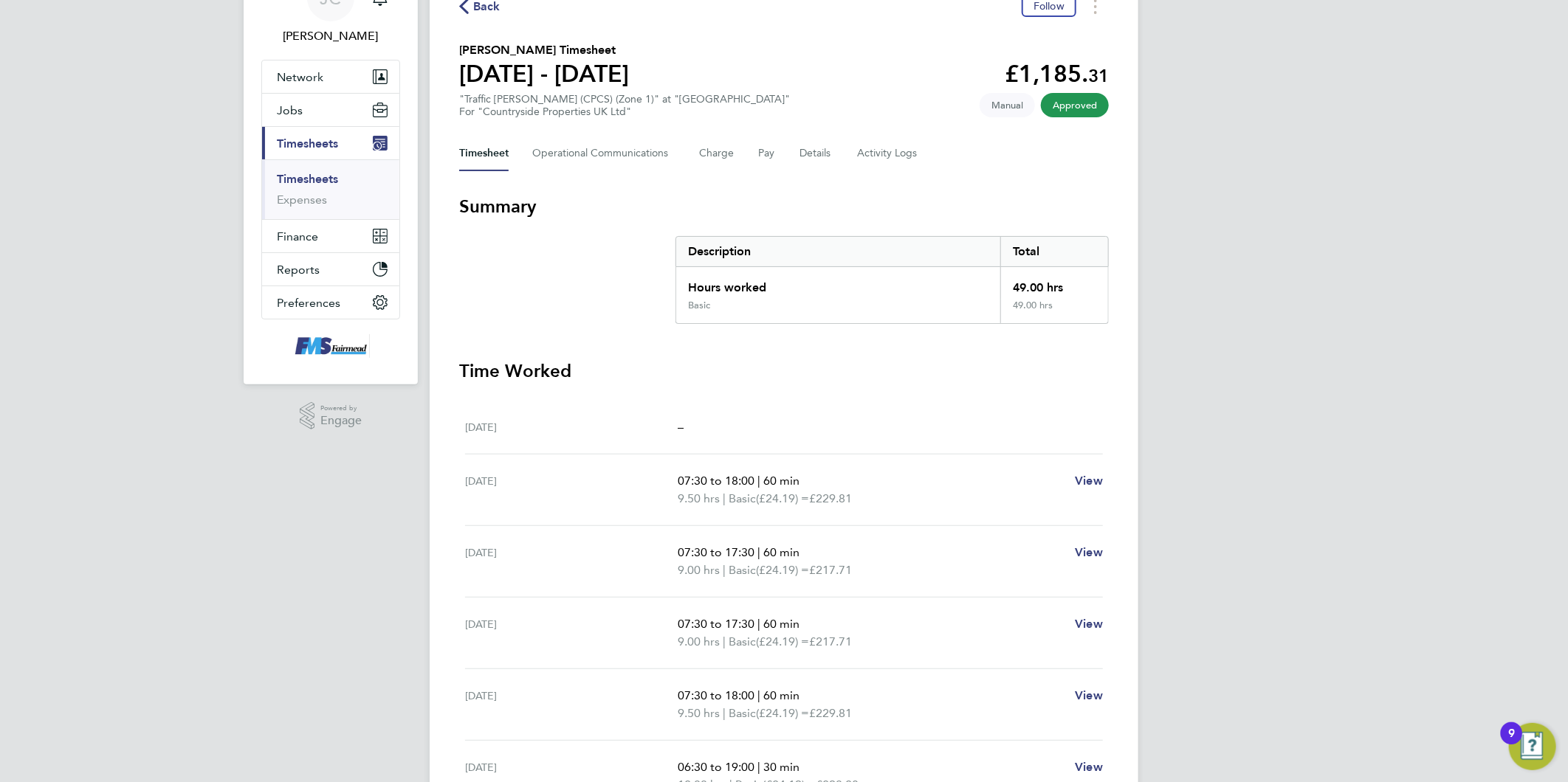
click at [1348, 473] on div "JC Joanne Conway Notifications Applications: Network Team Members Businesses Si…" at bounding box center [784, 457] width 1568 height 1079
drag, startPoint x: 1359, startPoint y: 512, endPoint x: 1382, endPoint y: 514, distance: 23.1
click at [1359, 512] on div "JC Joanne Conway Notifications Applications: Network Team Members Businesses Si…" at bounding box center [784, 457] width 1568 height 1079
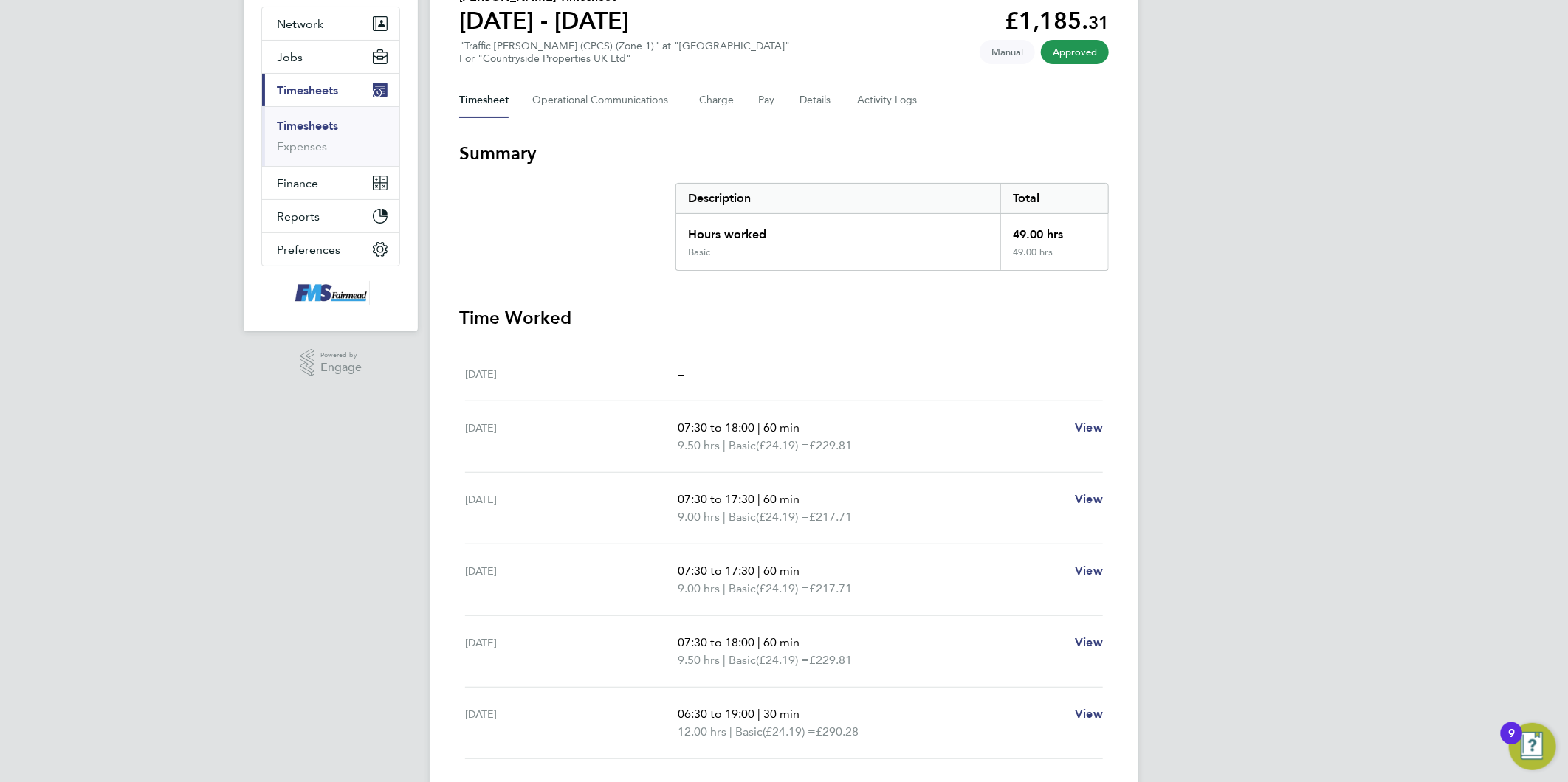
scroll to position [164, 0]
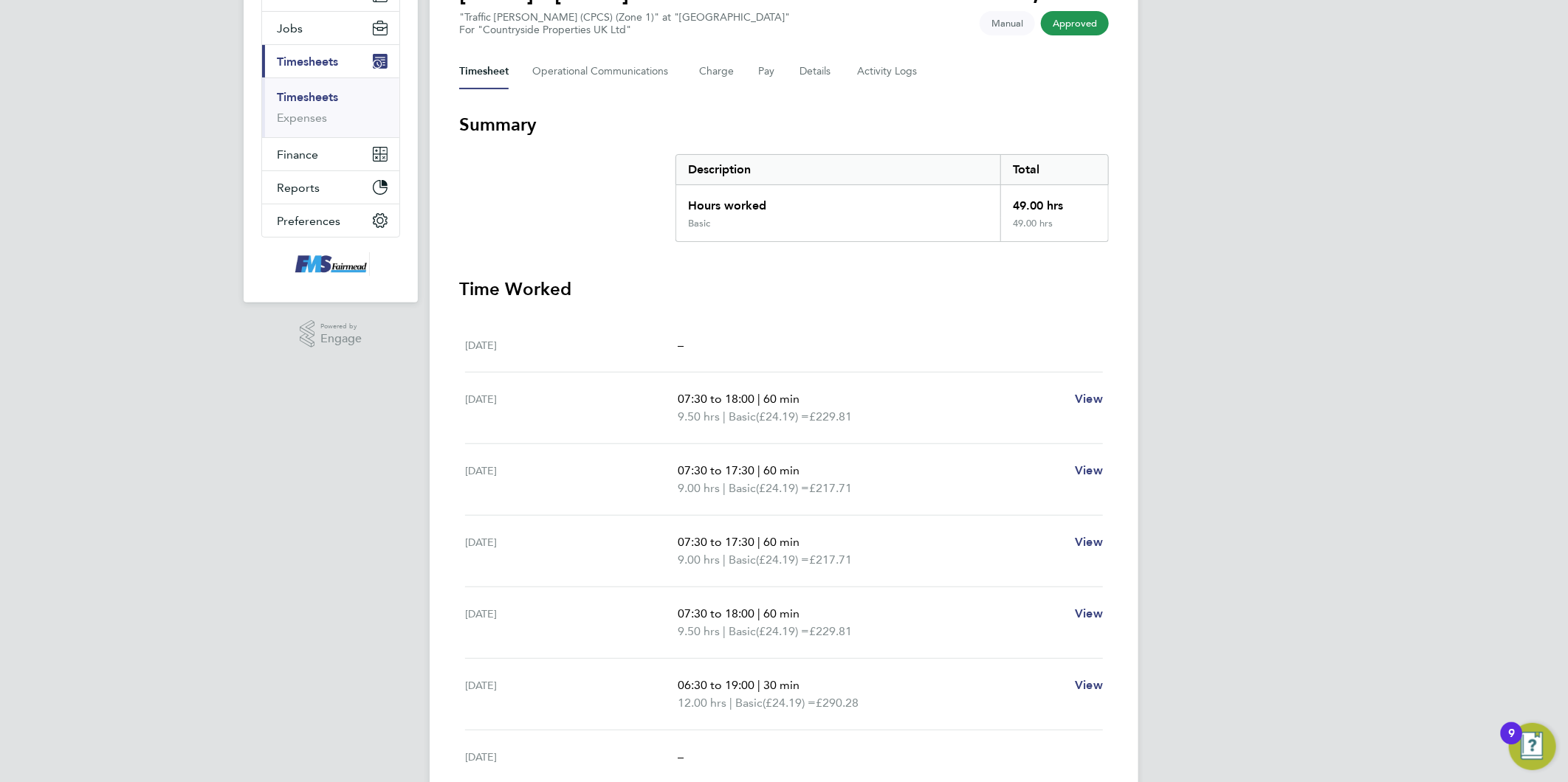
click at [1334, 514] on div "JC Joanne Conway Notifications Applications: Network Team Members Businesses Si…" at bounding box center [784, 375] width 1568 height 1079
click at [1317, 540] on div "JC Joanne Conway Notifications Applications: Network Team Members Businesses Si…" at bounding box center [784, 375] width 1568 height 1079
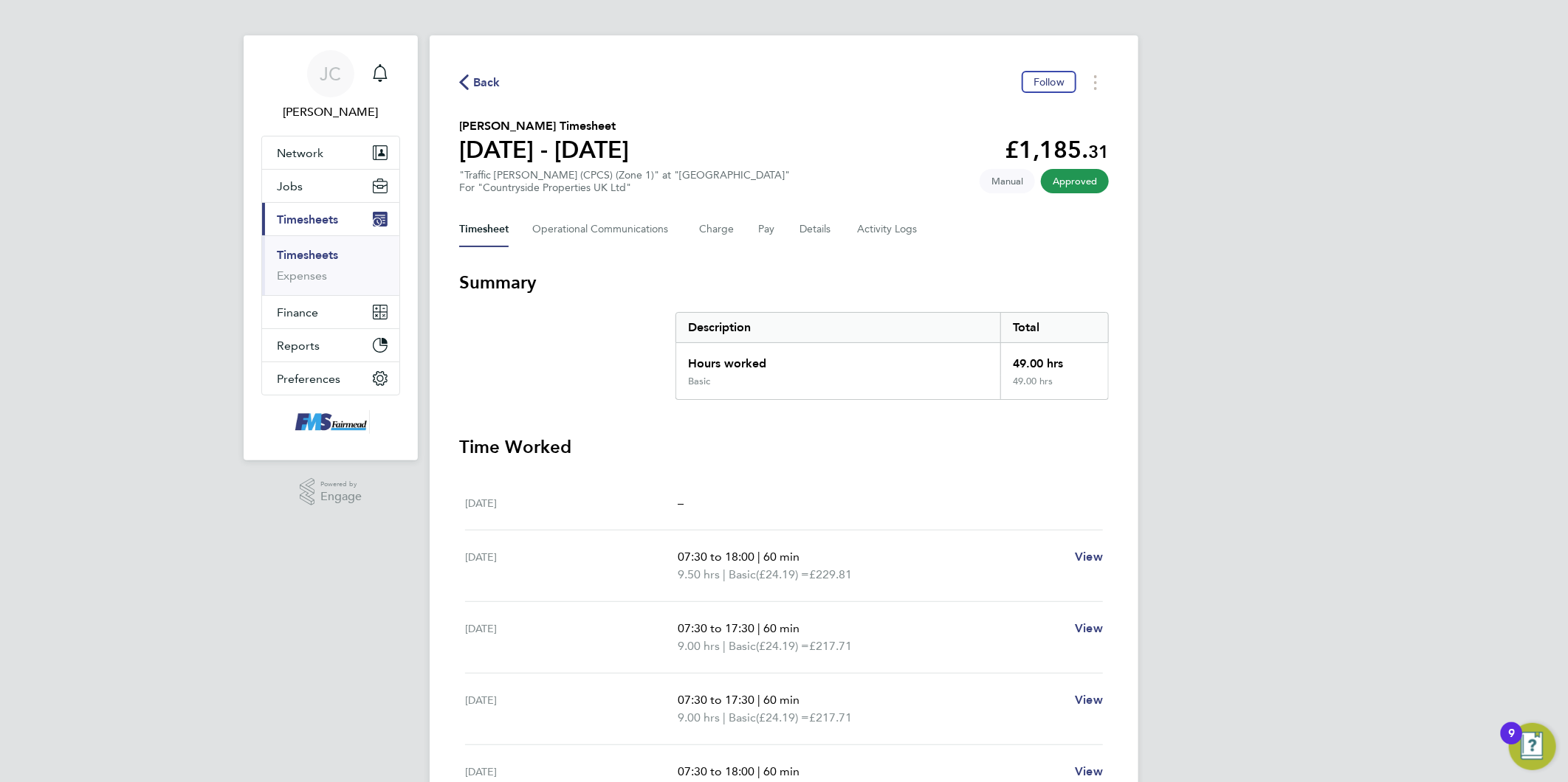
scroll to position [0, 0]
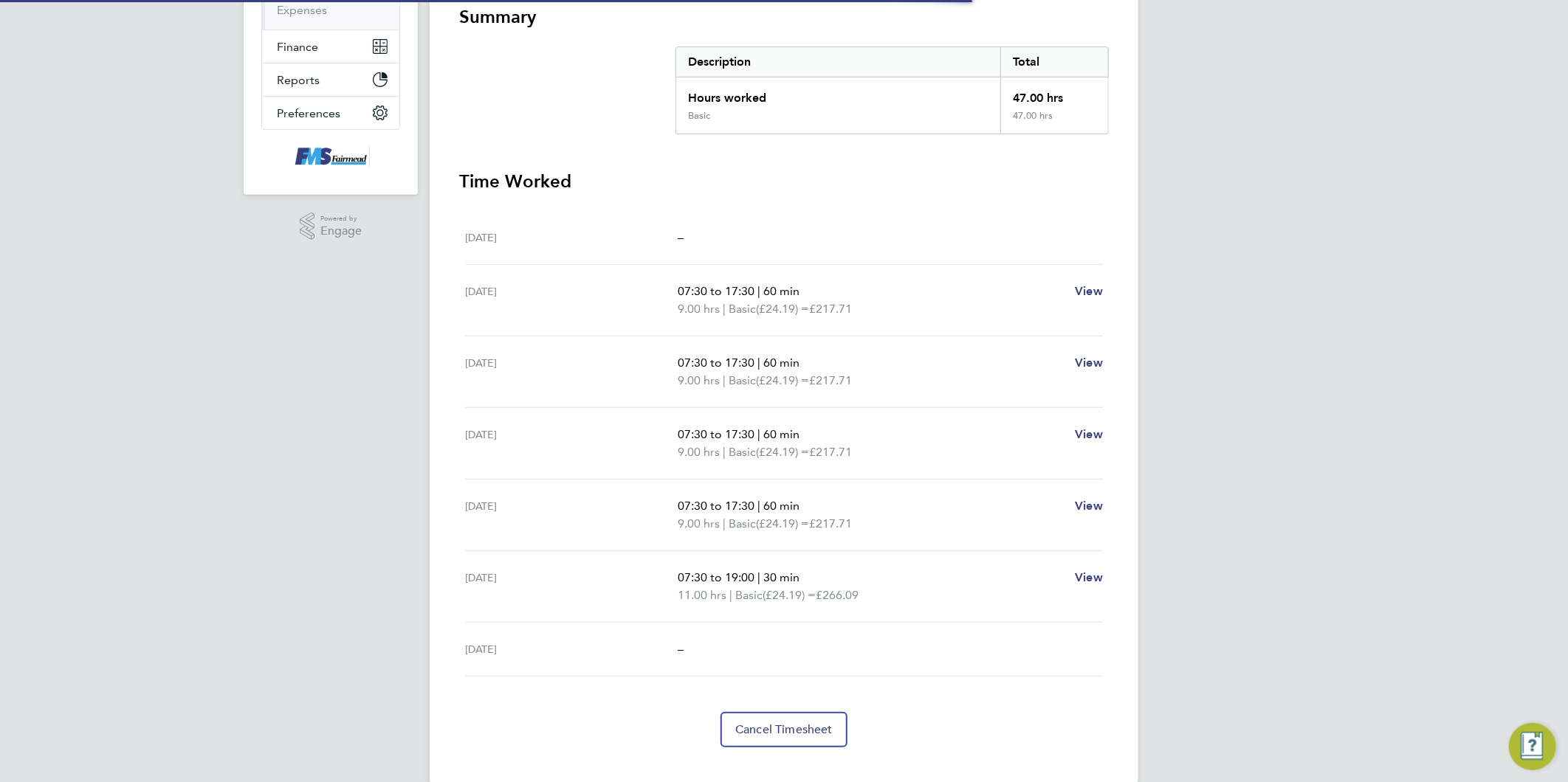
scroll to position [293, 0]
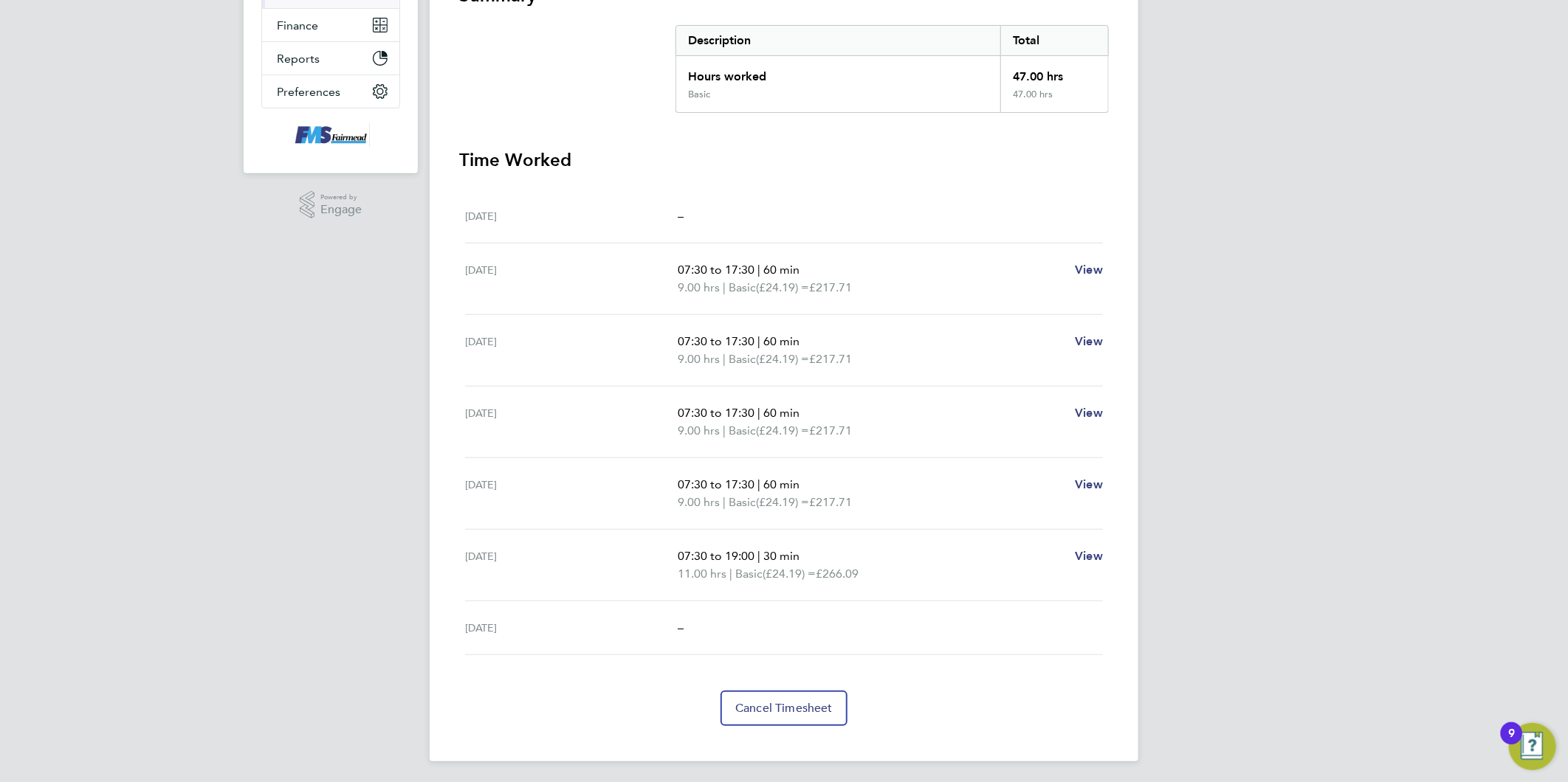
click at [1347, 436] on div "[PERSON_NAME] Notifications Applications: Network Team Members Businesses Sites…" at bounding box center [784, 246] width 1568 height 1079
click at [1362, 450] on div "[PERSON_NAME] Notifications Applications: Network Team Members Businesses Sites…" at bounding box center [784, 246] width 1568 height 1079
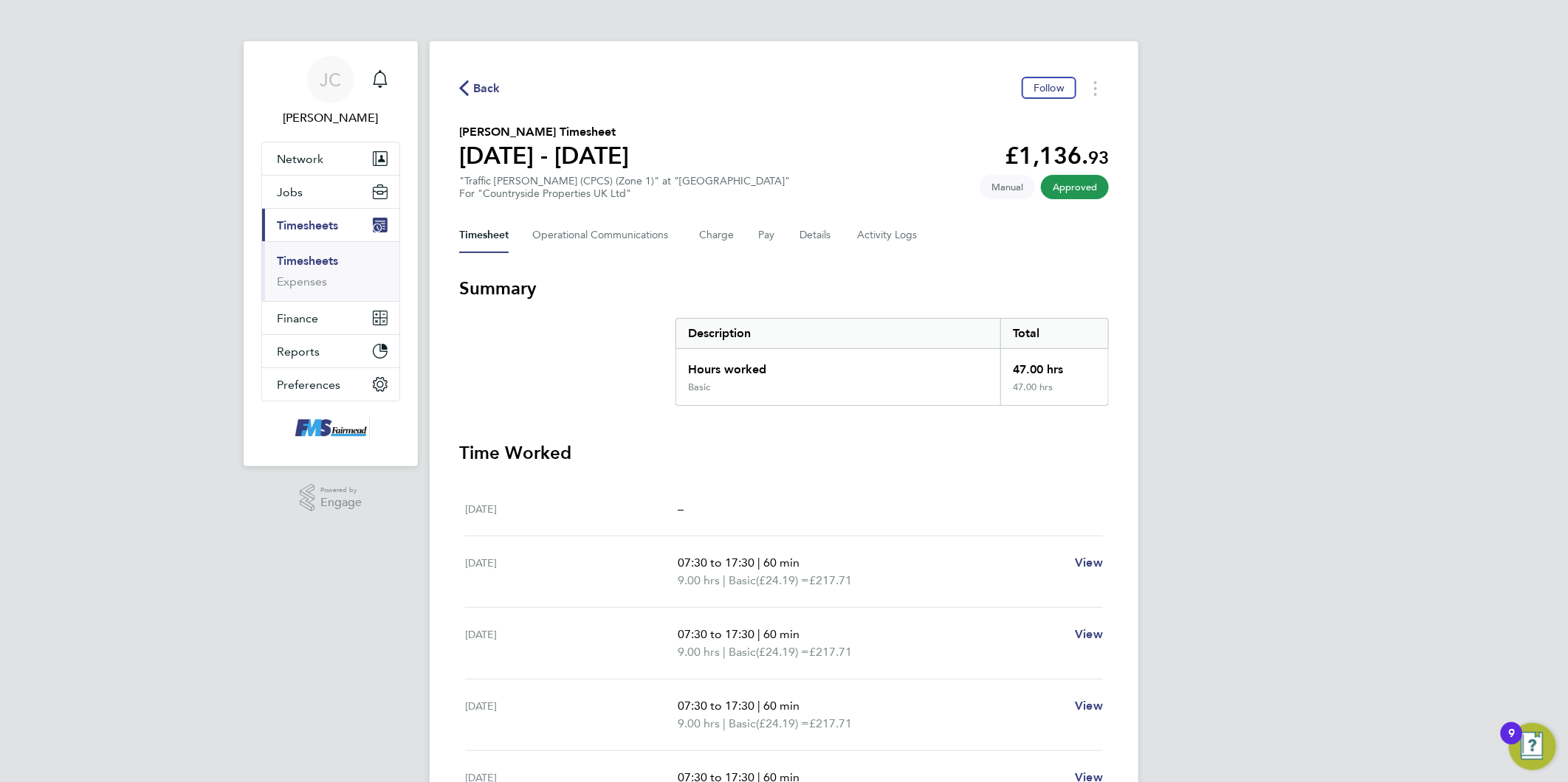
click at [1230, 375] on div "[PERSON_NAME] Notifications Applications: Network Team Members Businesses Sites…" at bounding box center [784, 539] width 1568 height 1079
click at [1323, 416] on div "[PERSON_NAME] Notifications Applications: Network Team Members Businesses Sites…" at bounding box center [784, 539] width 1568 height 1079
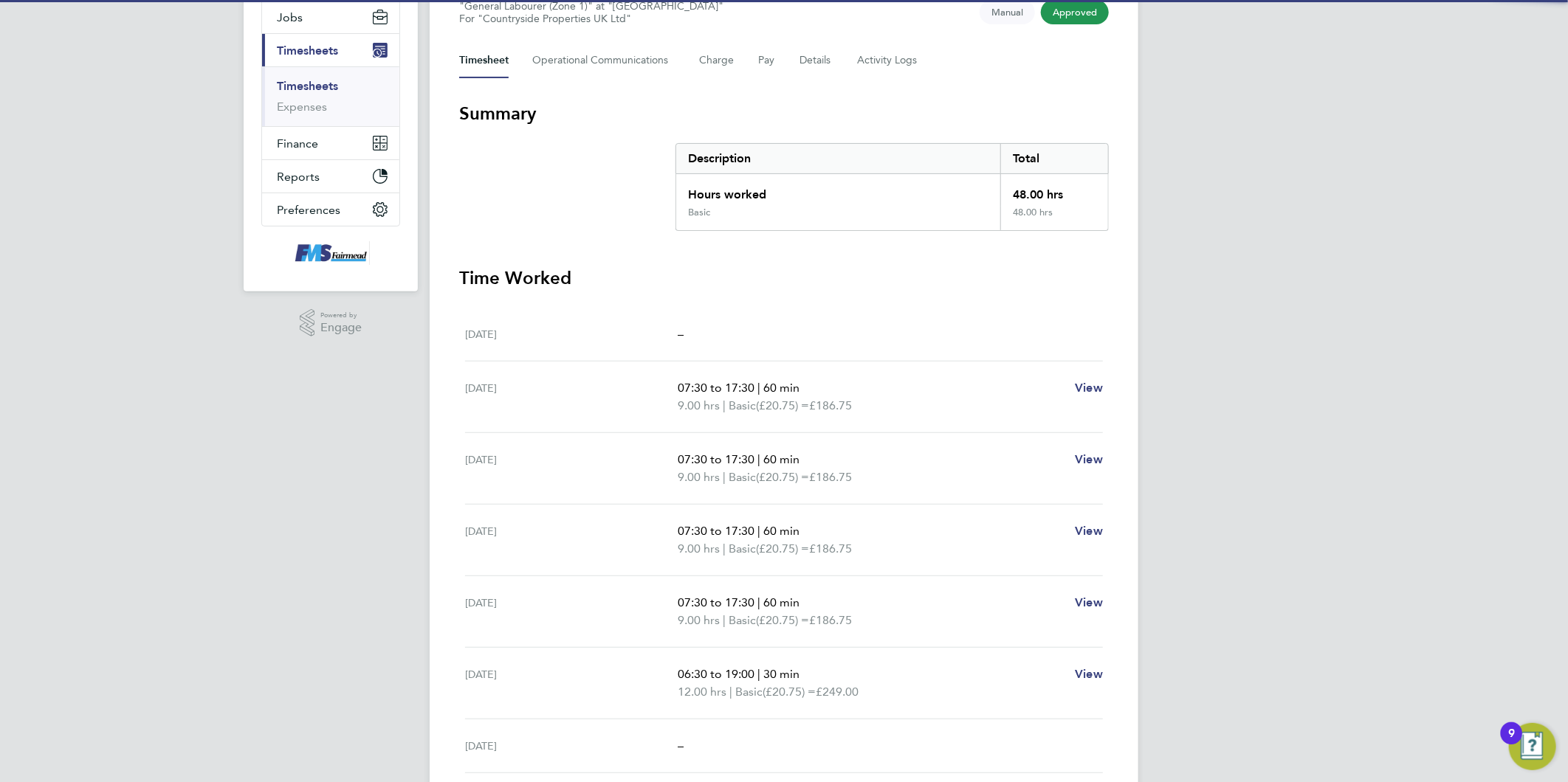
scroll to position [246, 0]
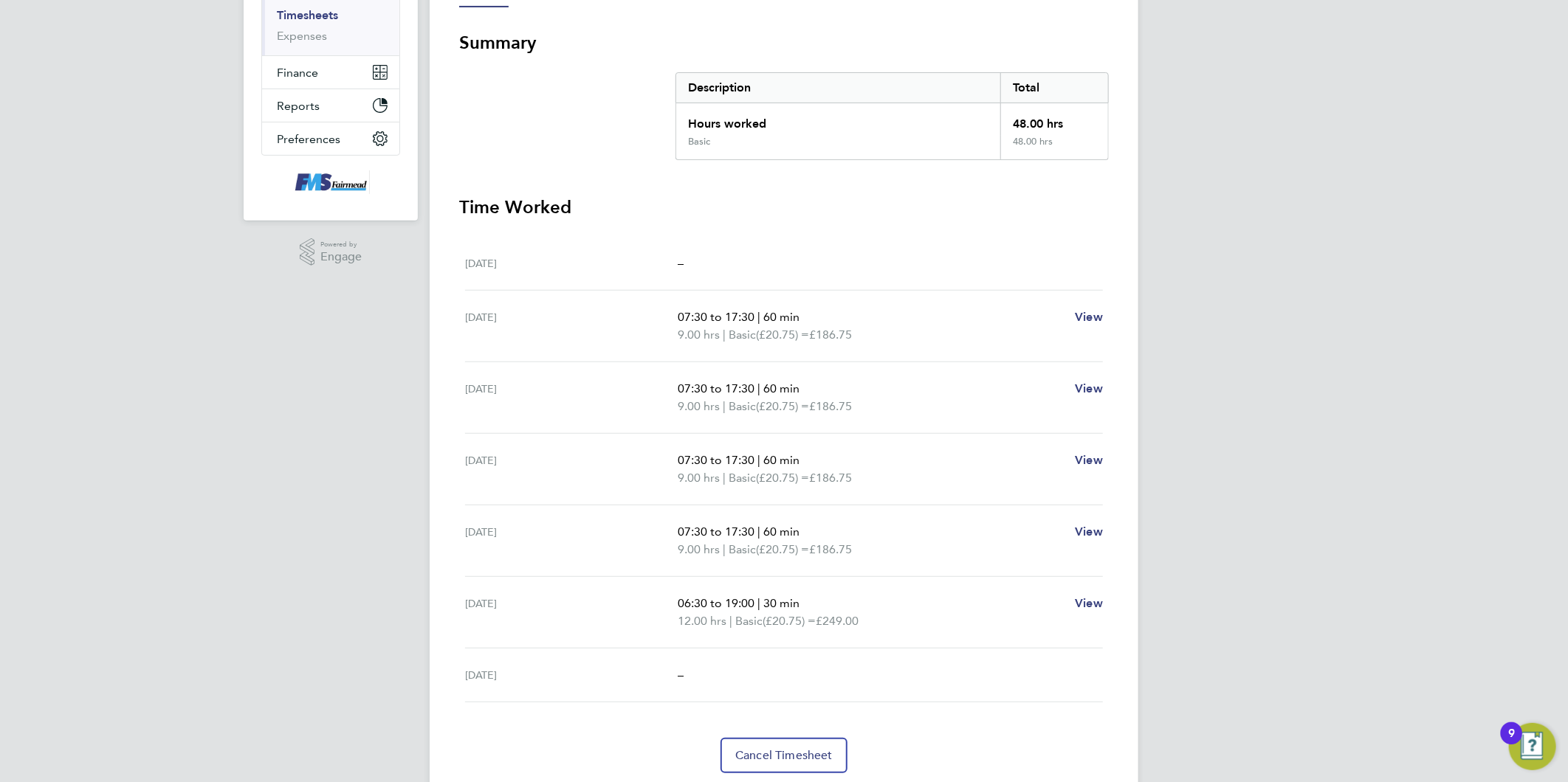
click at [1385, 527] on div "[PERSON_NAME] Notifications Applications: Network Team Members Businesses Sites…" at bounding box center [784, 293] width 1568 height 1079
click at [1385, 527] on div "JC Joanne Conway Notifications Applications: Network Team Members Businesses Si…" at bounding box center [784, 293] width 1568 height 1079
click at [1301, 550] on div "JC Joanne Conway Notifications Applications: Network Team Members Businesses Si…" at bounding box center [784, 293] width 1568 height 1079
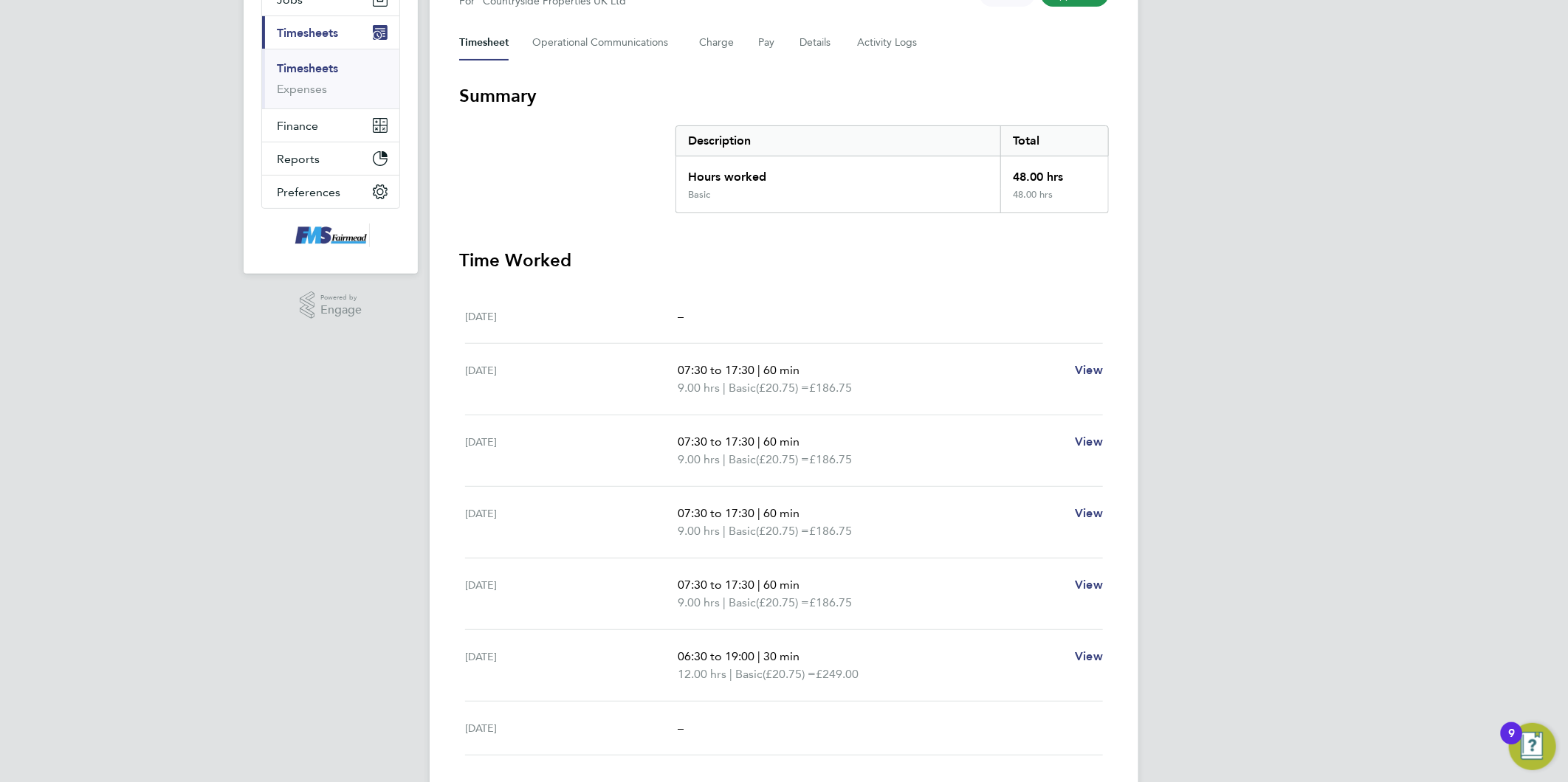
scroll to position [164, 0]
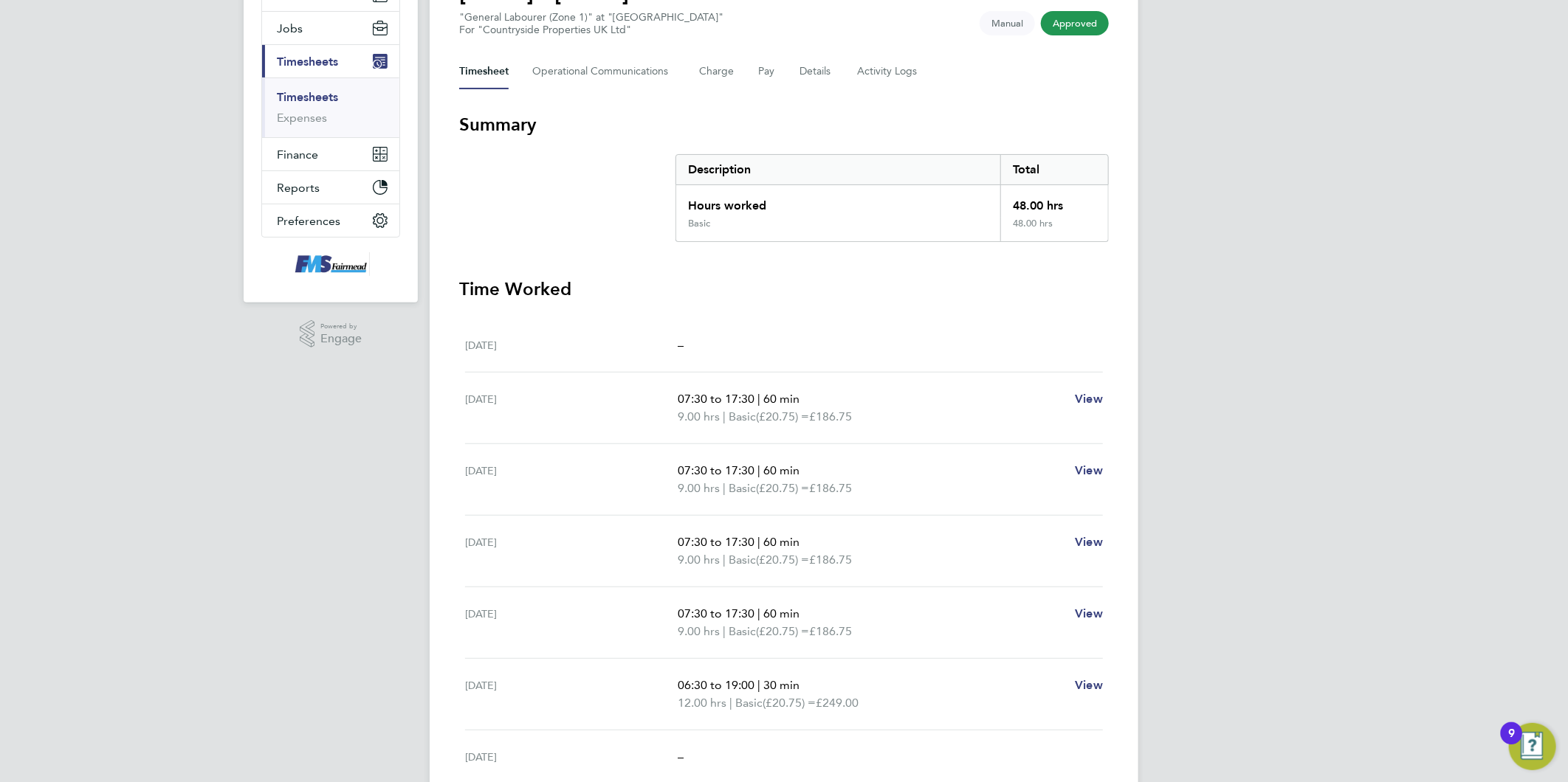
click at [1292, 540] on div "JC Joanne Conway Notifications Applications: Network Team Members Businesses Si…" at bounding box center [784, 375] width 1568 height 1079
click at [1249, 589] on div "JC Joanne Conway Notifications Applications: Network Team Members Businesses Si…" at bounding box center [784, 375] width 1568 height 1079
click at [1338, 415] on div "JC Joanne Conway Notifications Applications: Network Team Members Businesses Si…" at bounding box center [784, 375] width 1568 height 1079
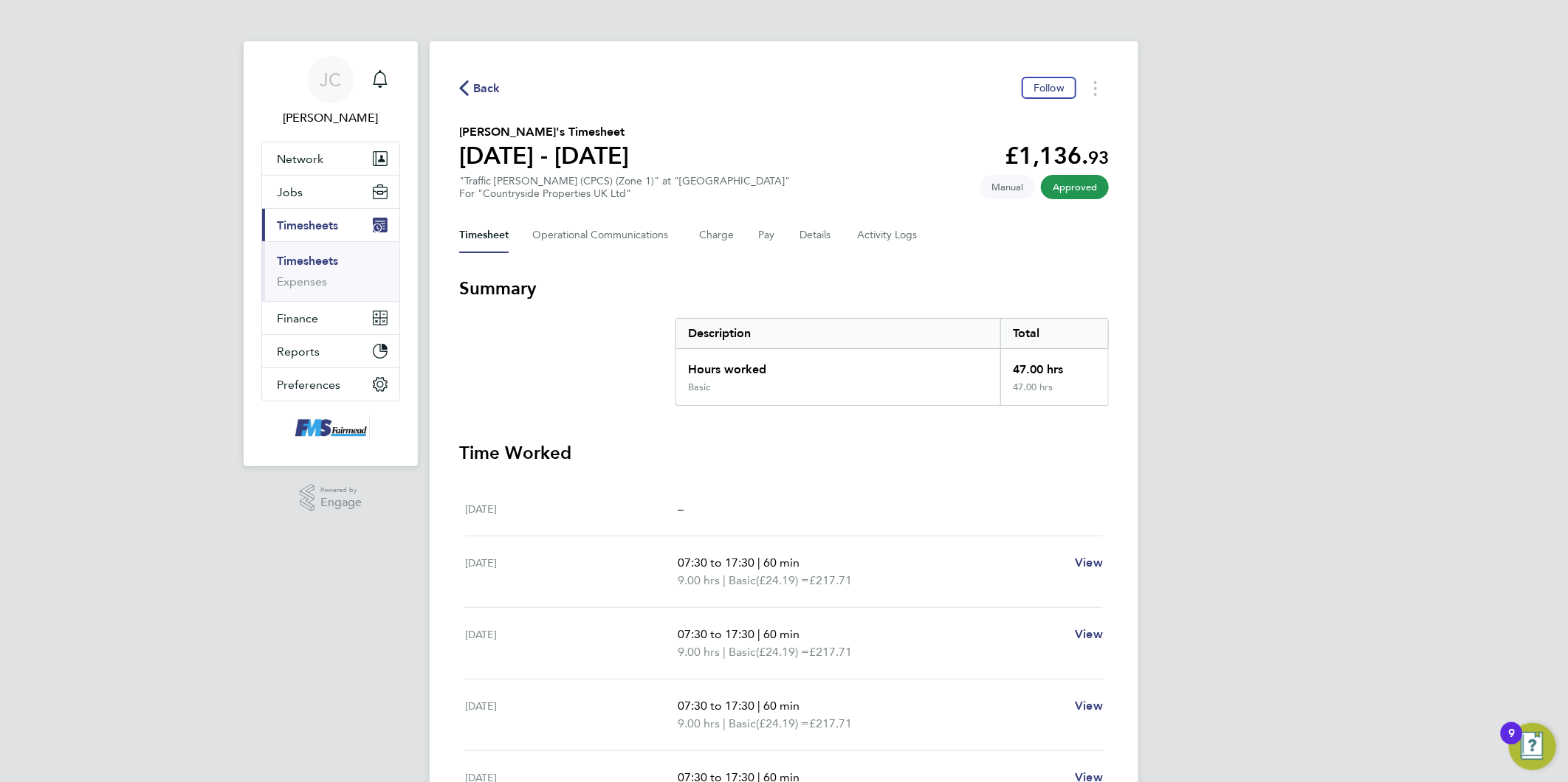
click at [1333, 465] on div "[PERSON_NAME] Notifications Applications: Network Team Members Businesses Sites…" at bounding box center [784, 539] width 1568 height 1079
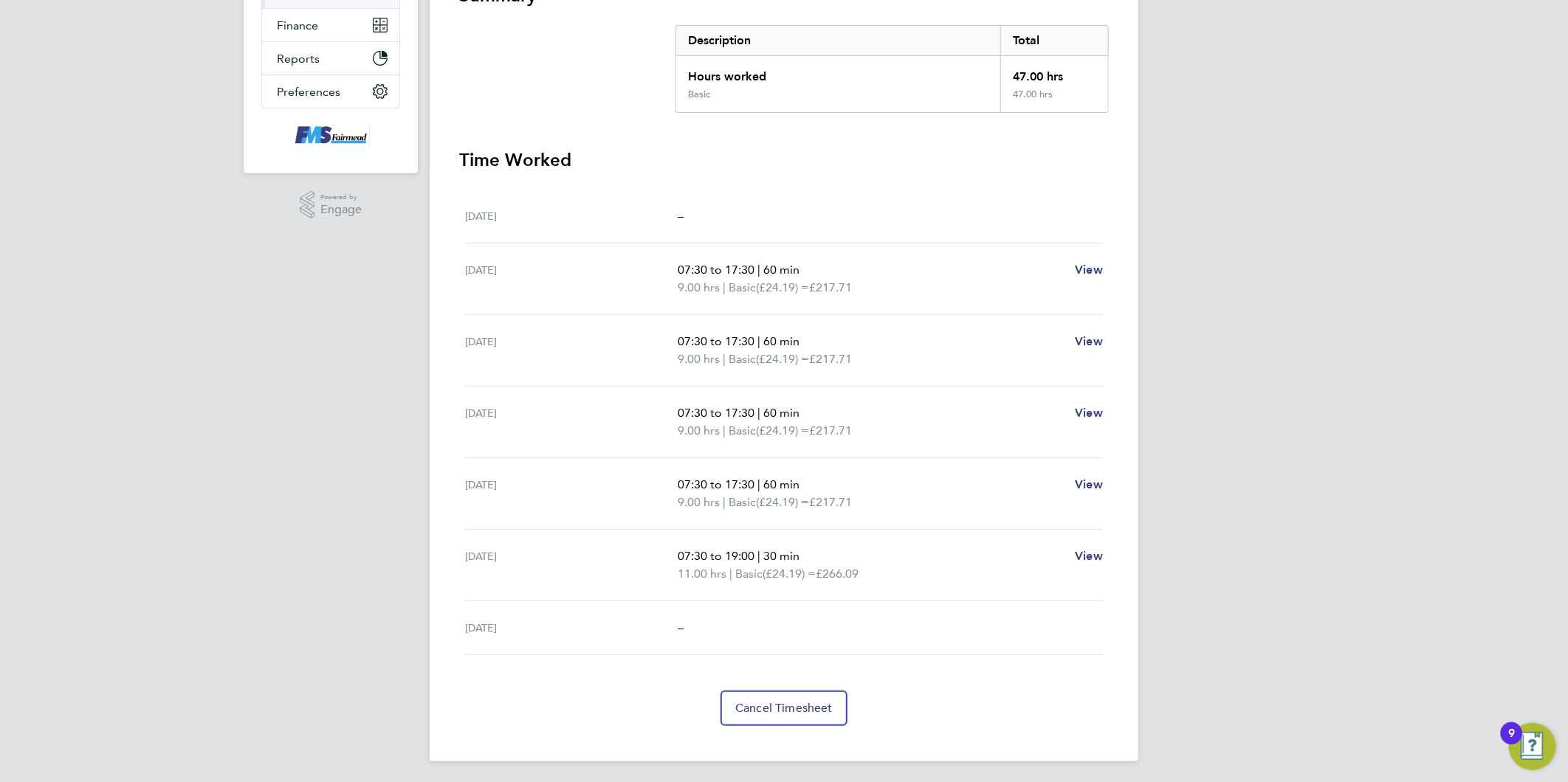
click at [1285, 399] on div "[PERSON_NAME] Notifications Applications: Network Team Members Businesses Sites…" at bounding box center [784, 246] width 1568 height 1079
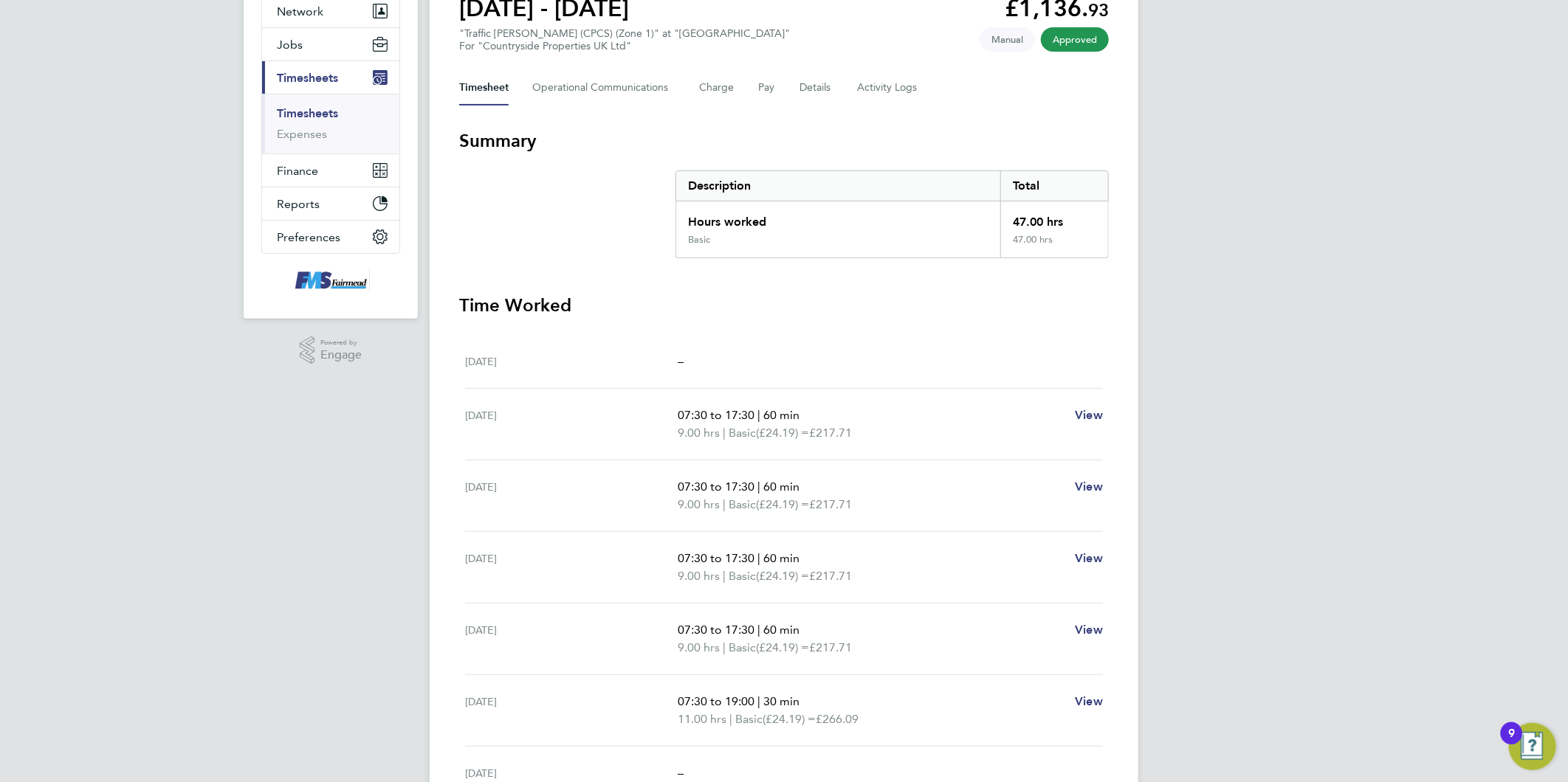
scroll to position [129, 0]
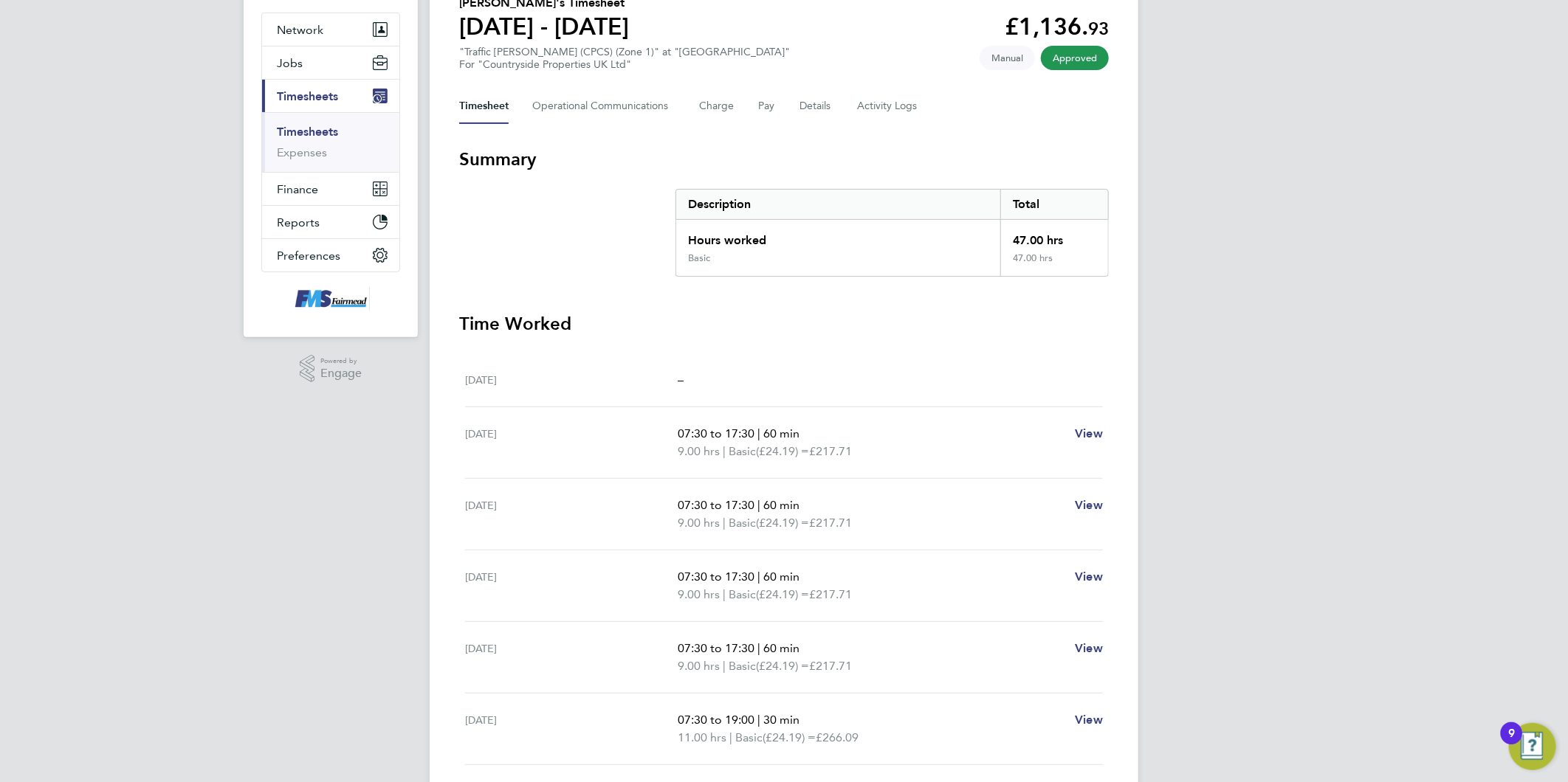
click at [1285, 398] on div "[PERSON_NAME] Notifications Applications: Network Team Members Businesses Sites…" at bounding box center [784, 410] width 1568 height 1079
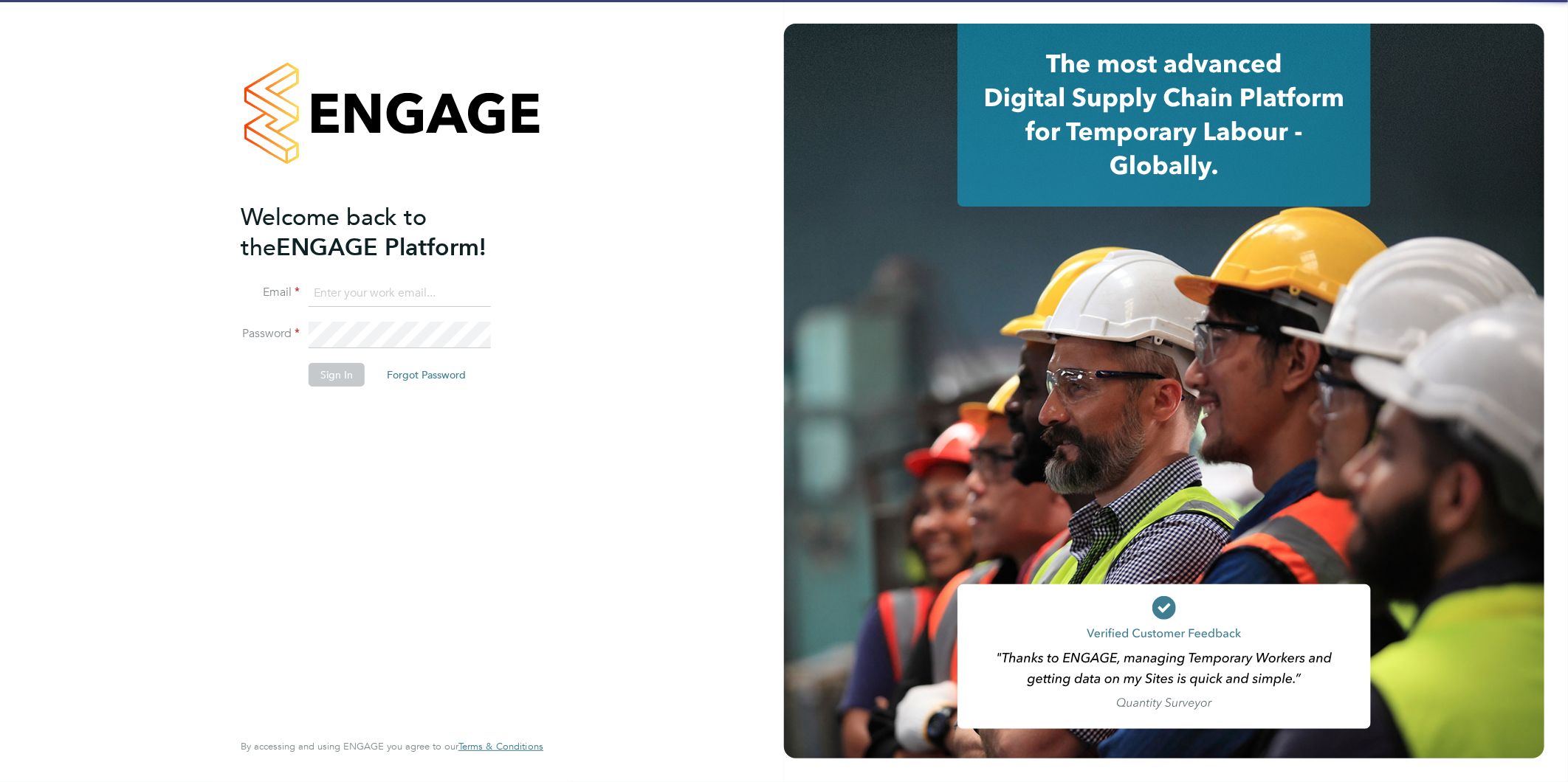
type input "Joanne@f-mead.com"
click at [353, 367] on button "Sign In" at bounding box center [336, 374] width 56 height 24
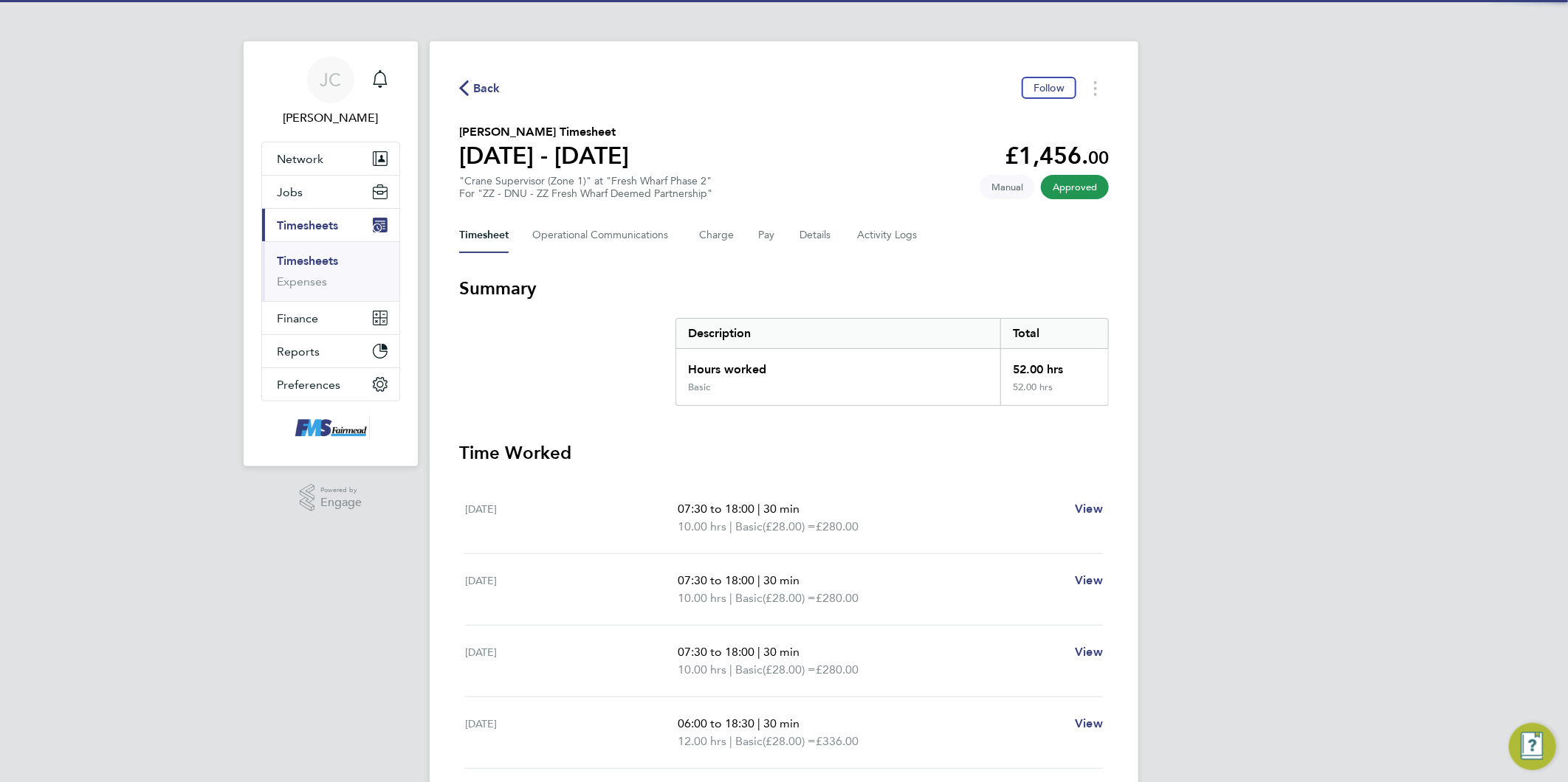
click at [485, 98] on div "Back Follow" at bounding box center [784, 88] width 650 height 23
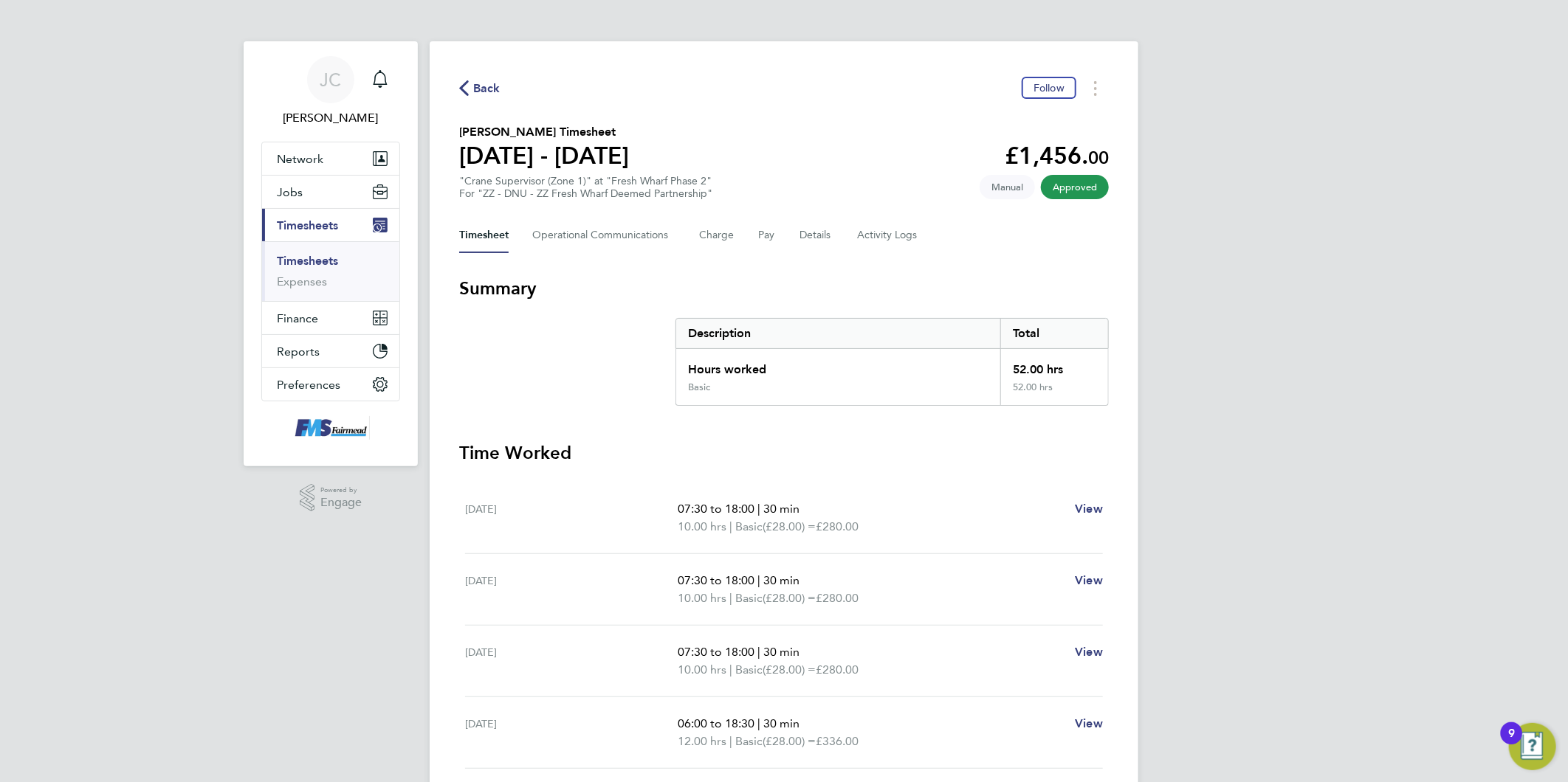
click at [482, 83] on span "Back" at bounding box center [486, 88] width 28 height 18
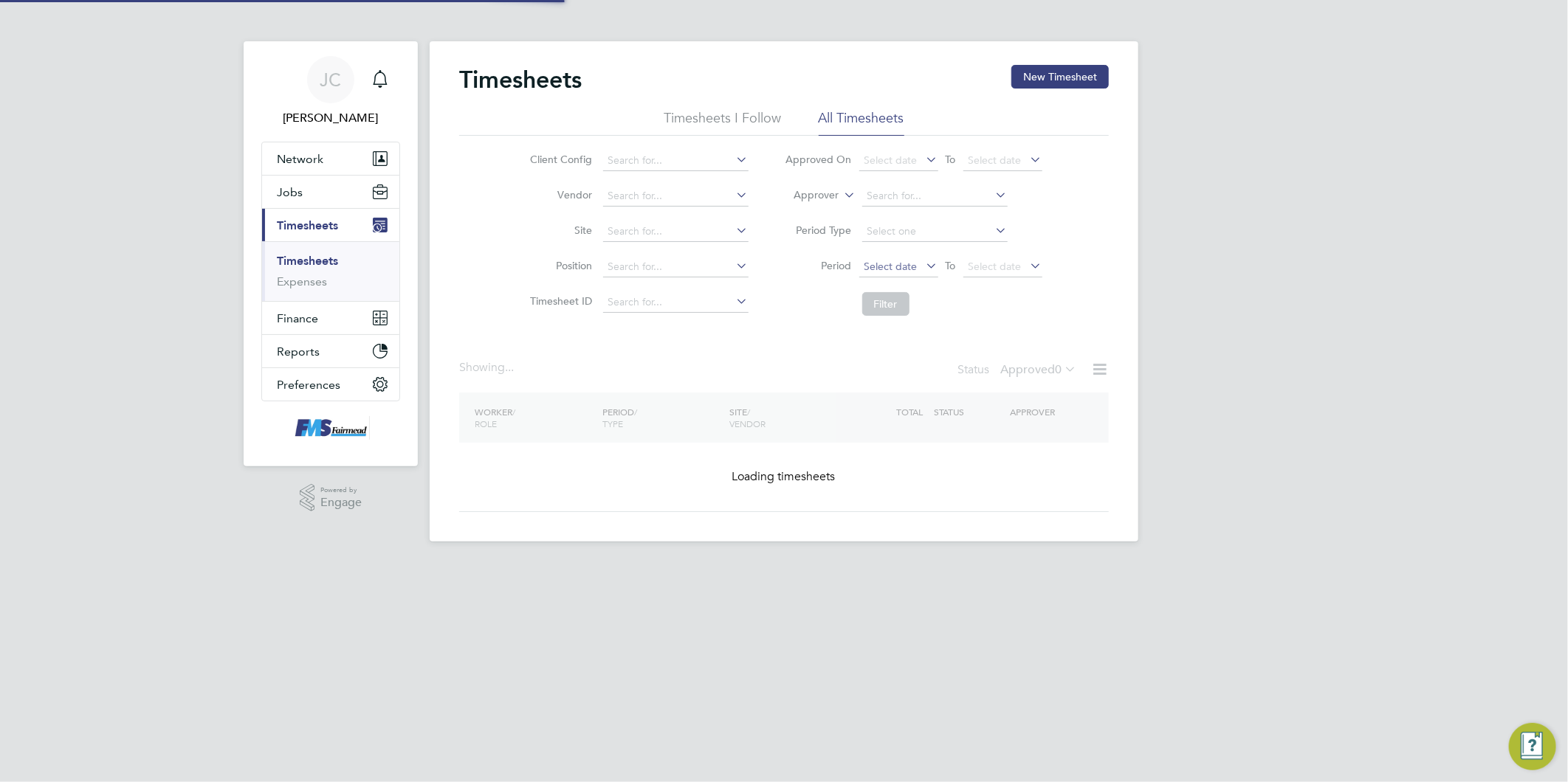
click at [911, 261] on span "Select date" at bounding box center [891, 266] width 54 height 13
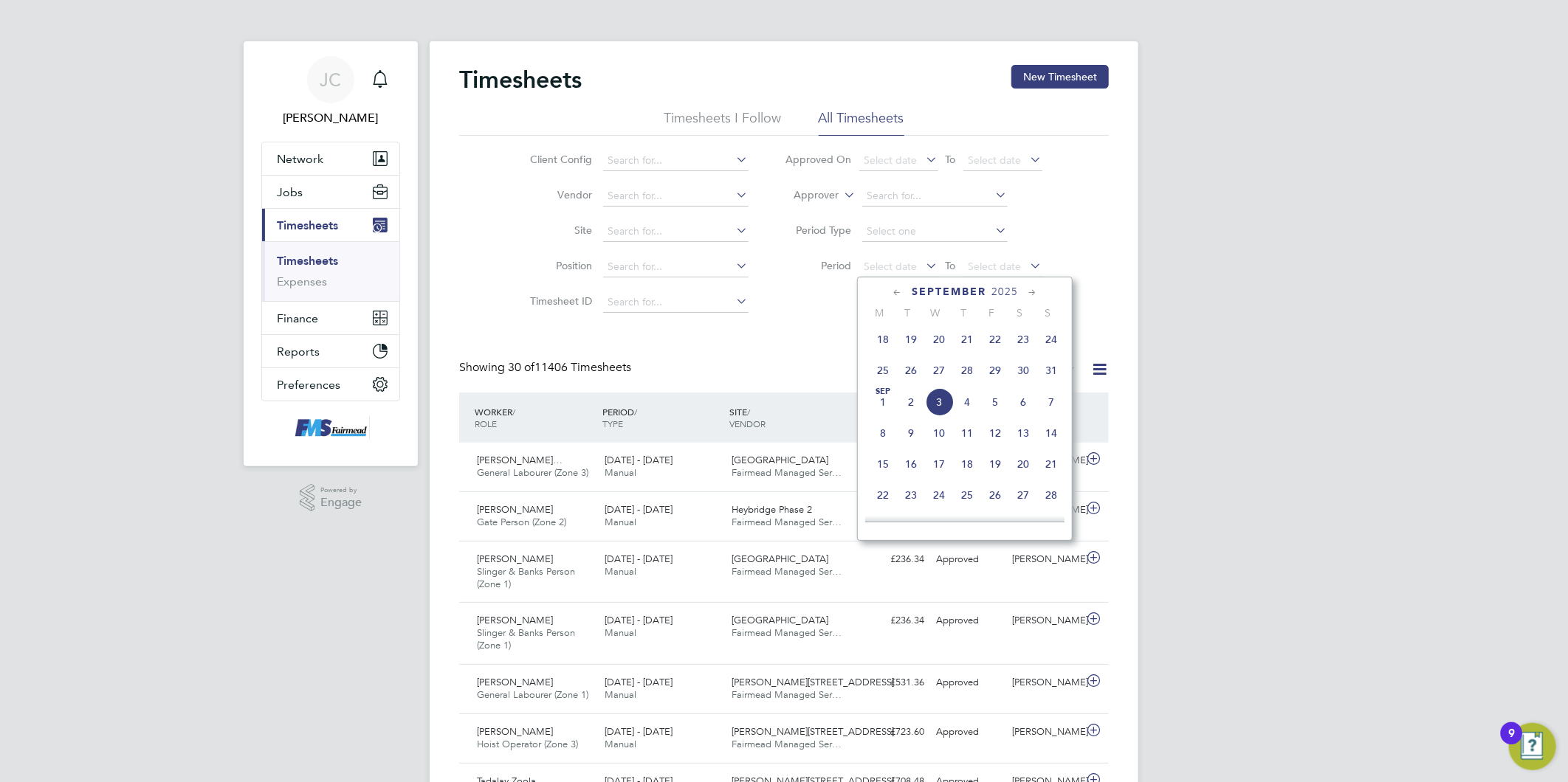
drag, startPoint x: 884, startPoint y: 378, endPoint x: 963, endPoint y: 307, distance: 106.2
click at [884, 379] on span "25" at bounding box center [883, 369] width 28 height 28
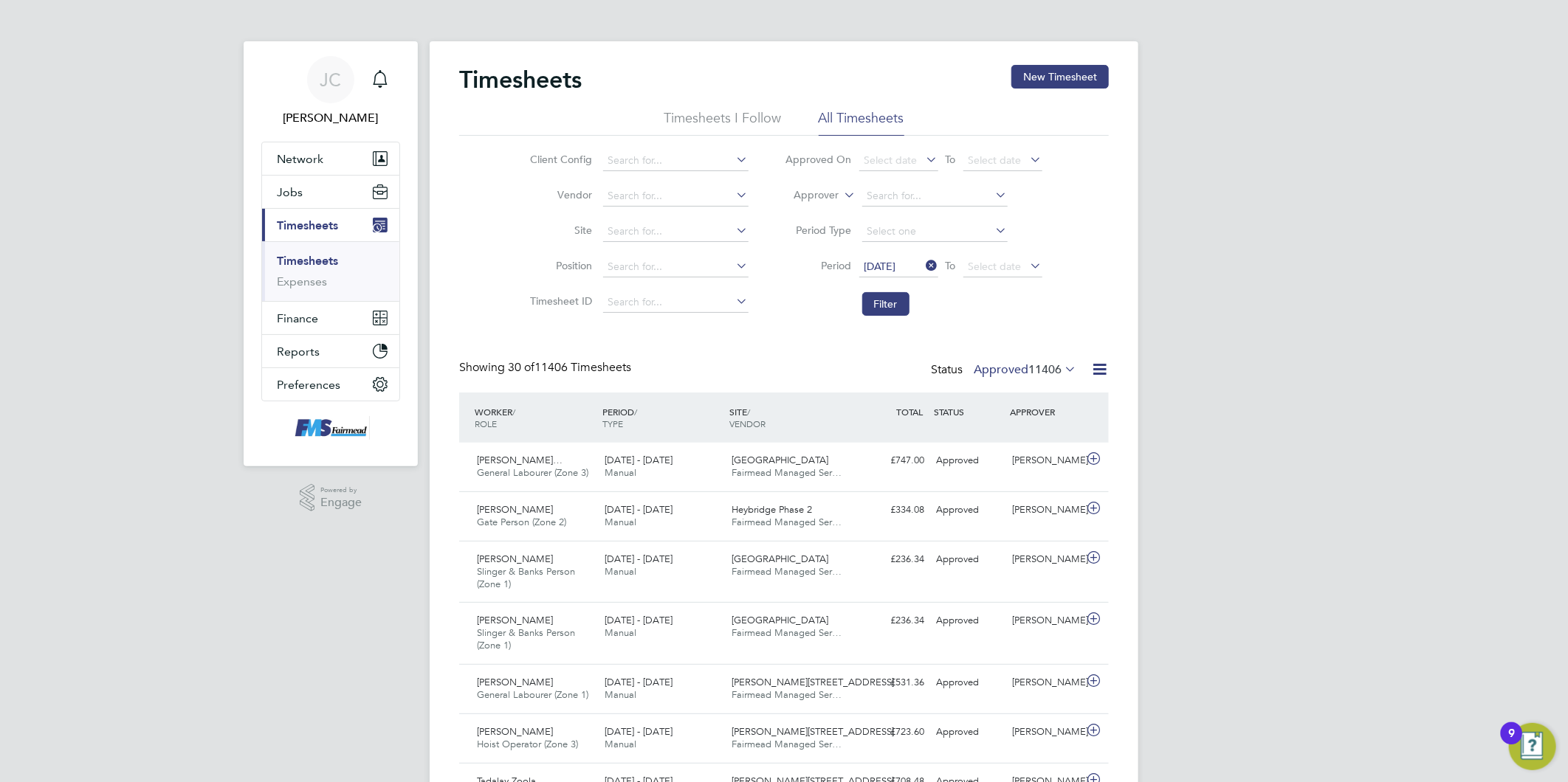
click at [1017, 251] on li "Period [DATE] To Select date" at bounding box center [913, 267] width 294 height 35
click at [1020, 261] on span "Select date" at bounding box center [996, 266] width 54 height 13
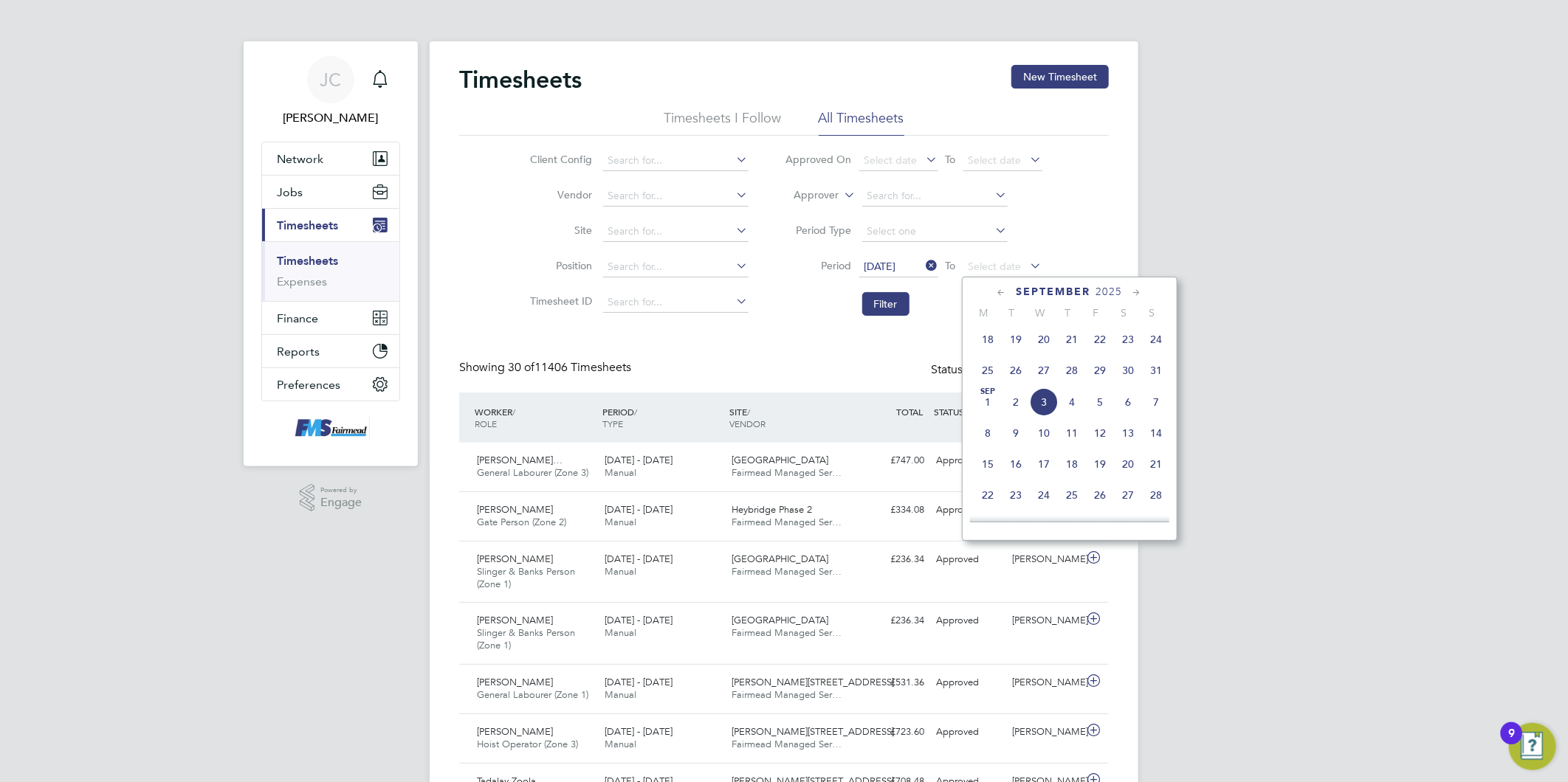
click at [1159, 381] on span "31" at bounding box center [1155, 369] width 28 height 28
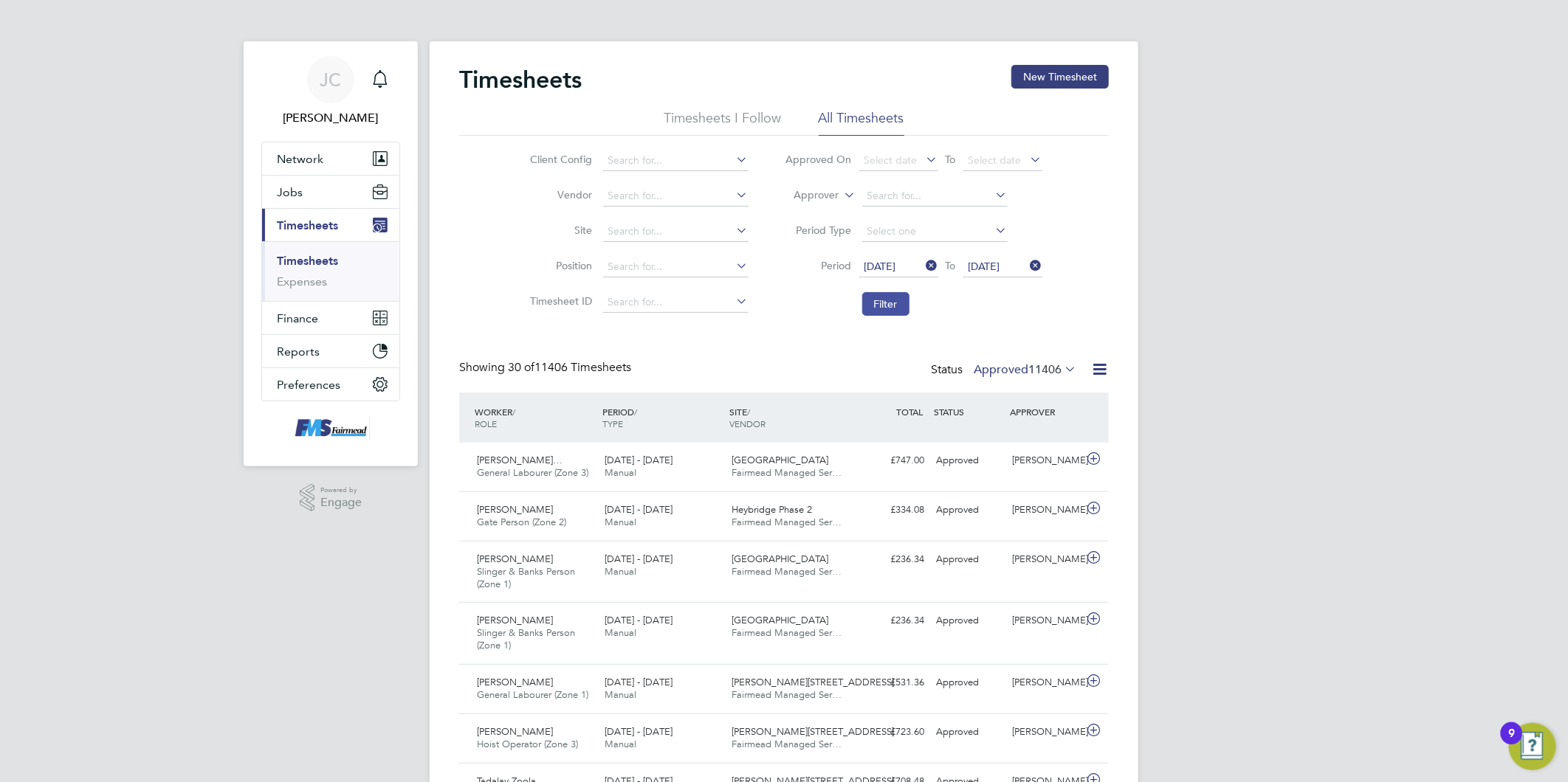
click at [907, 301] on button "Filter" at bounding box center [885, 303] width 47 height 24
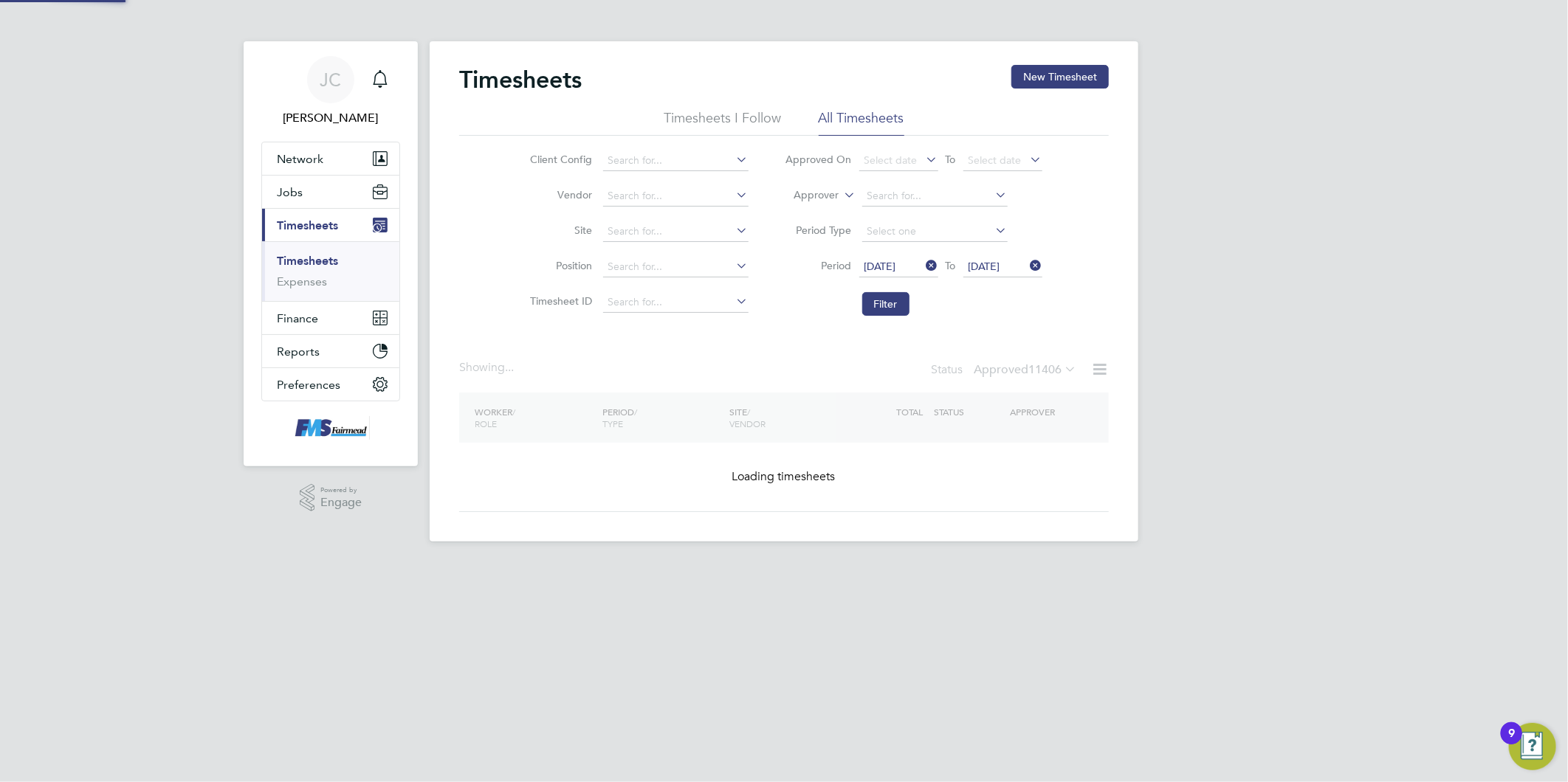
click at [1251, 368] on div "[PERSON_NAME] Notifications Applications: Network Team Members Businesses Sites…" at bounding box center [784, 282] width 1568 height 566
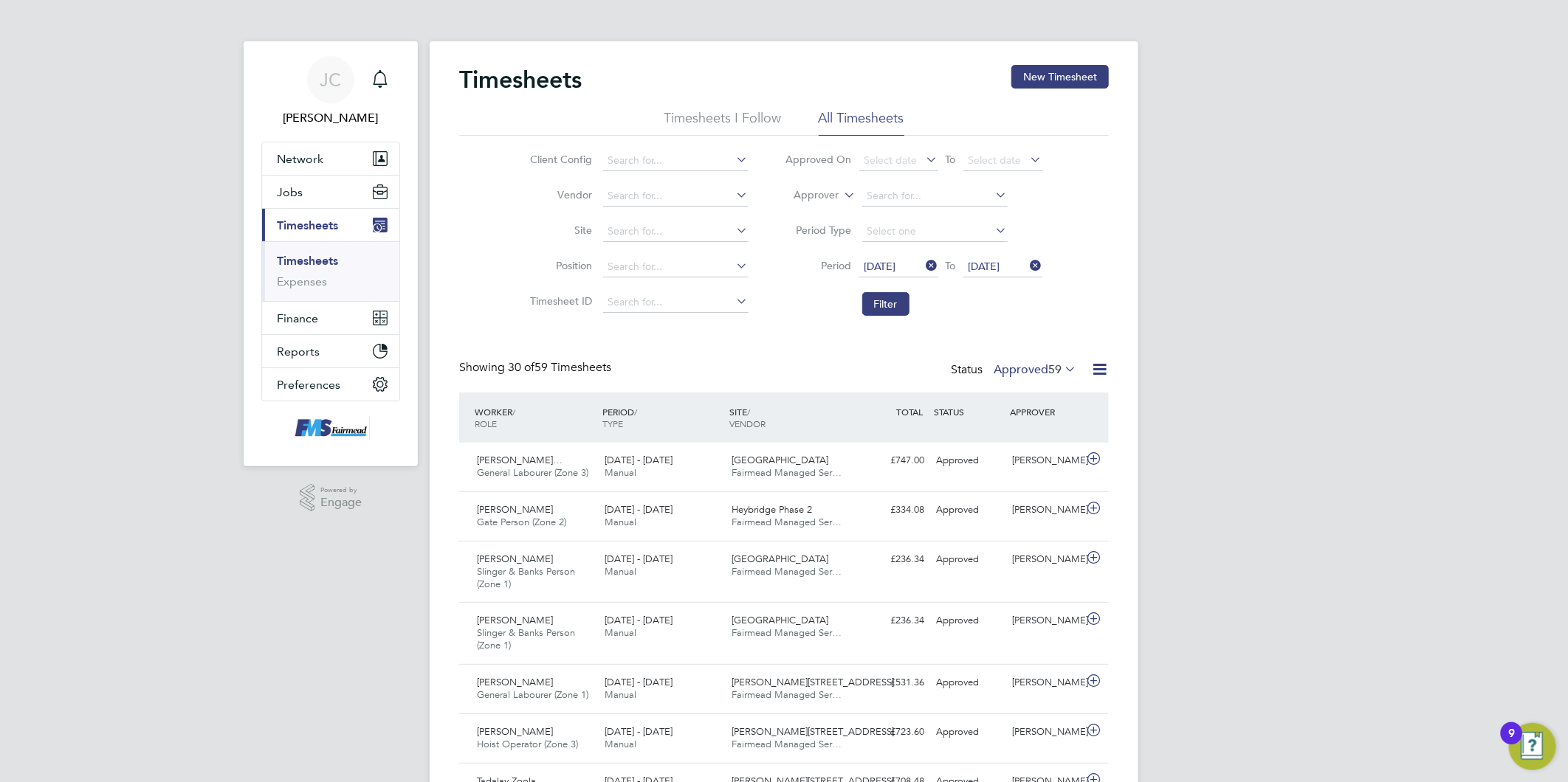
click at [1048, 372] on span "59" at bounding box center [1055, 369] width 13 height 14
drag, startPoint x: 1045, startPoint y: 366, endPoint x: 1056, endPoint y: 460, distance: 94.6
click at [1048, 369] on span "59" at bounding box center [1055, 369] width 13 height 14
click at [1036, 437] on li "Submitted" at bounding box center [1026, 437] width 68 height 21
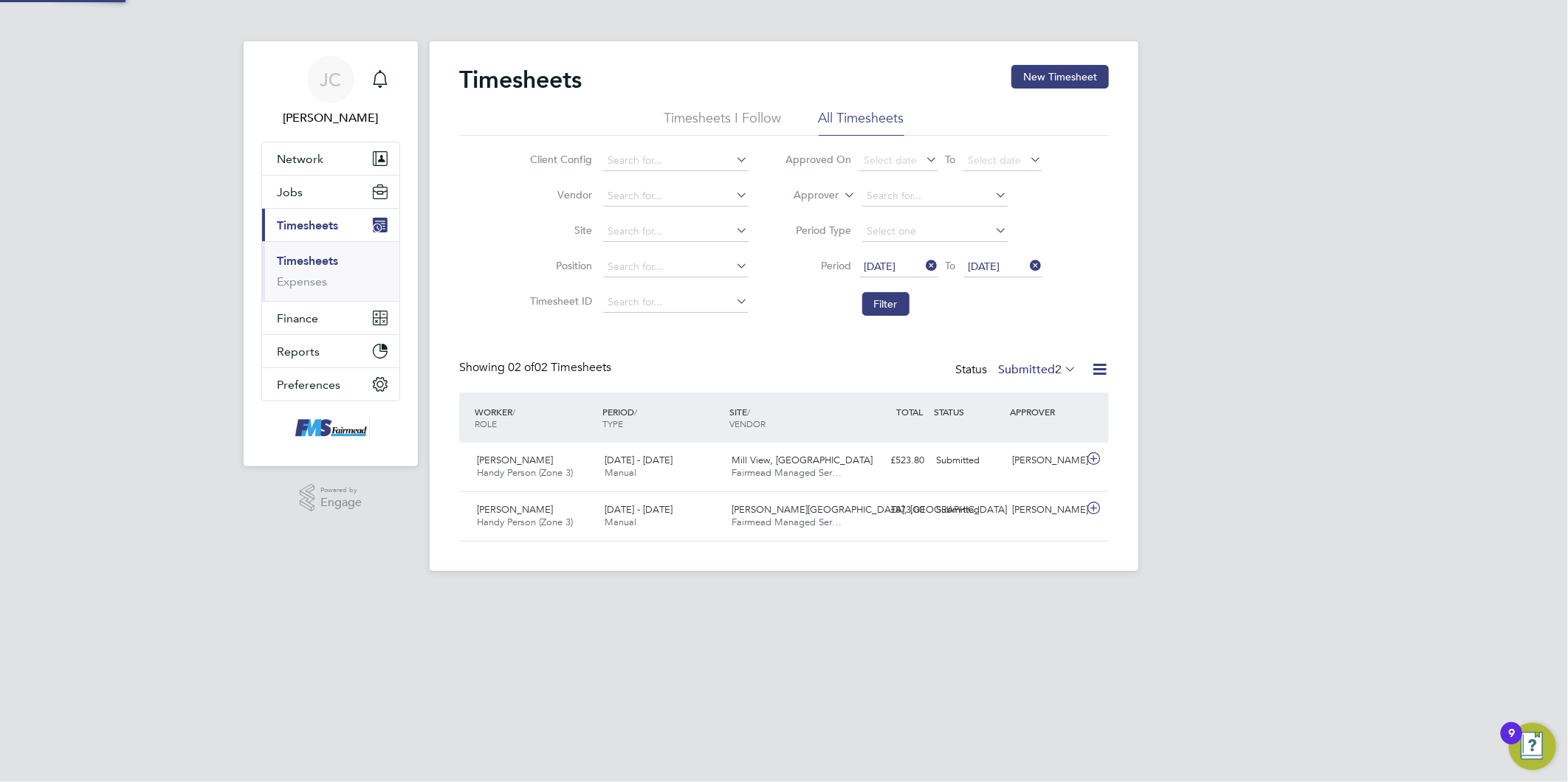
click at [1337, 436] on div "[PERSON_NAME] Notifications Applications: Network Team Members Businesses Sites…" at bounding box center [784, 298] width 1568 height 595
click at [1127, 595] on html "[PERSON_NAME] Notifications Applications: Network Team Members Businesses Sites…" at bounding box center [784, 298] width 1568 height 595
click at [898, 595] on html "[PERSON_NAME] Notifications Applications: Network Team Members Businesses Sites…" at bounding box center [784, 298] width 1568 height 595
click at [1040, 362] on div "Status Submitted 2" at bounding box center [1018, 370] width 124 height 21
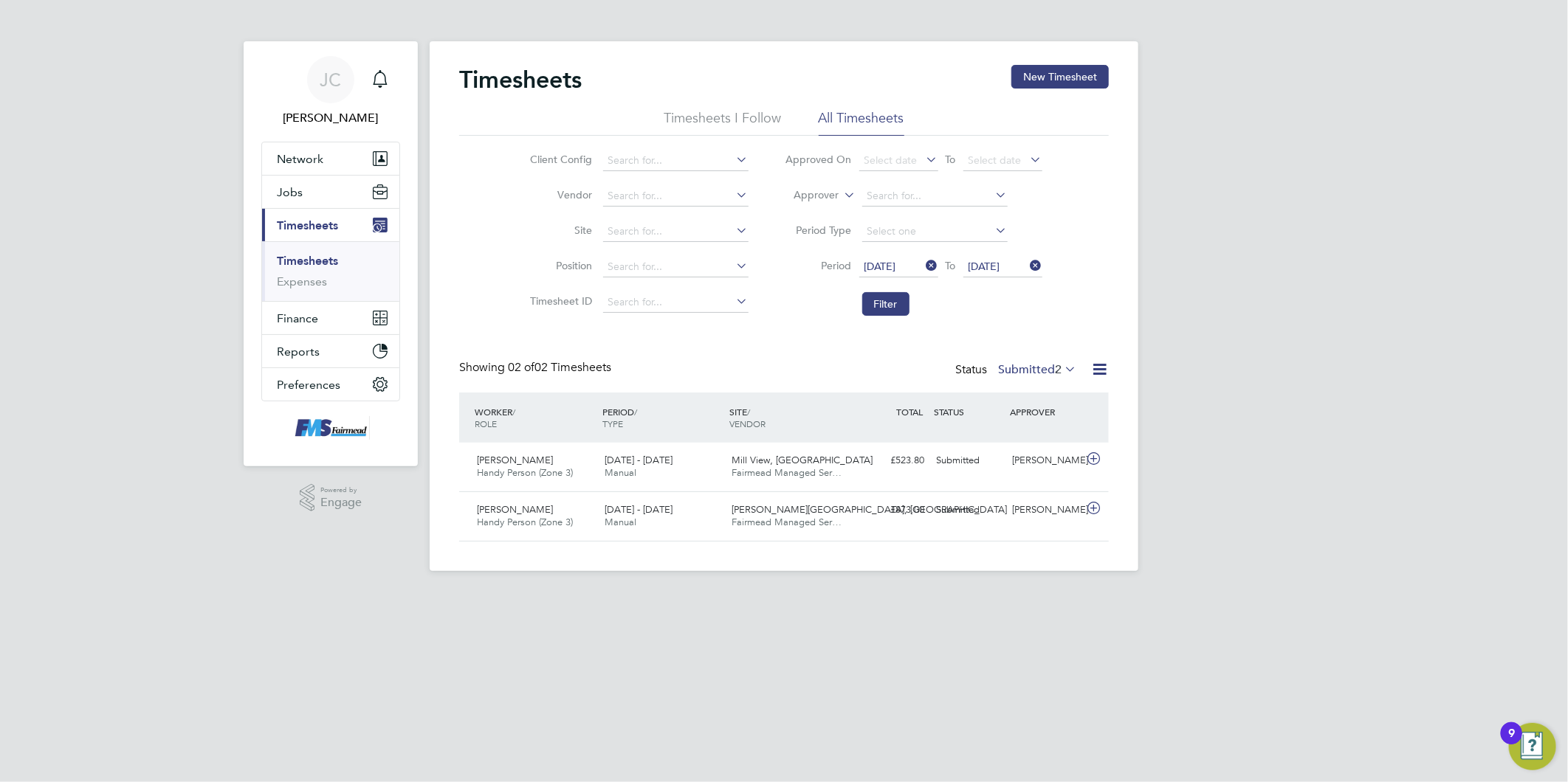
click at [1041, 370] on label "Submitted 2" at bounding box center [1038, 369] width 78 height 14
click at [1048, 453] on li "Approved" at bounding box center [1028, 458] width 68 height 21
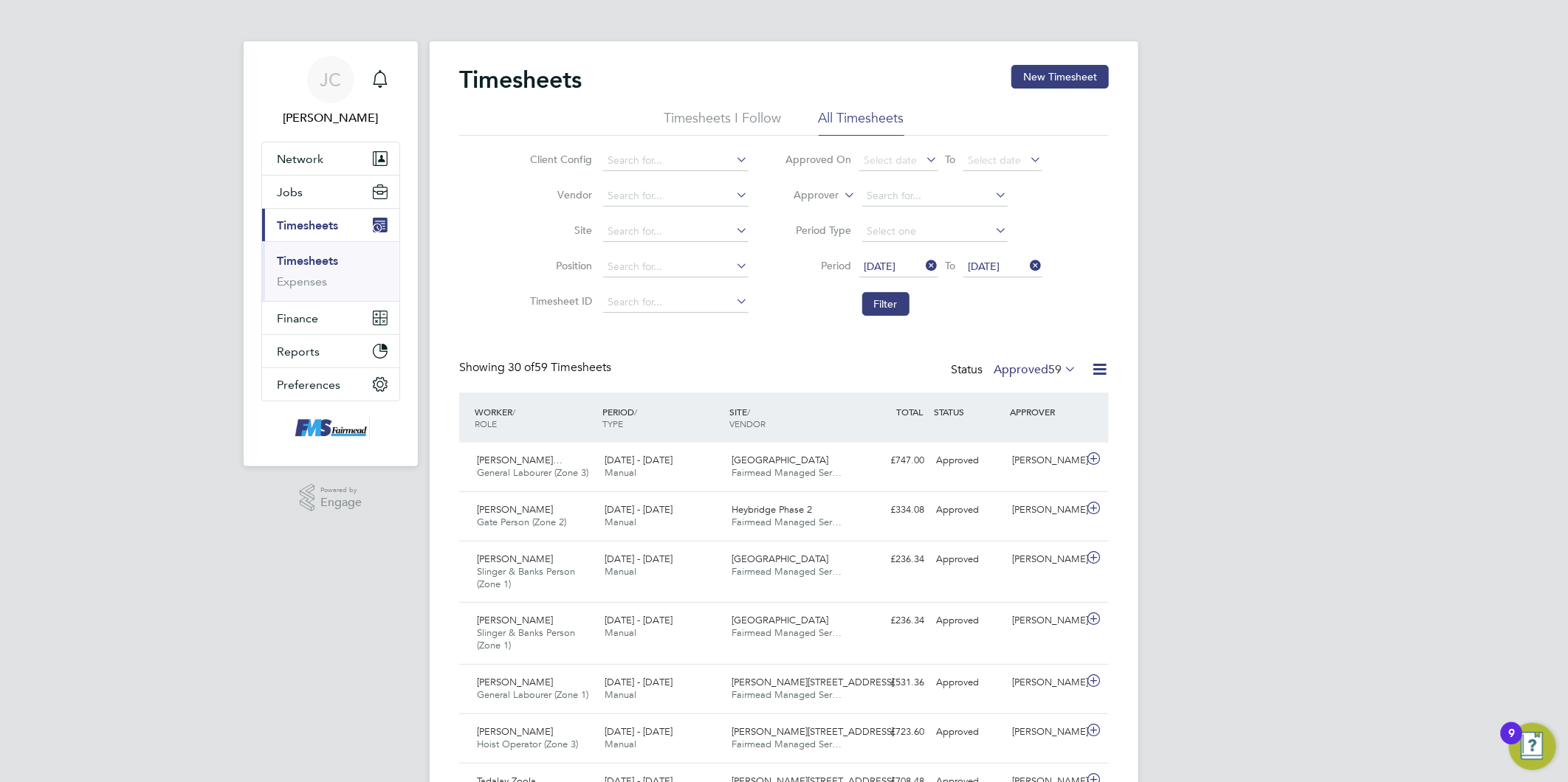
click at [1028, 367] on label "Approved 59" at bounding box center [1035, 369] width 82 height 14
click at [1034, 436] on li "Submitted" at bounding box center [1026, 437] width 68 height 21
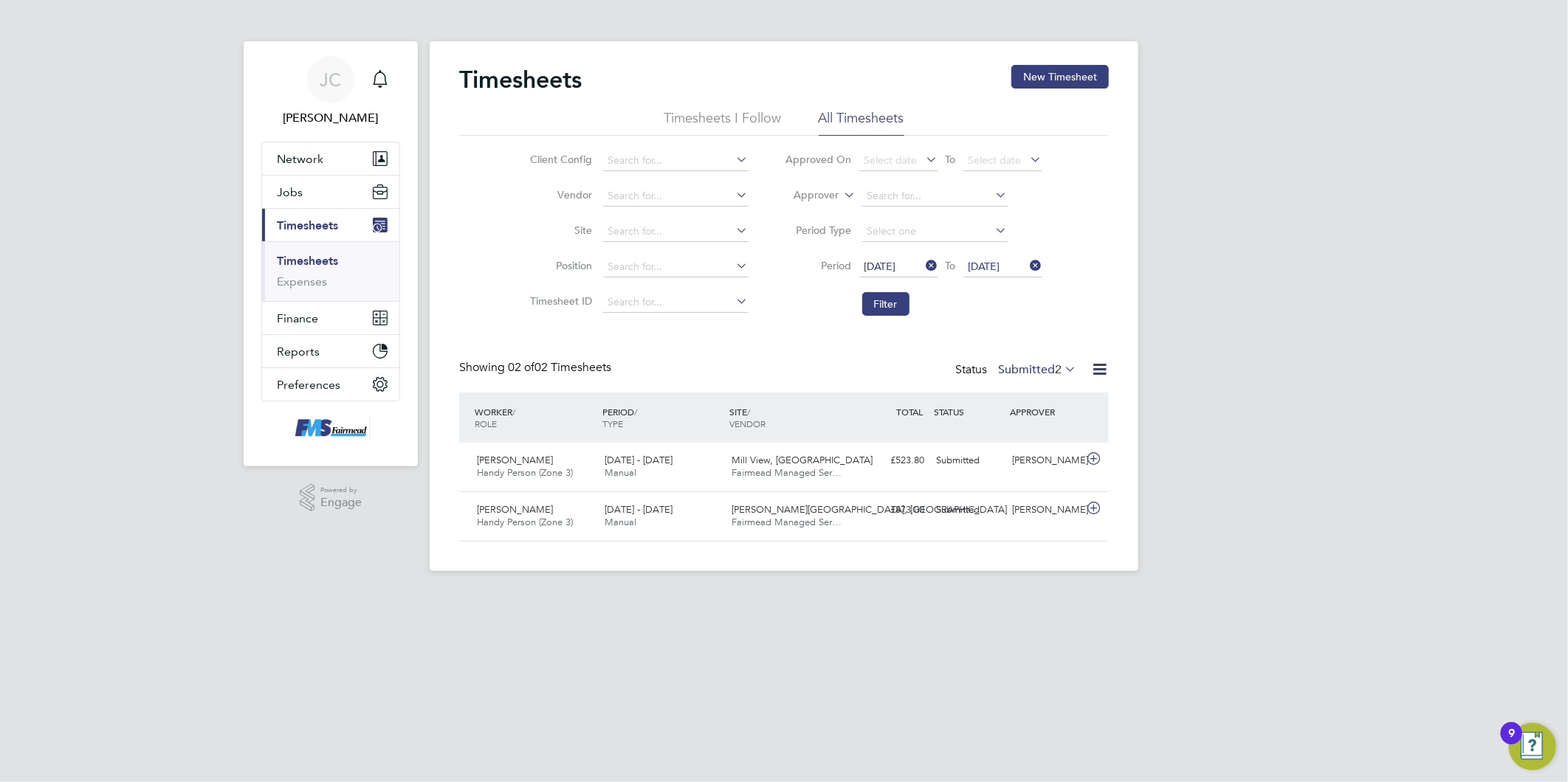
click at [1233, 427] on div "[PERSON_NAME] Notifications Applications: Network Team Members Businesses Sites…" at bounding box center [784, 298] width 1568 height 595
click at [1270, 459] on div "[PERSON_NAME] Notifications Applications: Network Team Members Businesses Sites…" at bounding box center [784, 298] width 1568 height 595
click at [521, 595] on html "[PERSON_NAME] Notifications Applications: Network Team Members Businesses Sites…" at bounding box center [784, 298] width 1568 height 595
click at [676, 595] on html "[PERSON_NAME] Notifications Applications: Network Team Members Businesses Sites…" at bounding box center [784, 298] width 1568 height 595
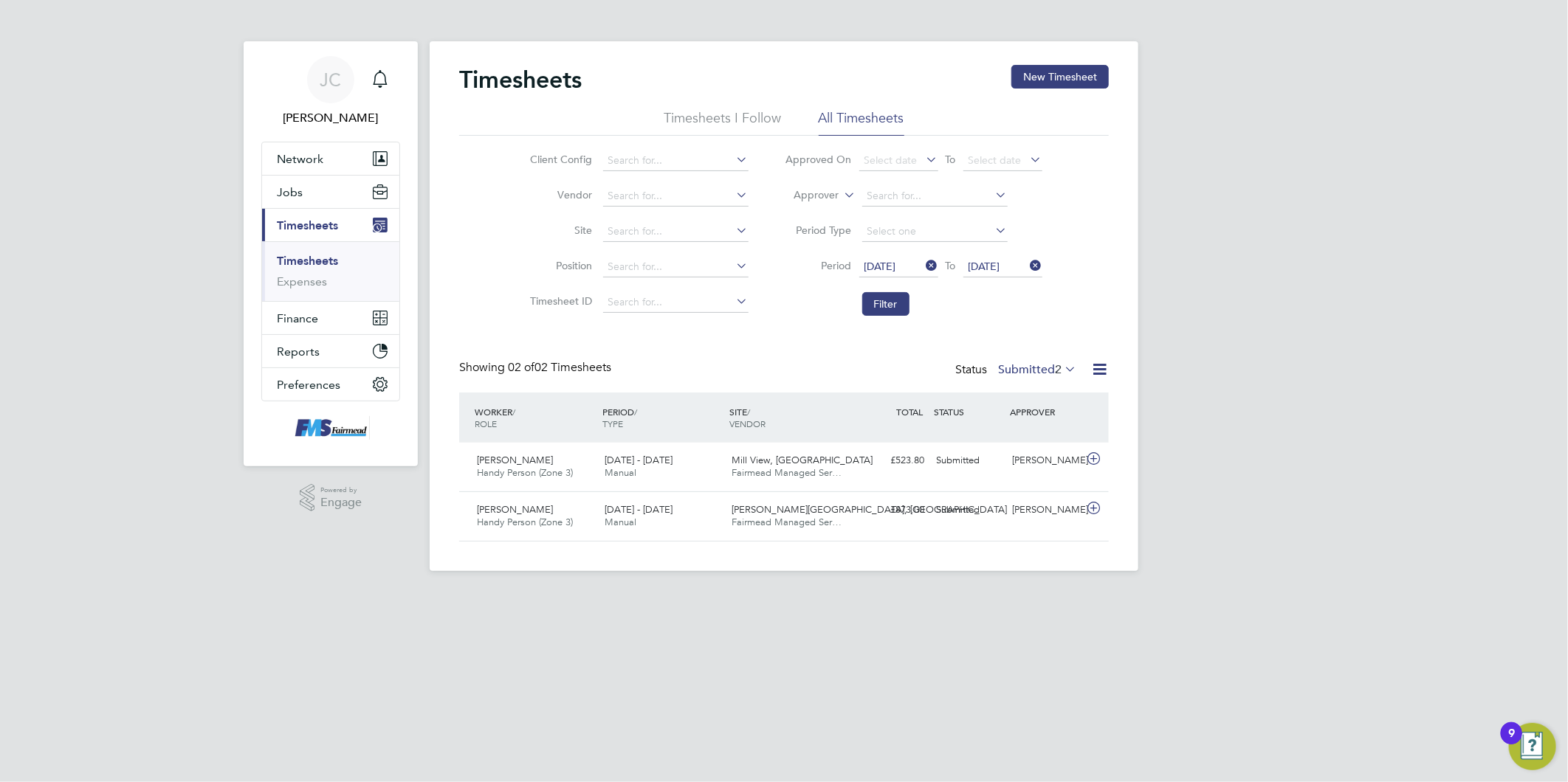
click at [676, 595] on html "[PERSON_NAME] Notifications Applications: Network Team Members Businesses Sites…" at bounding box center [784, 298] width 1568 height 595
click at [763, 595] on html "[PERSON_NAME] Notifications Applications: Network Team Members Businesses Sites…" at bounding box center [784, 298] width 1568 height 595
drag, startPoint x: 888, startPoint y: 653, endPoint x: 877, endPoint y: 673, distance: 22.8
click at [883, 595] on html "[PERSON_NAME] Notifications Applications: Network Team Members Businesses Sites…" at bounding box center [784, 298] width 1568 height 595
click at [938, 595] on html "[PERSON_NAME] Notifications Applications: Network Team Members Businesses Sites…" at bounding box center [784, 298] width 1568 height 595
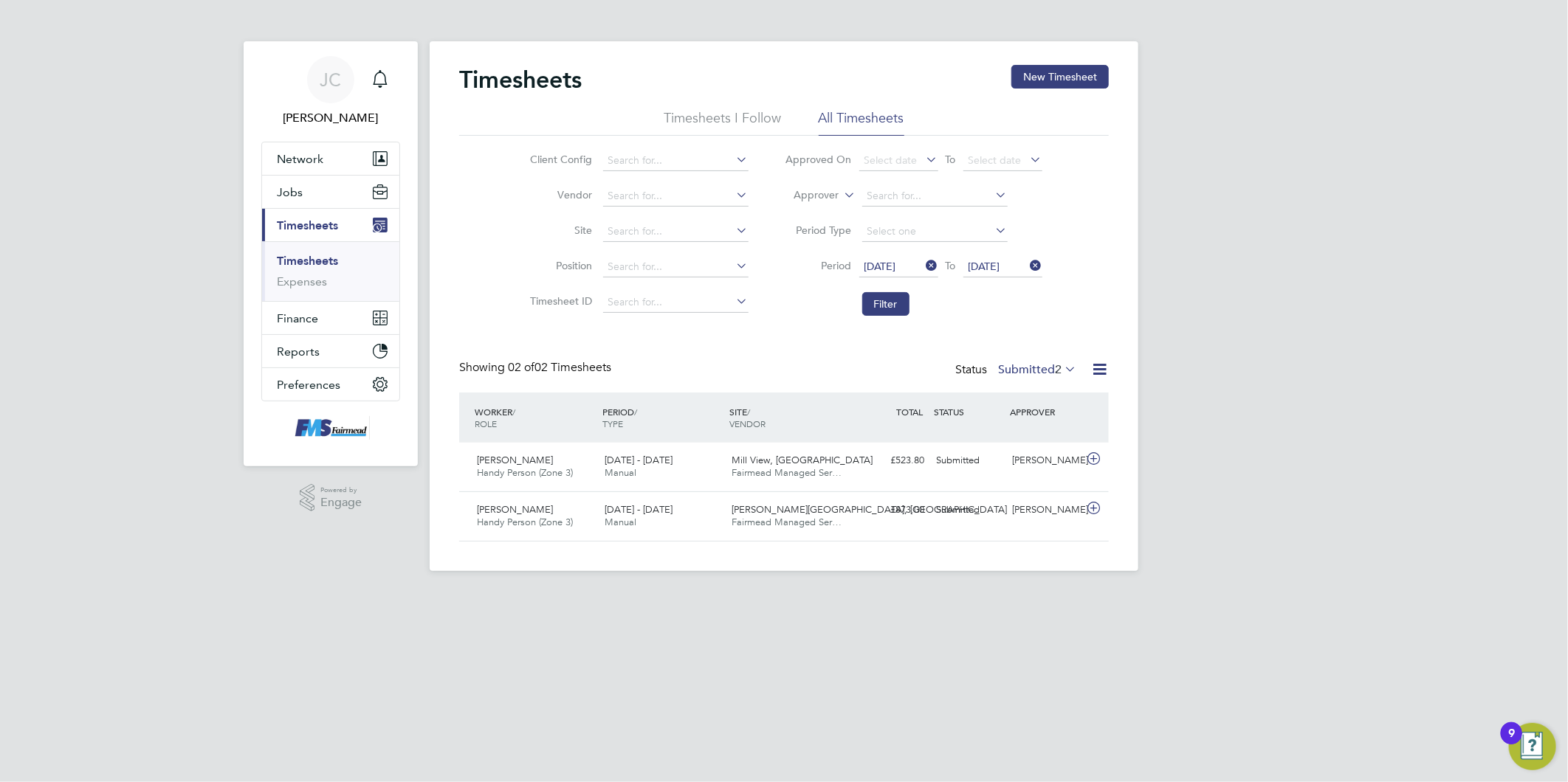
click at [408, 595] on html "[PERSON_NAME] Notifications Applications: Network Team Members Businesses Sites…" at bounding box center [784, 298] width 1568 height 595
